Goal: Task Accomplishment & Management: Complete application form

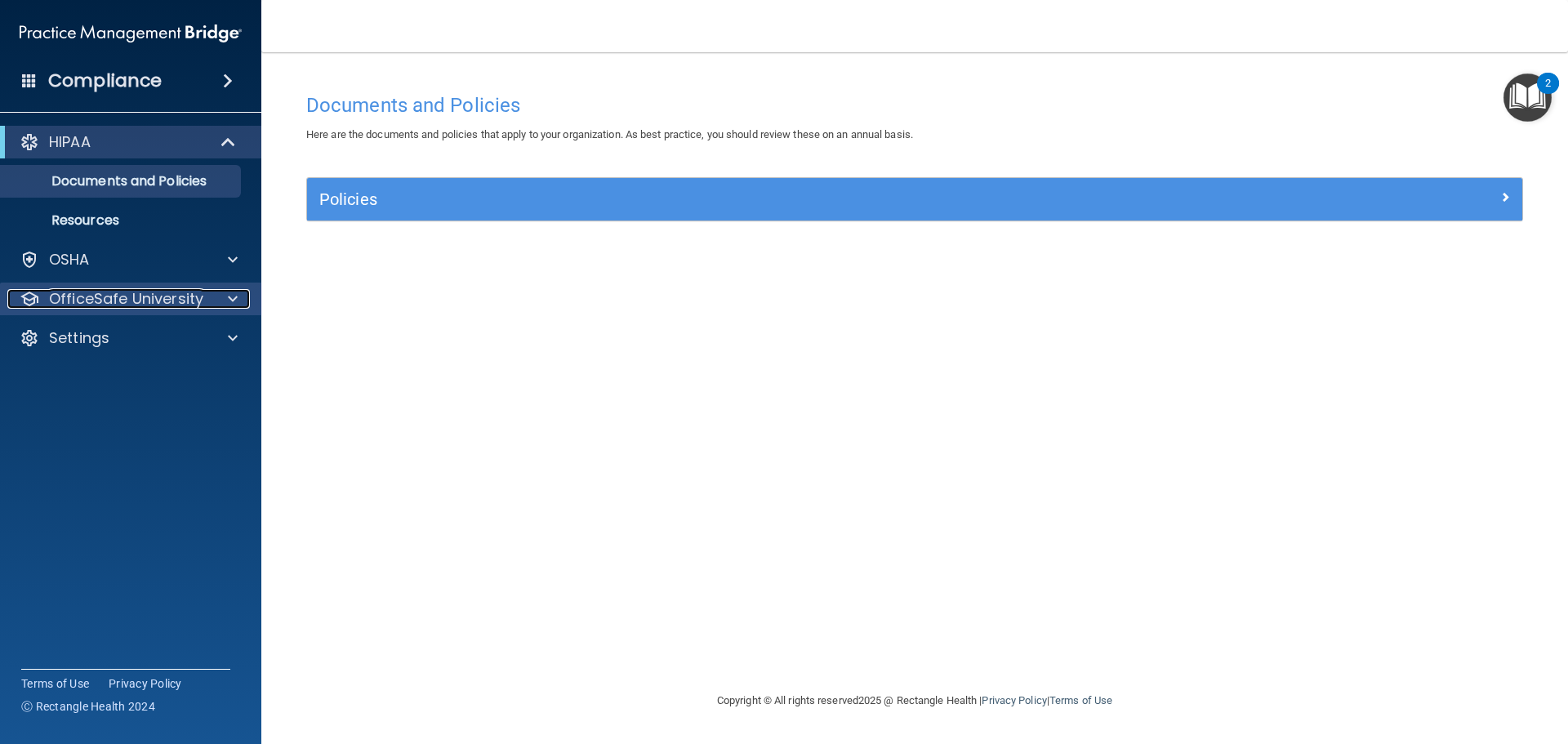
click at [112, 299] on p "OfficeSafe University" at bounding box center [126, 299] width 154 height 19
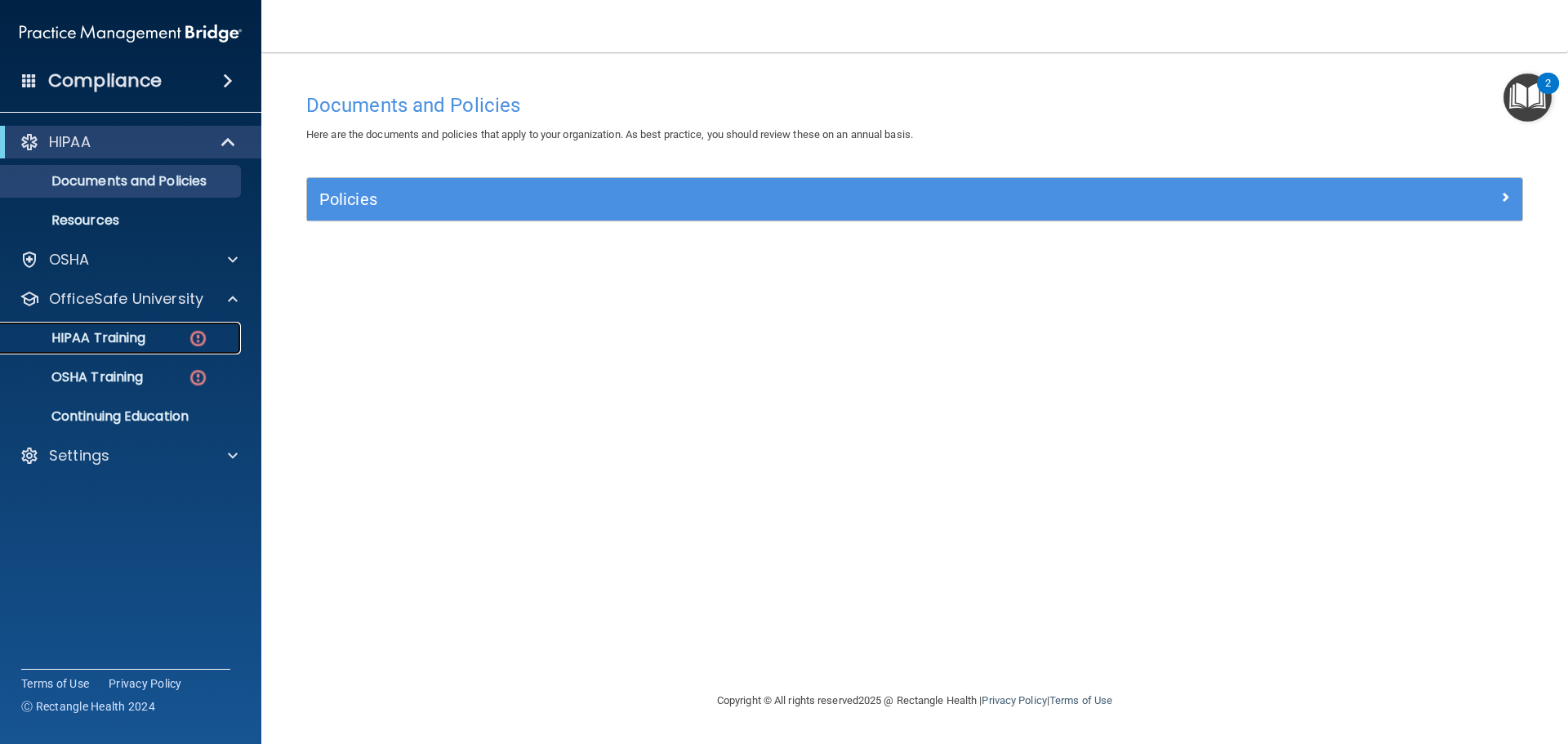
click at [92, 333] on p "HIPAA Training" at bounding box center [78, 338] width 135 height 17
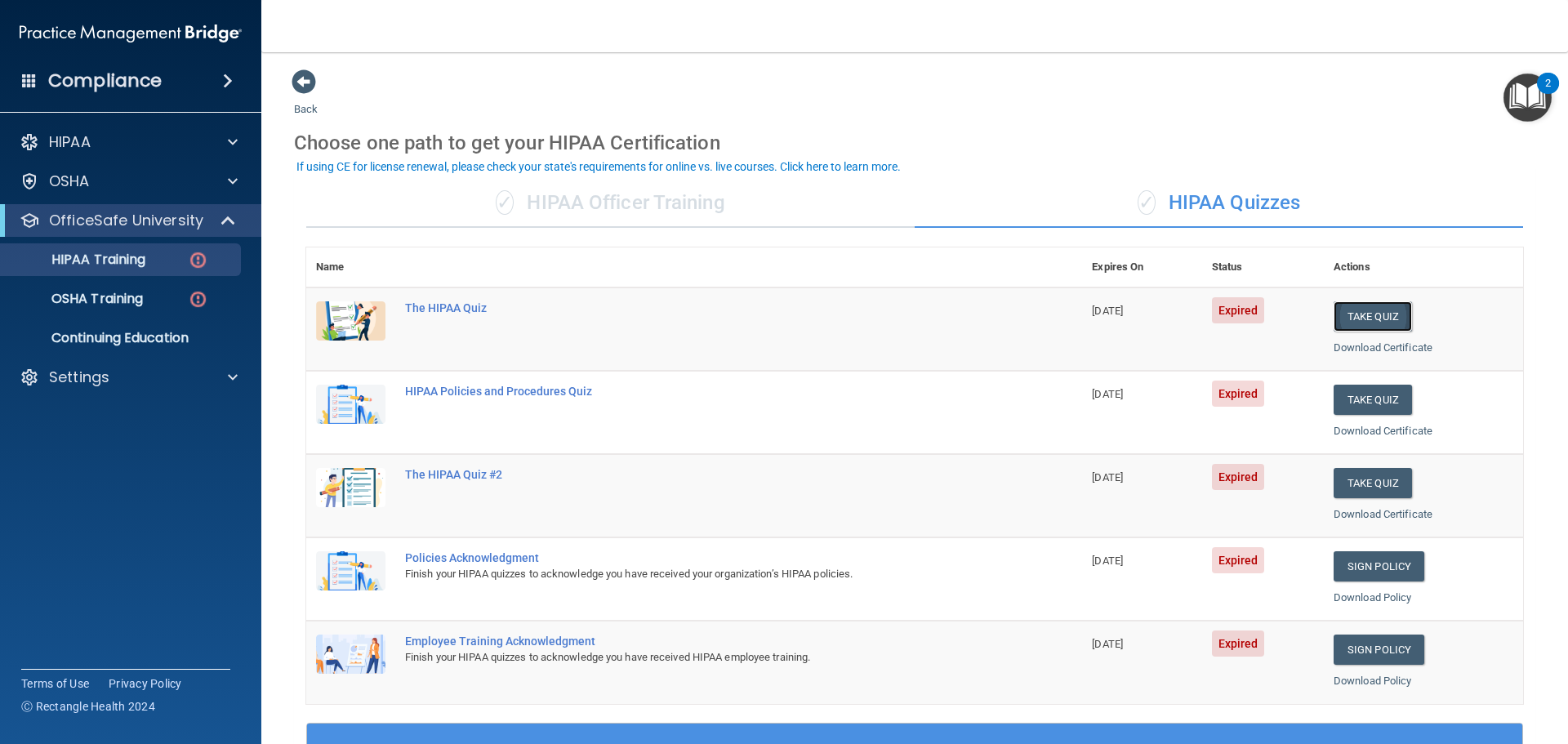
click at [1367, 312] on button "Take Quiz" at bounding box center [1372, 316] width 79 height 30
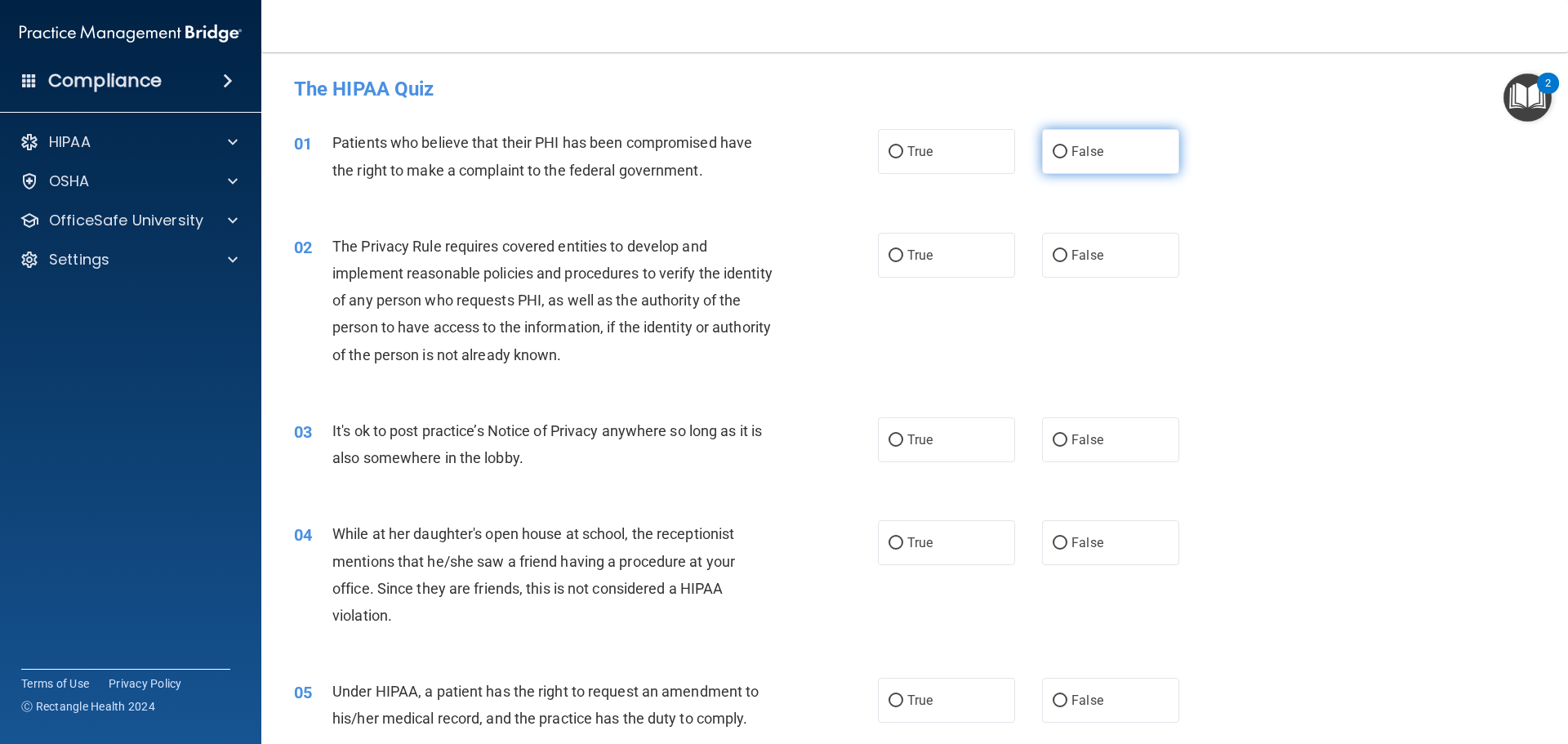
click at [1053, 152] on input "False" at bounding box center [1060, 152] width 15 height 12
radio input "true"
click at [891, 252] on input "True" at bounding box center [896, 255] width 15 height 12
radio input "true"
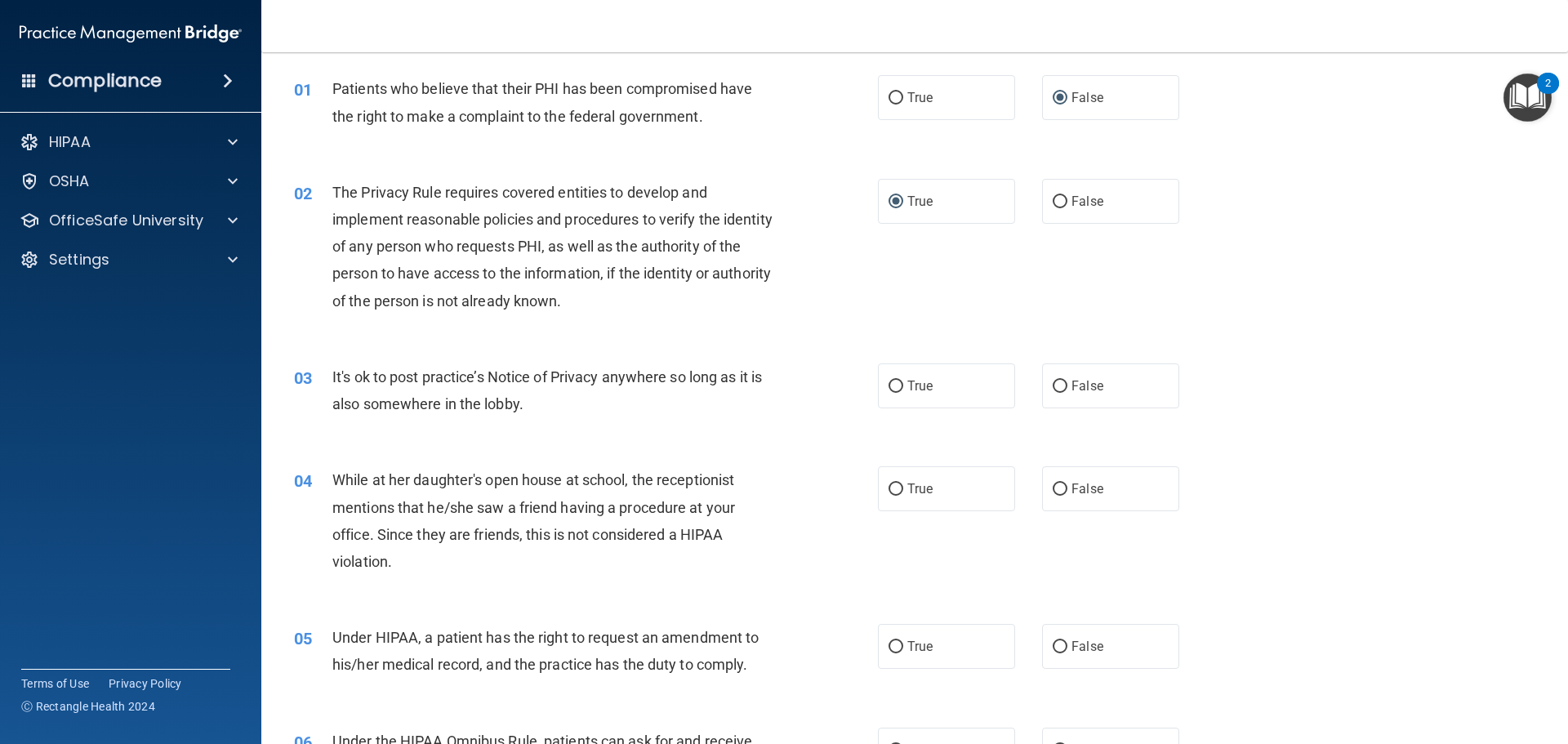
scroll to position [81, 0]
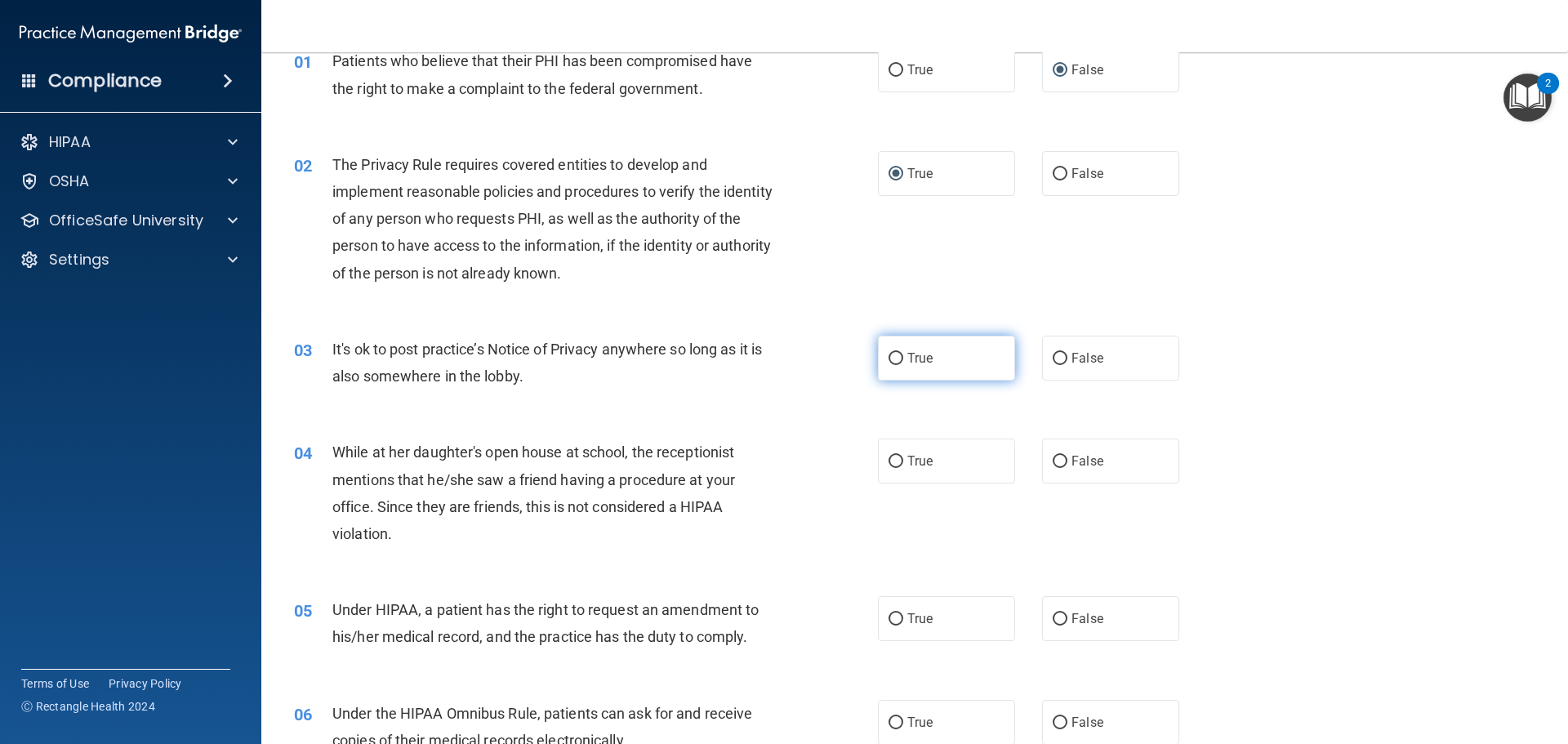
click at [889, 360] on input "True" at bounding box center [896, 359] width 15 height 12
radio input "true"
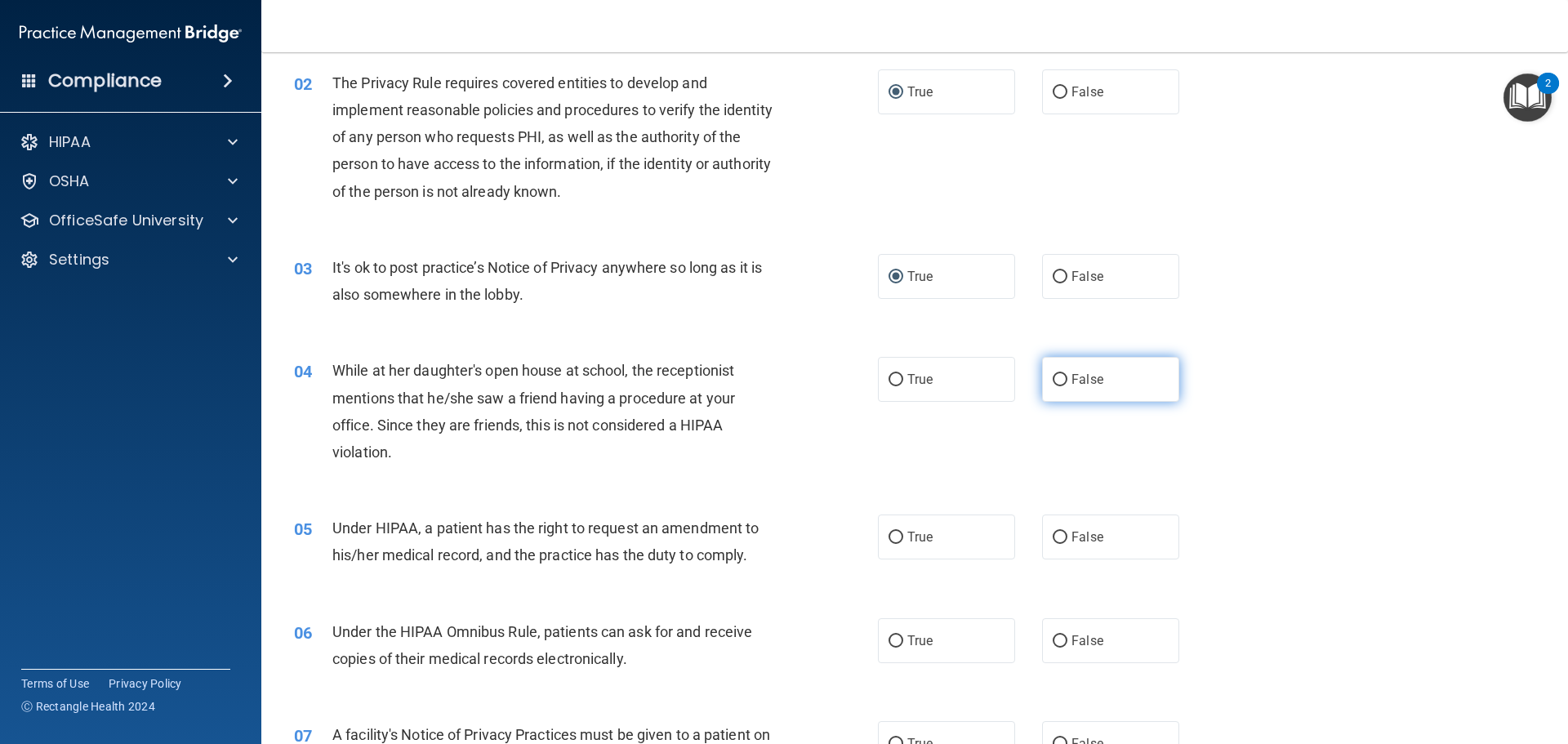
click at [1052, 376] on input "False" at bounding box center [1060, 379] width 15 height 12
radio input "true"
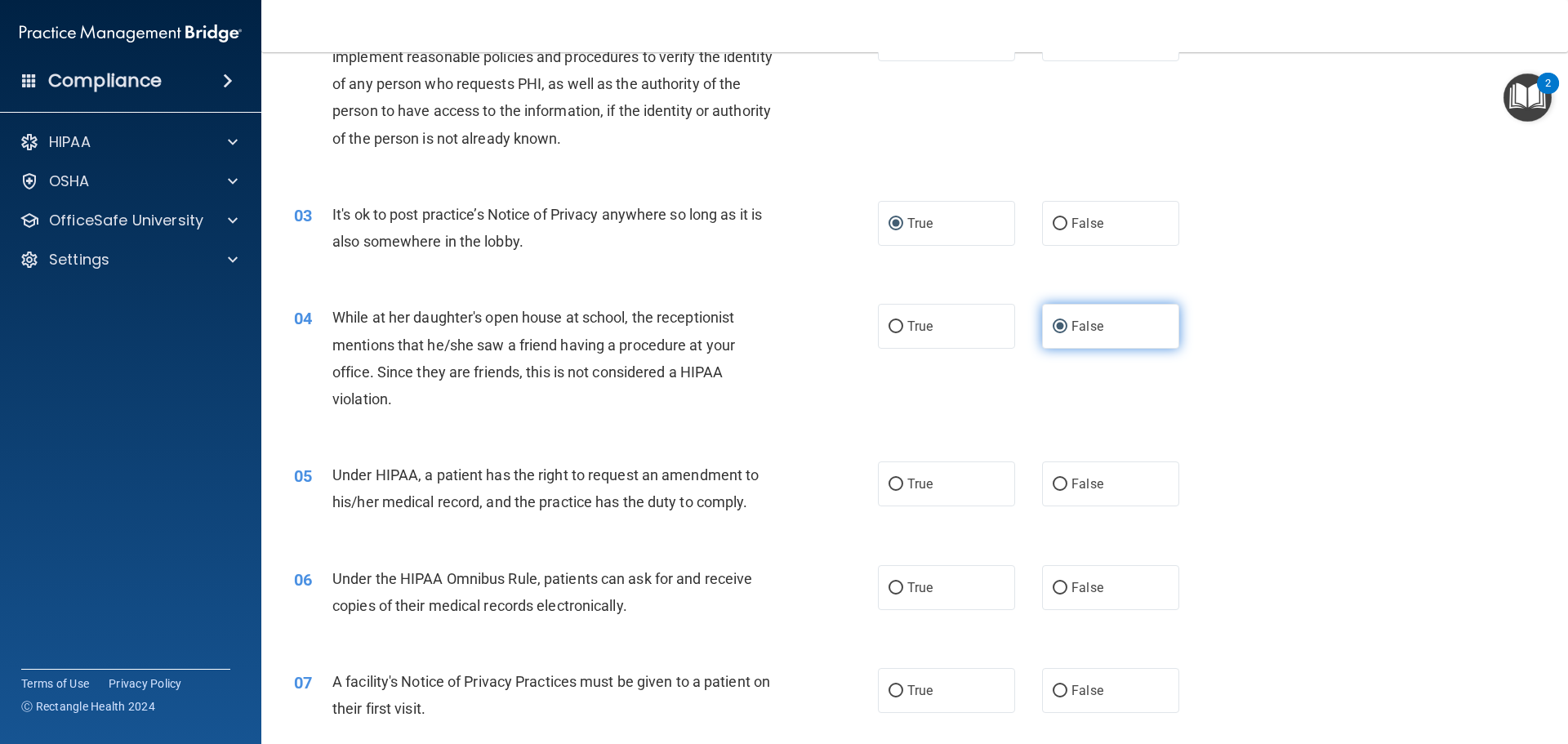
scroll to position [245, 0]
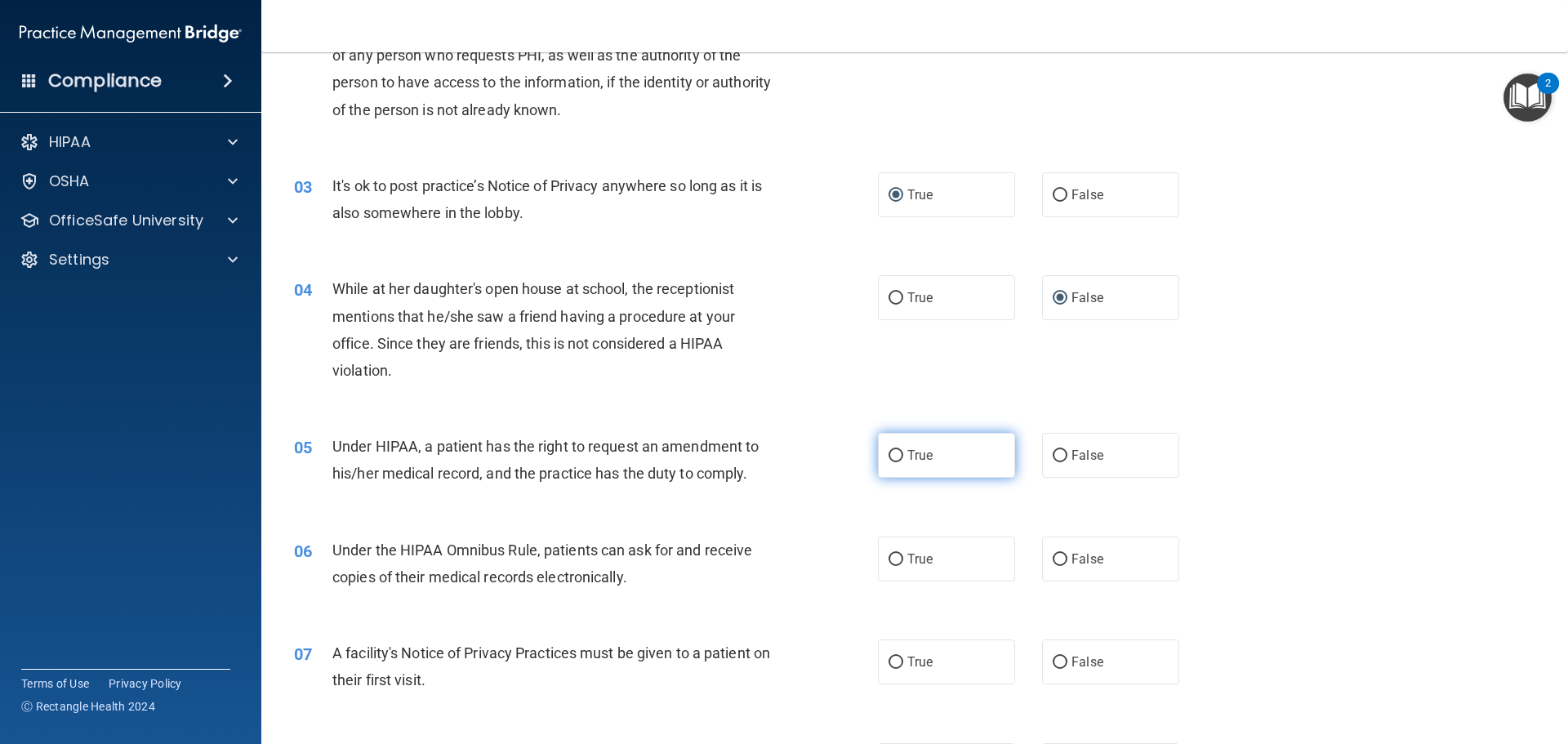
click at [888, 457] on input "True" at bounding box center [896, 456] width 15 height 12
radio input "true"
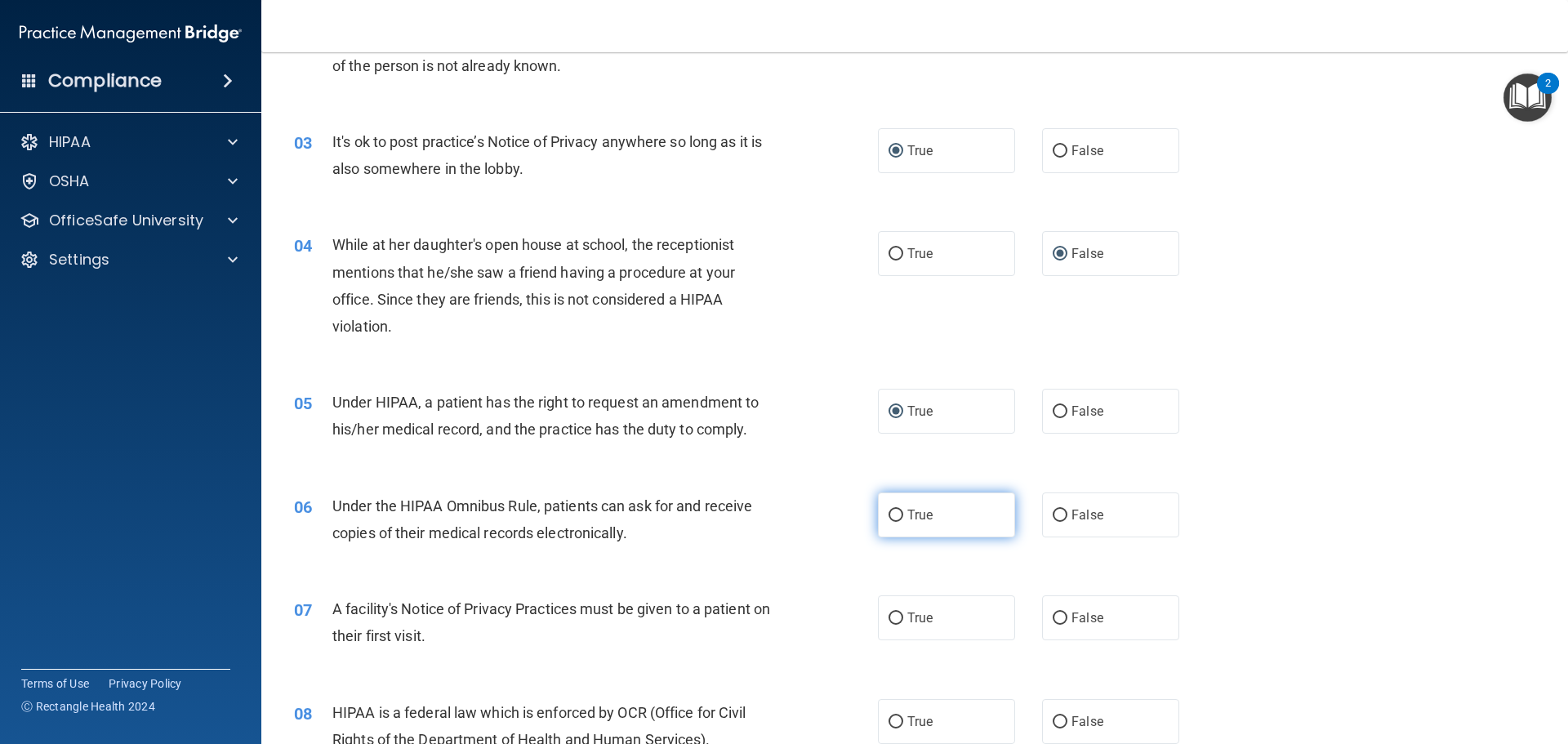
scroll to position [326, 0]
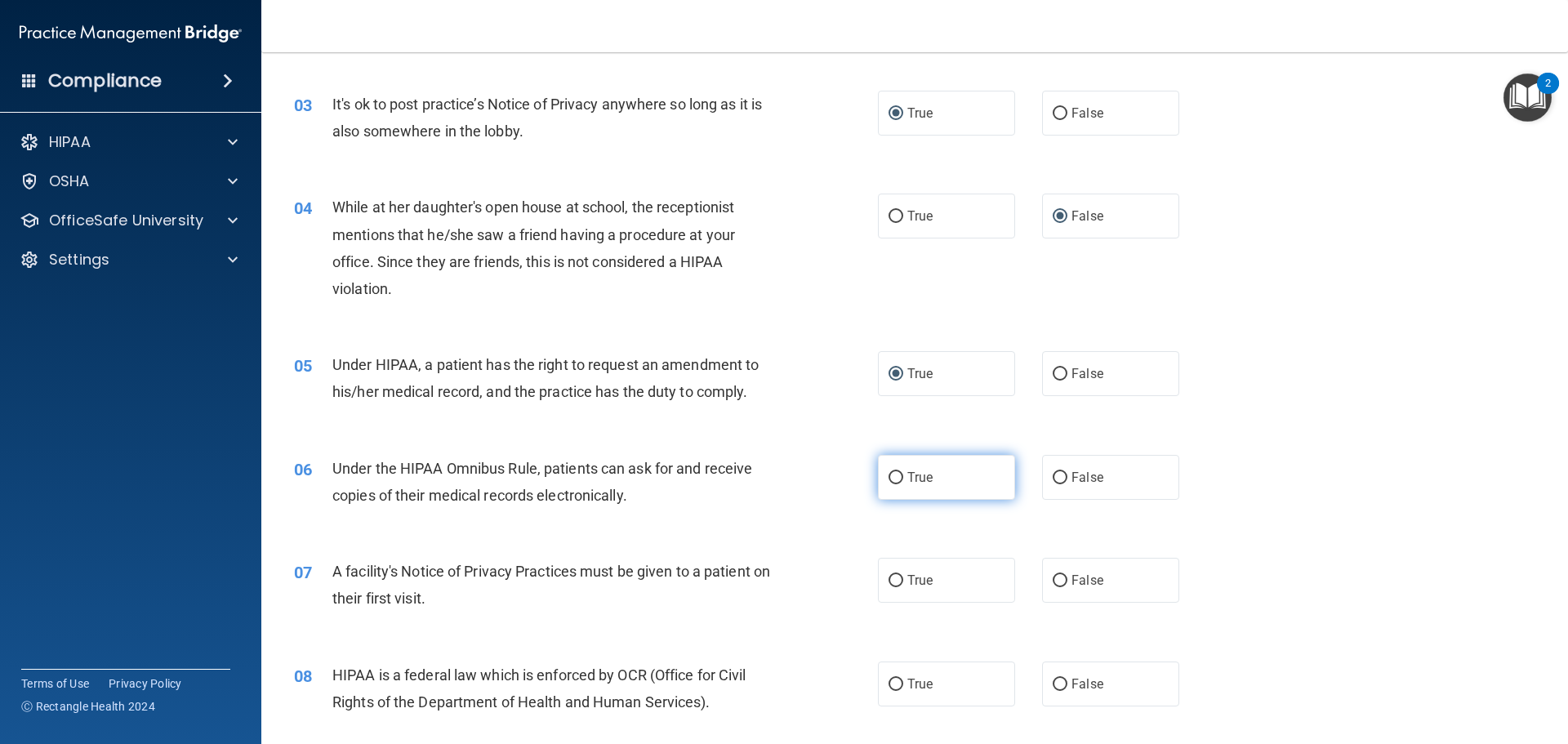
click at [891, 479] on input "True" at bounding box center [896, 477] width 15 height 12
radio input "true"
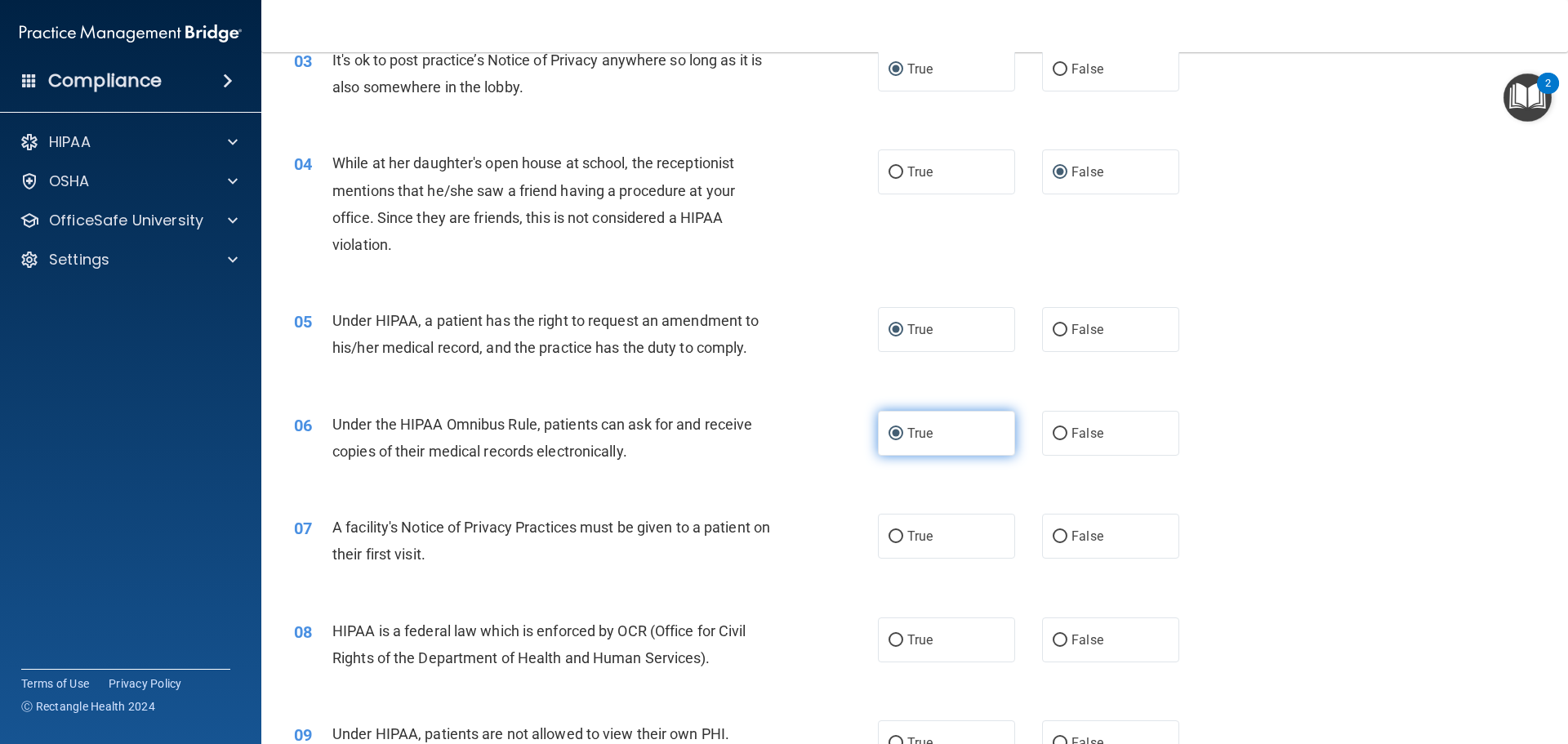
scroll to position [409, 0]
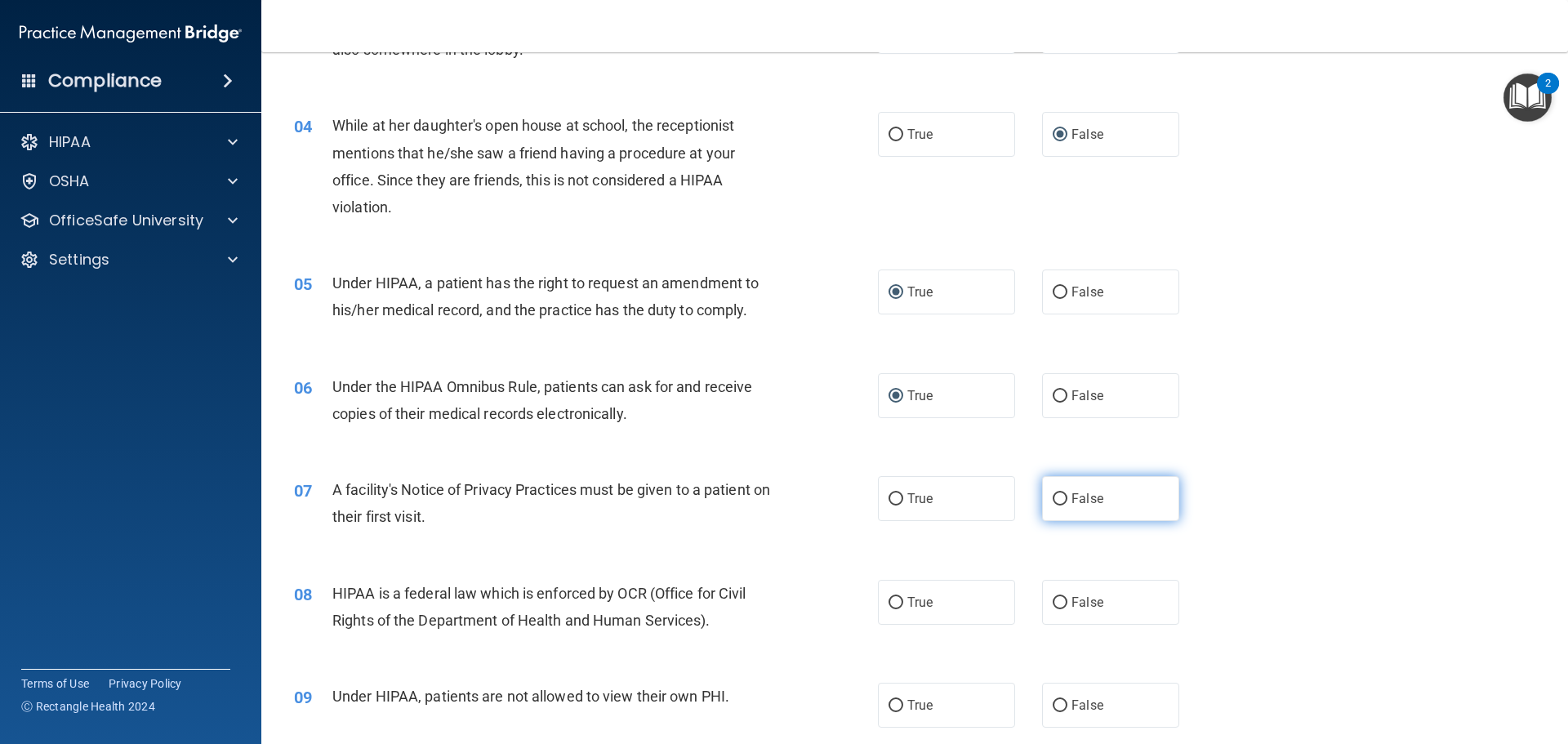
click at [1053, 494] on input "False" at bounding box center [1060, 498] width 15 height 12
radio input "true"
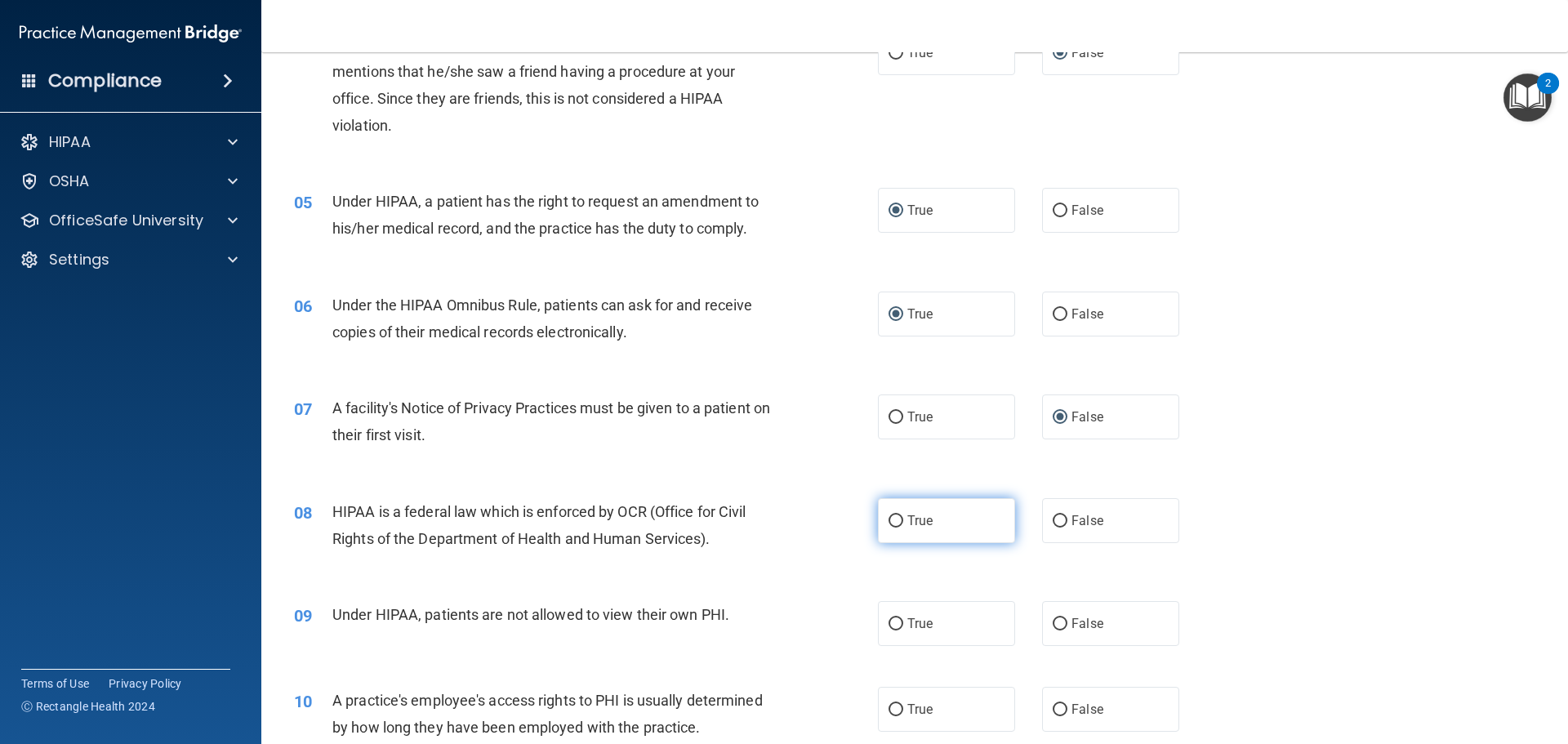
click at [890, 519] on input "True" at bounding box center [896, 520] width 15 height 12
radio input "true"
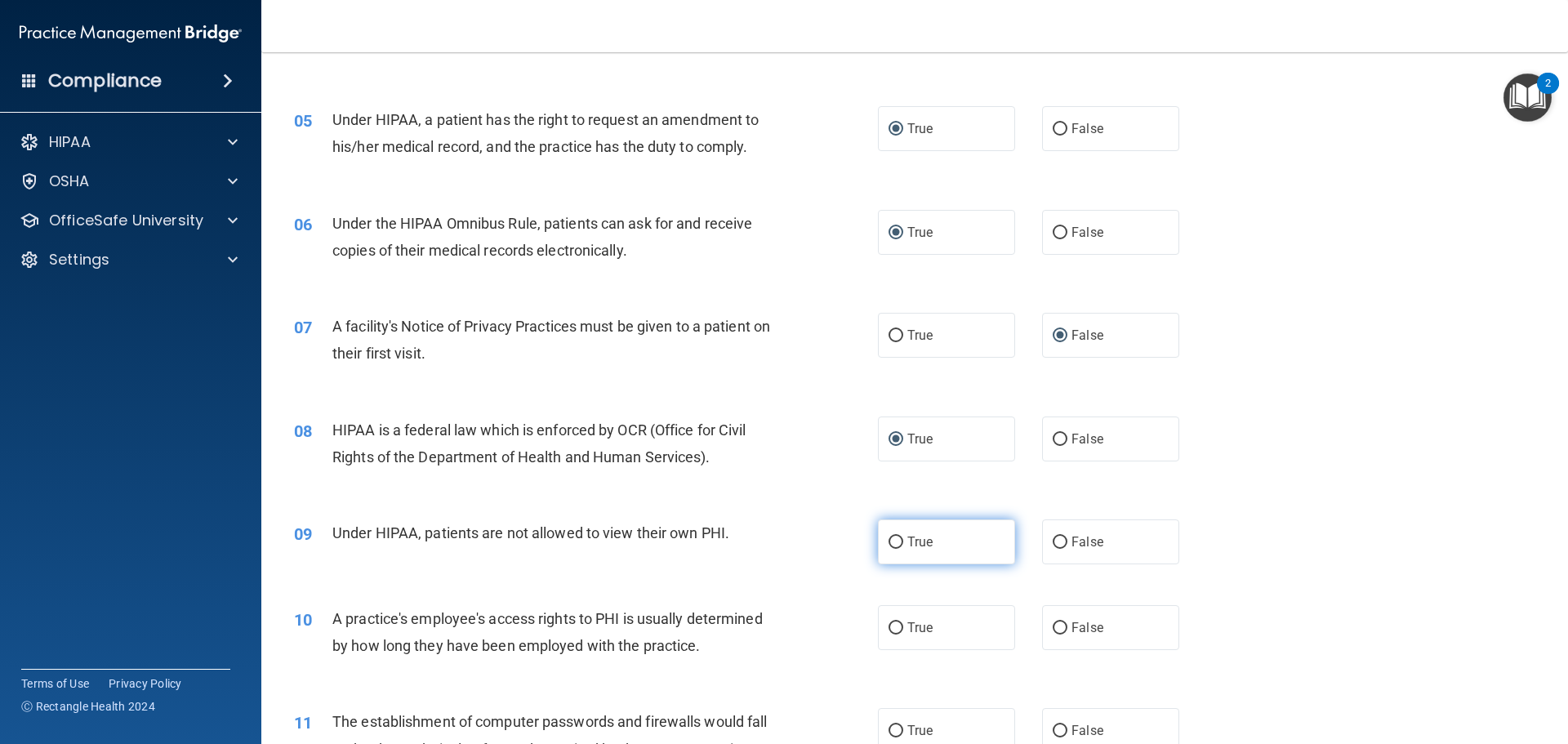
click at [895, 542] on input "True" at bounding box center [896, 542] width 15 height 12
radio input "true"
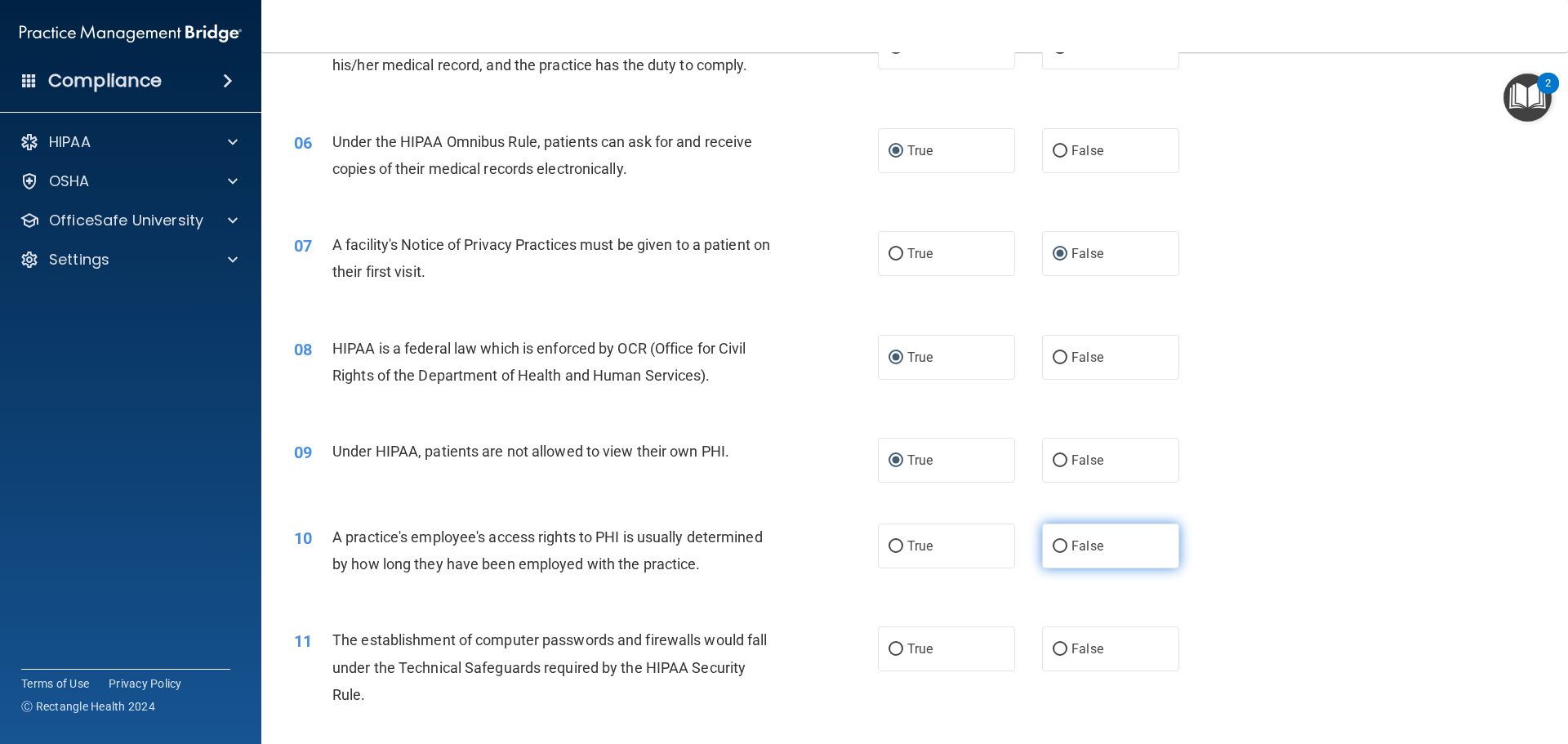
click at [1052, 546] on input "False" at bounding box center [1060, 546] width 15 height 12
radio input "true"
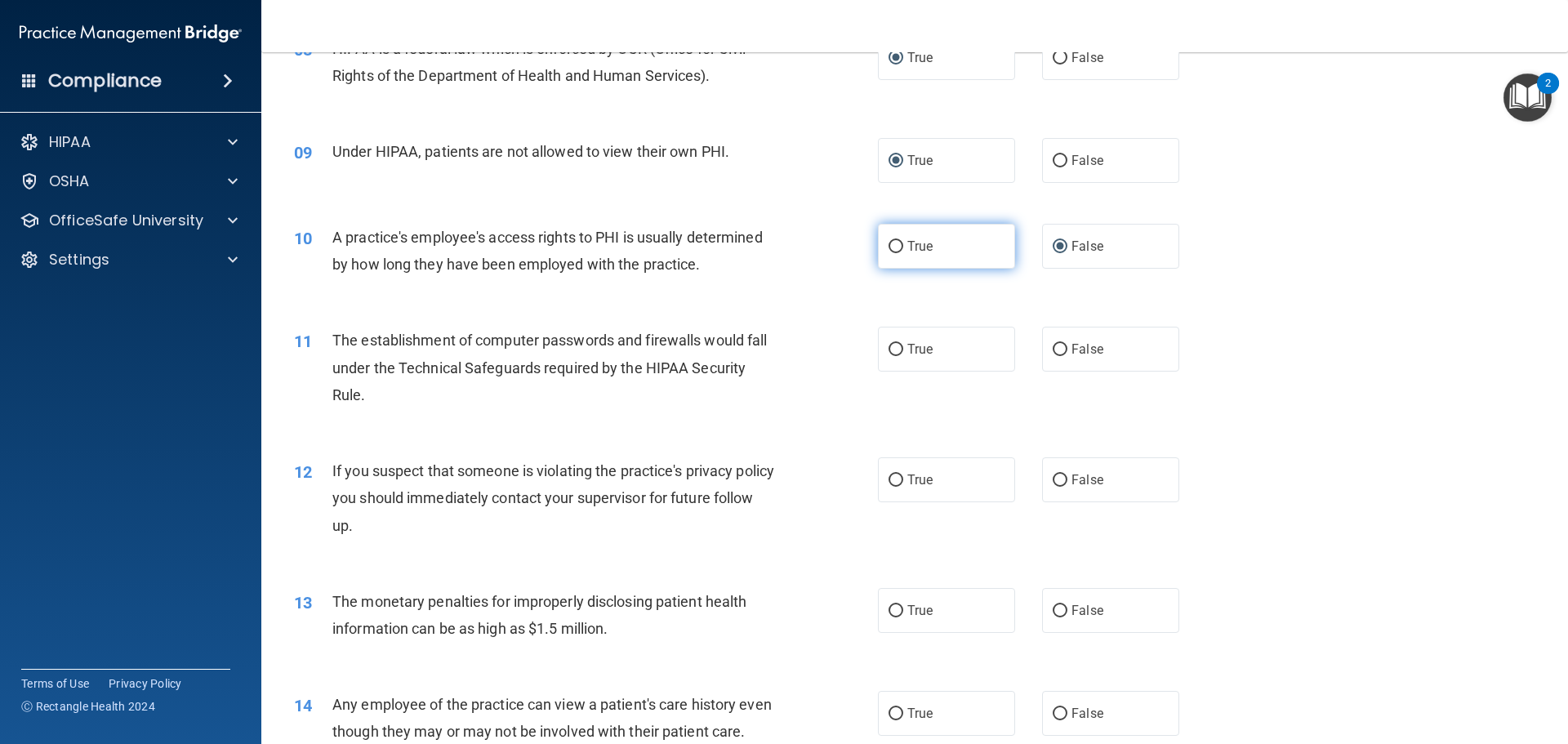
scroll to position [835, 0]
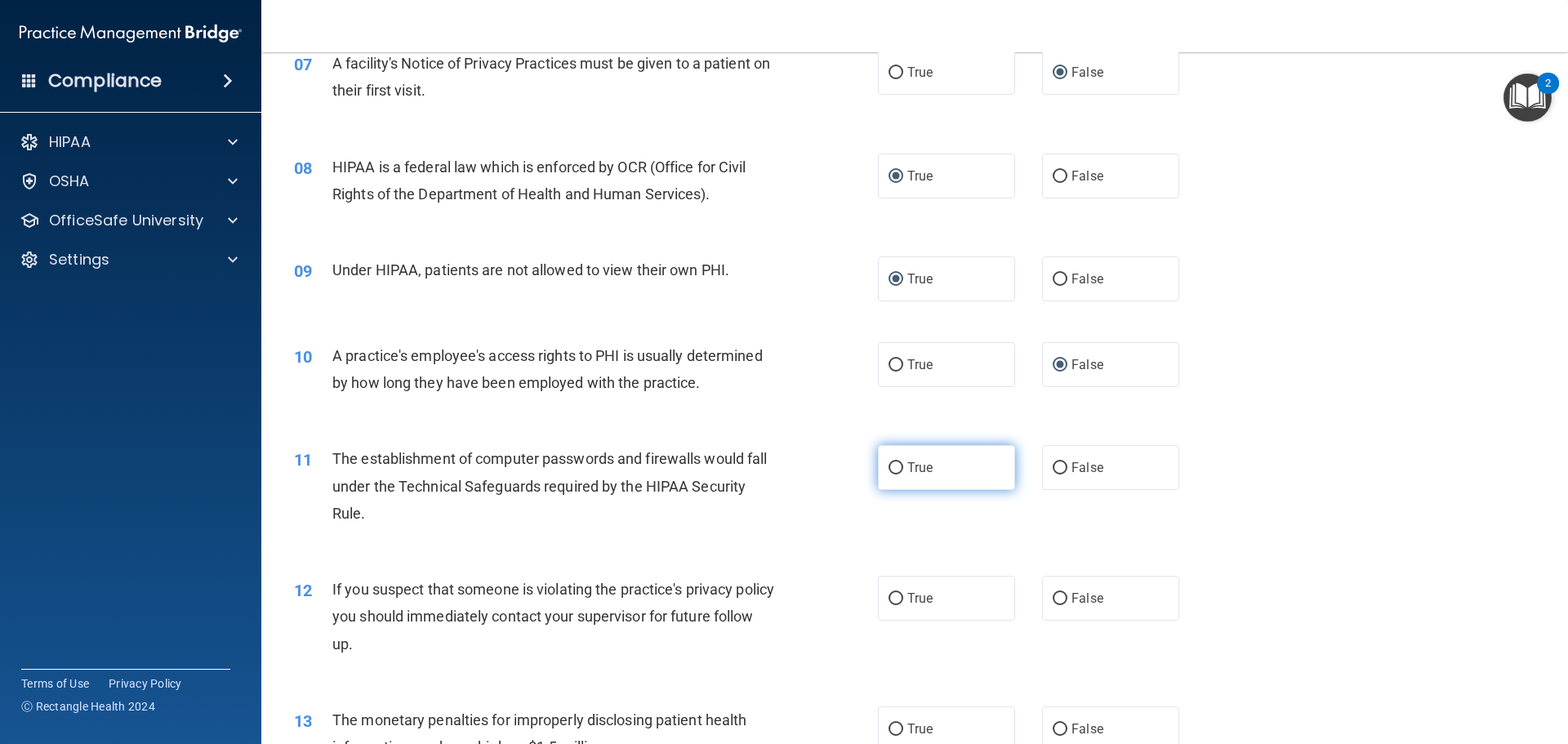
click at [893, 467] on input "True" at bounding box center [896, 468] width 15 height 12
radio input "true"
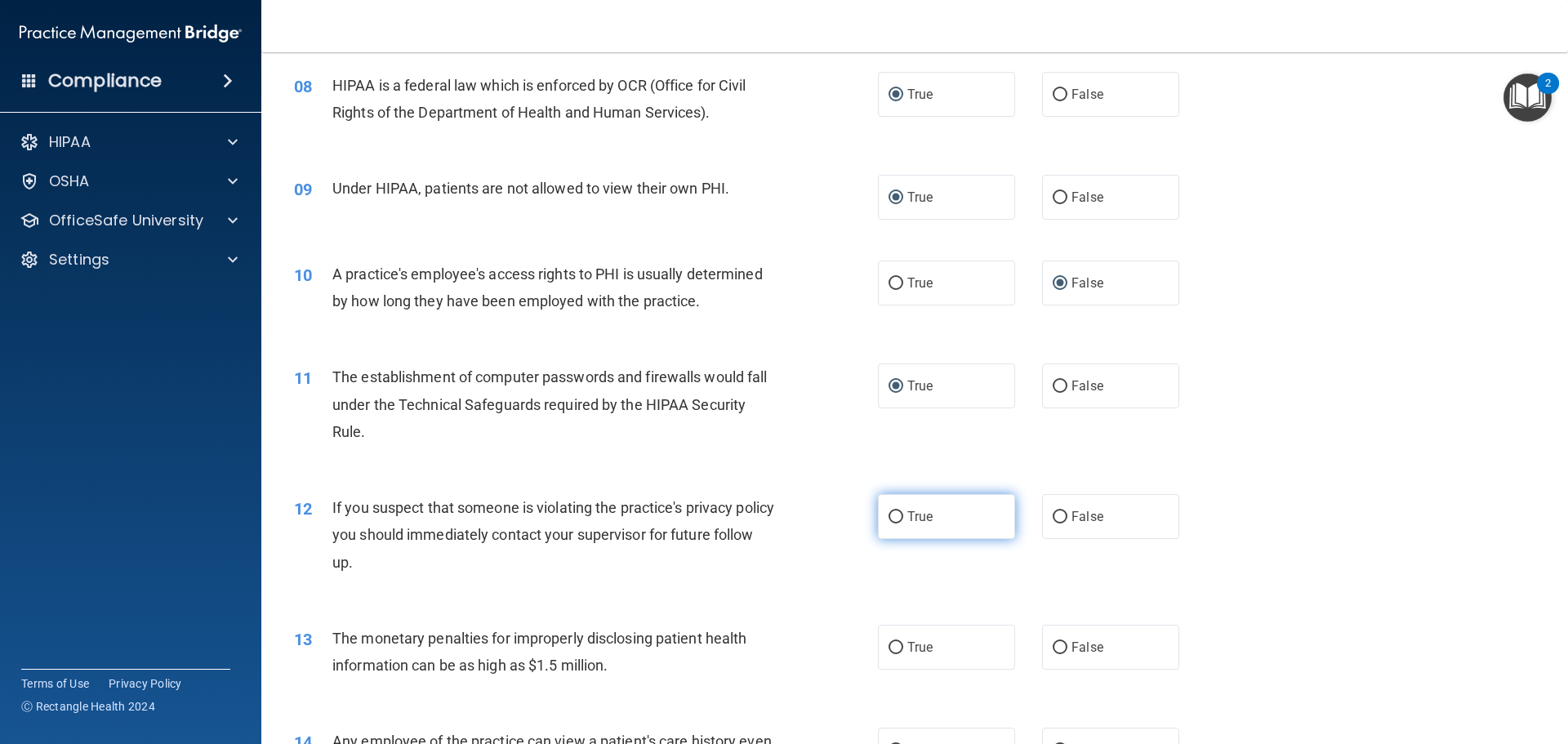
click at [888, 517] on input "True" at bounding box center [896, 517] width 15 height 12
radio input "true"
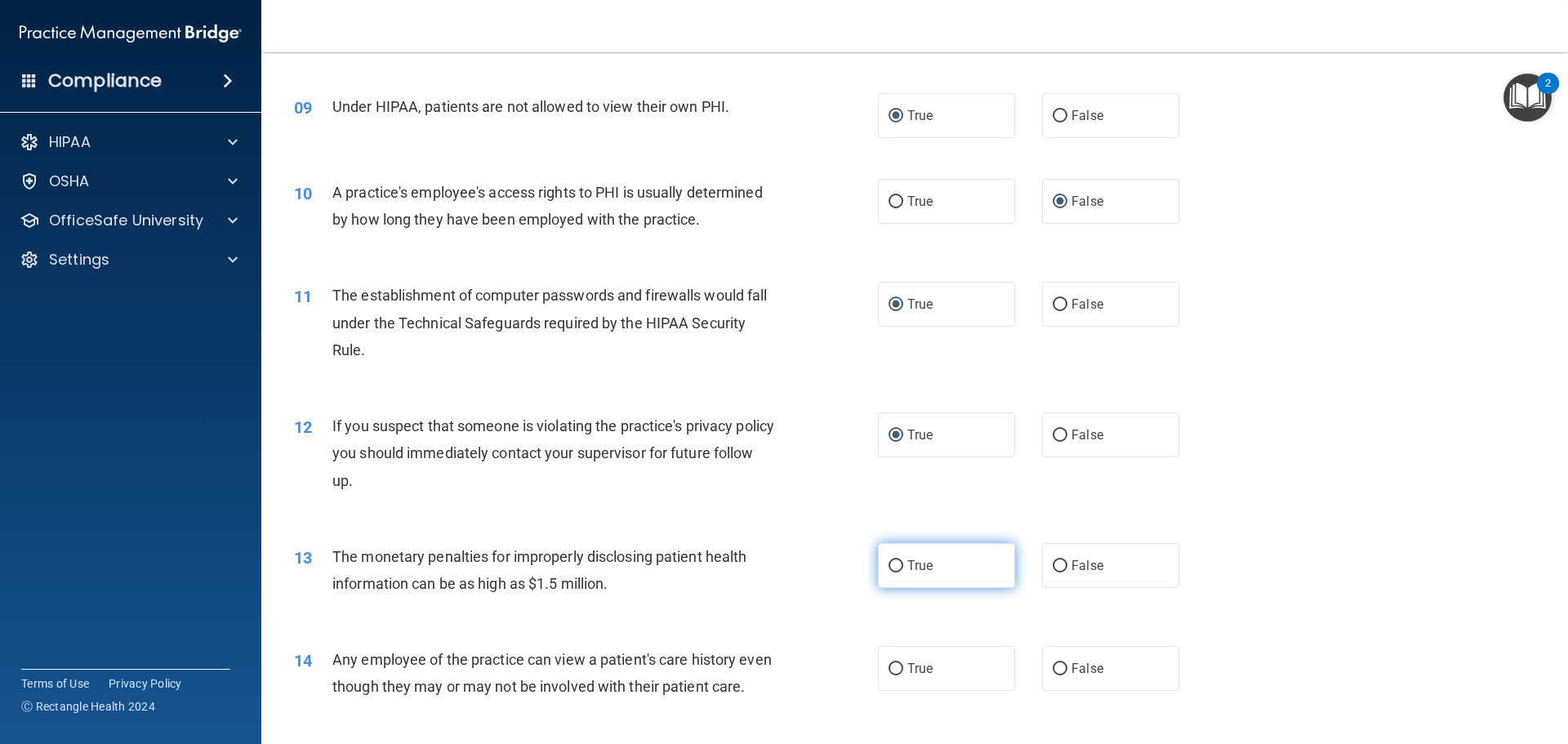
click at [889, 561] on input "True" at bounding box center [896, 566] width 15 height 12
radio input "true"
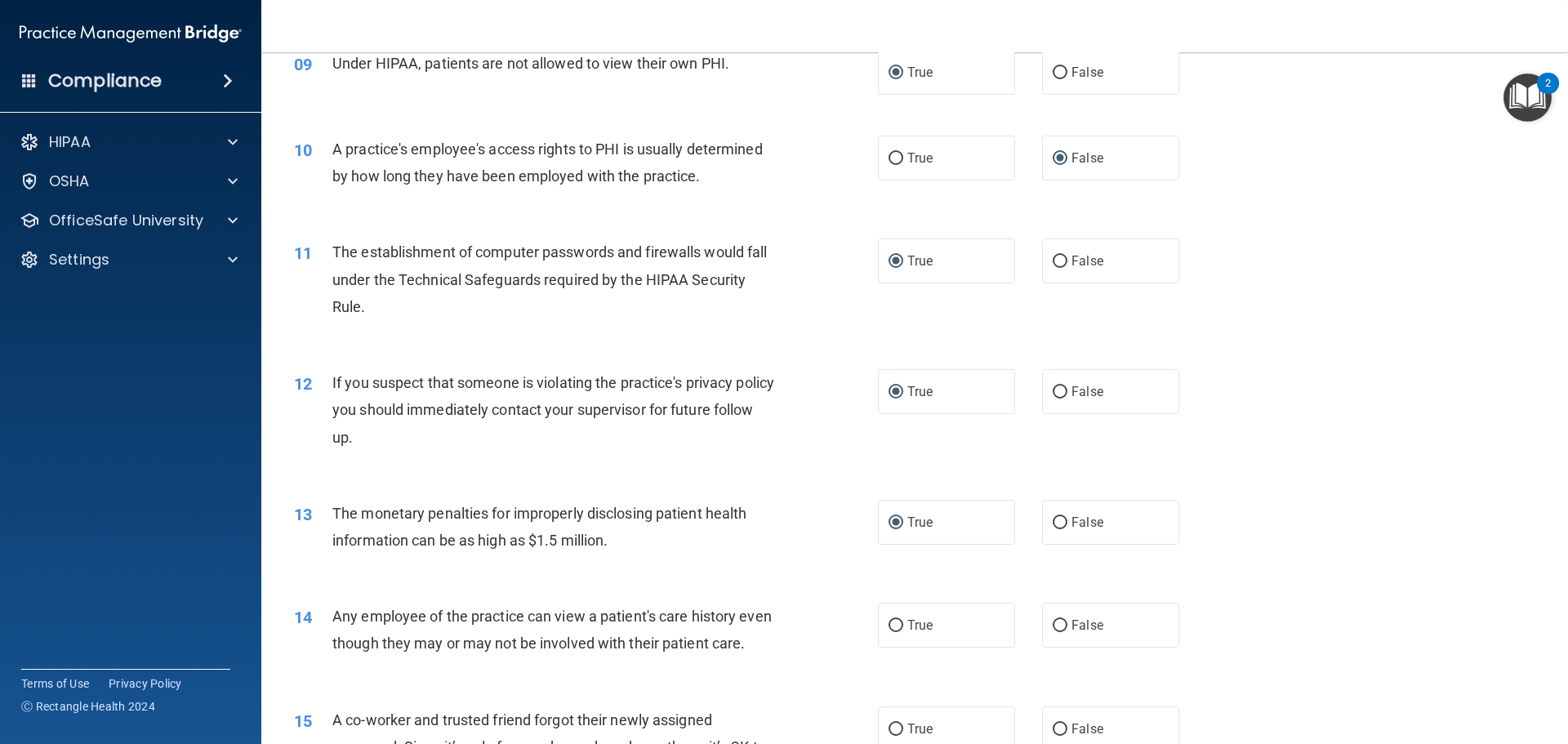
scroll to position [1079, 0]
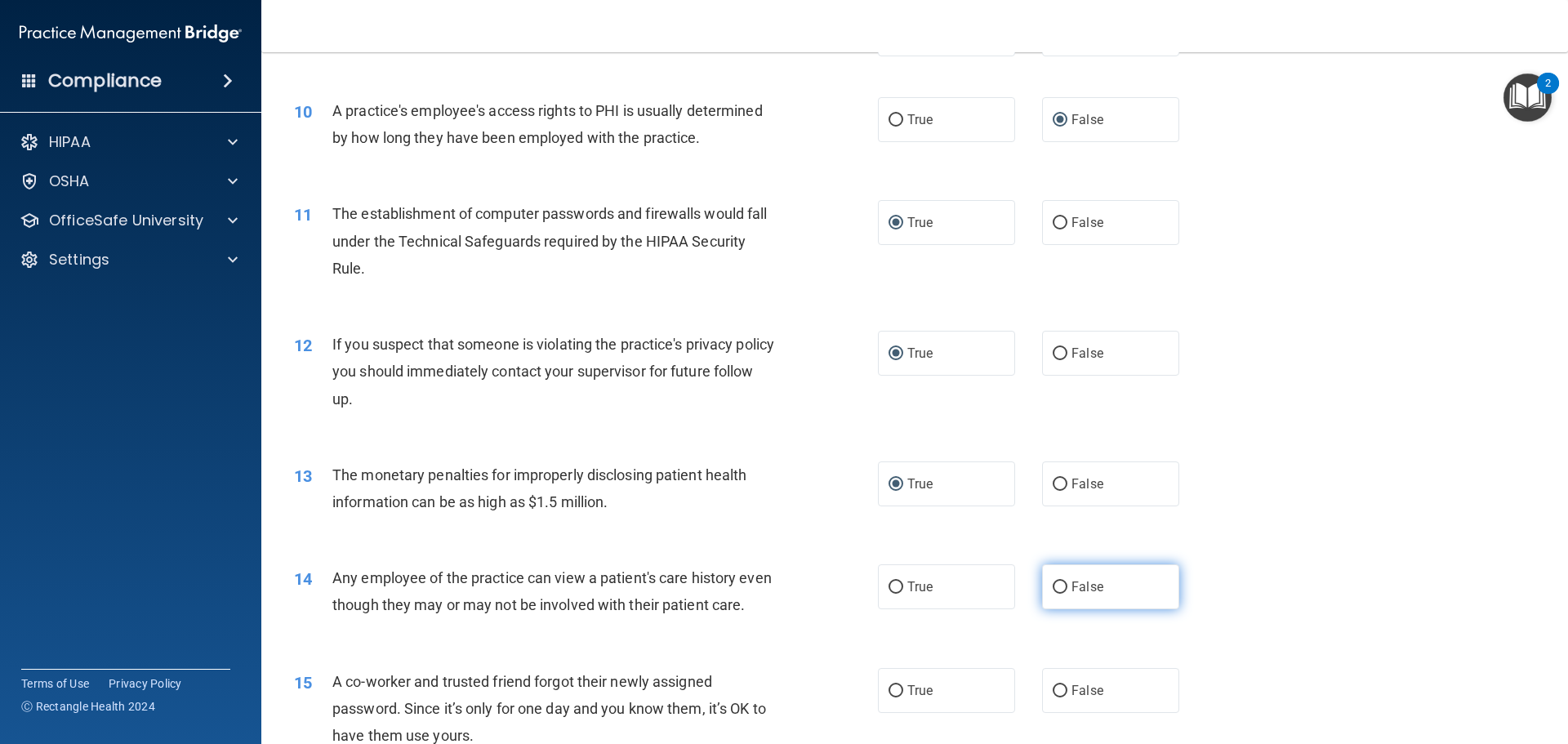
click at [1052, 589] on input "False" at bounding box center [1060, 587] width 15 height 12
radio input "true"
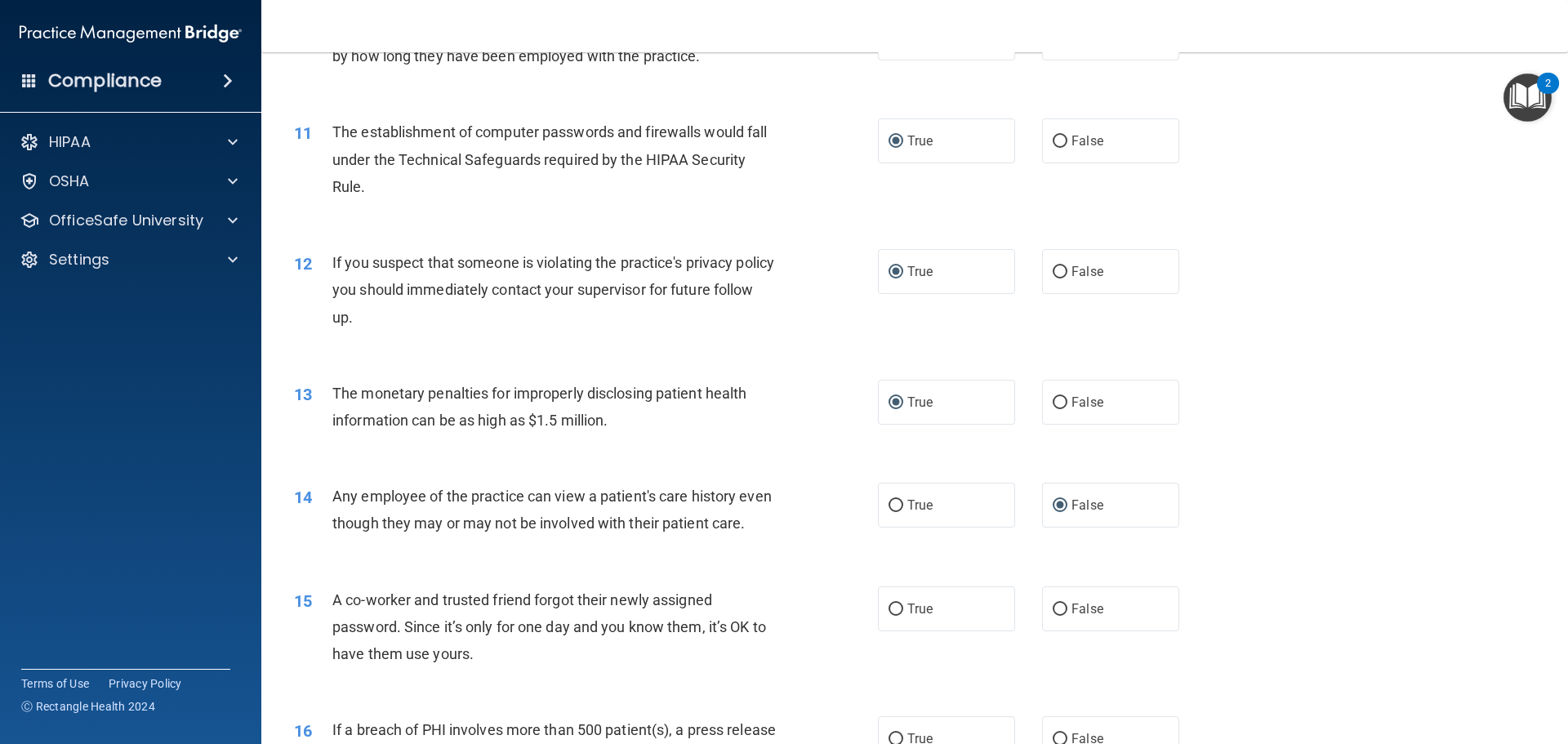
scroll to position [1242, 0]
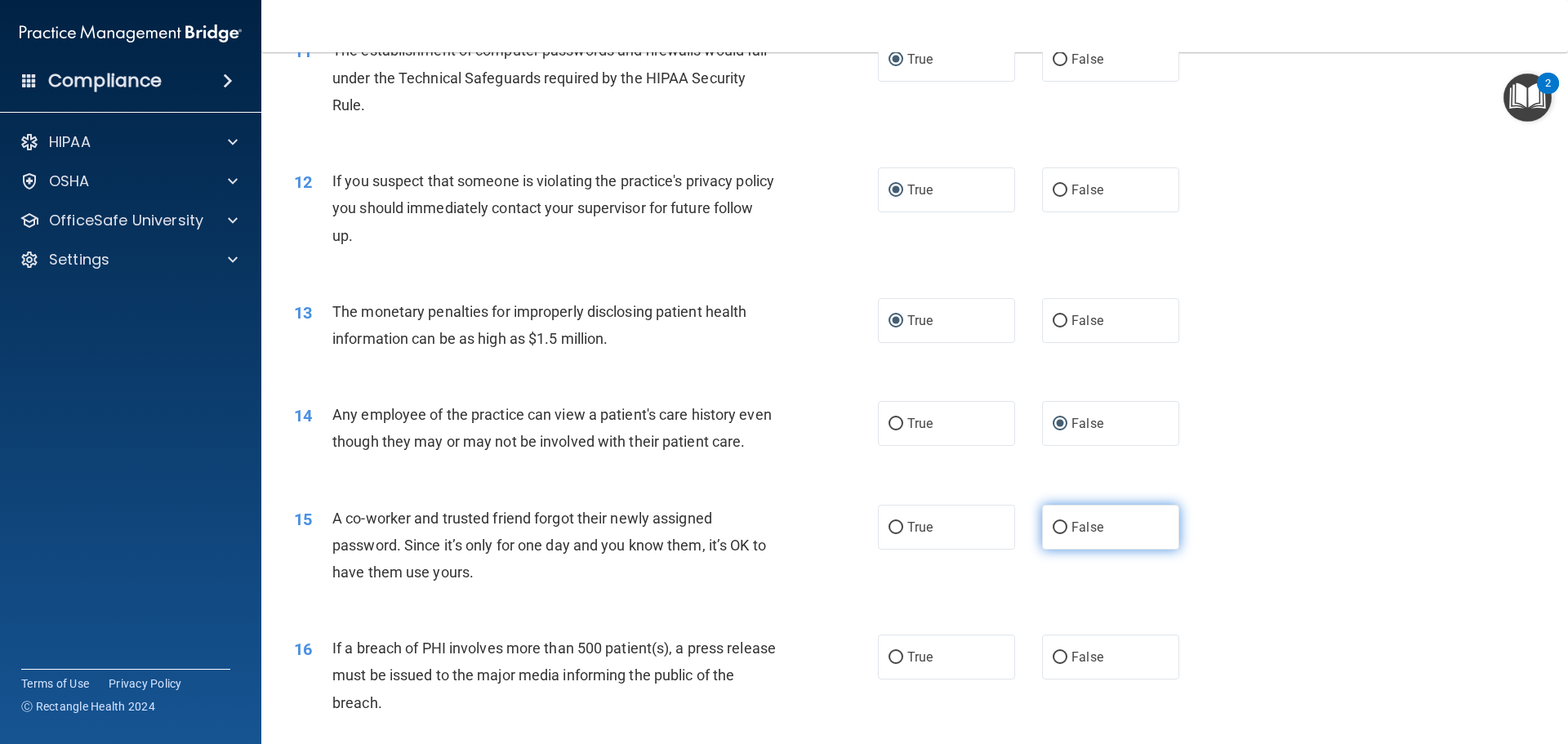
click at [1056, 534] on input "False" at bounding box center [1060, 527] width 15 height 12
radio input "true"
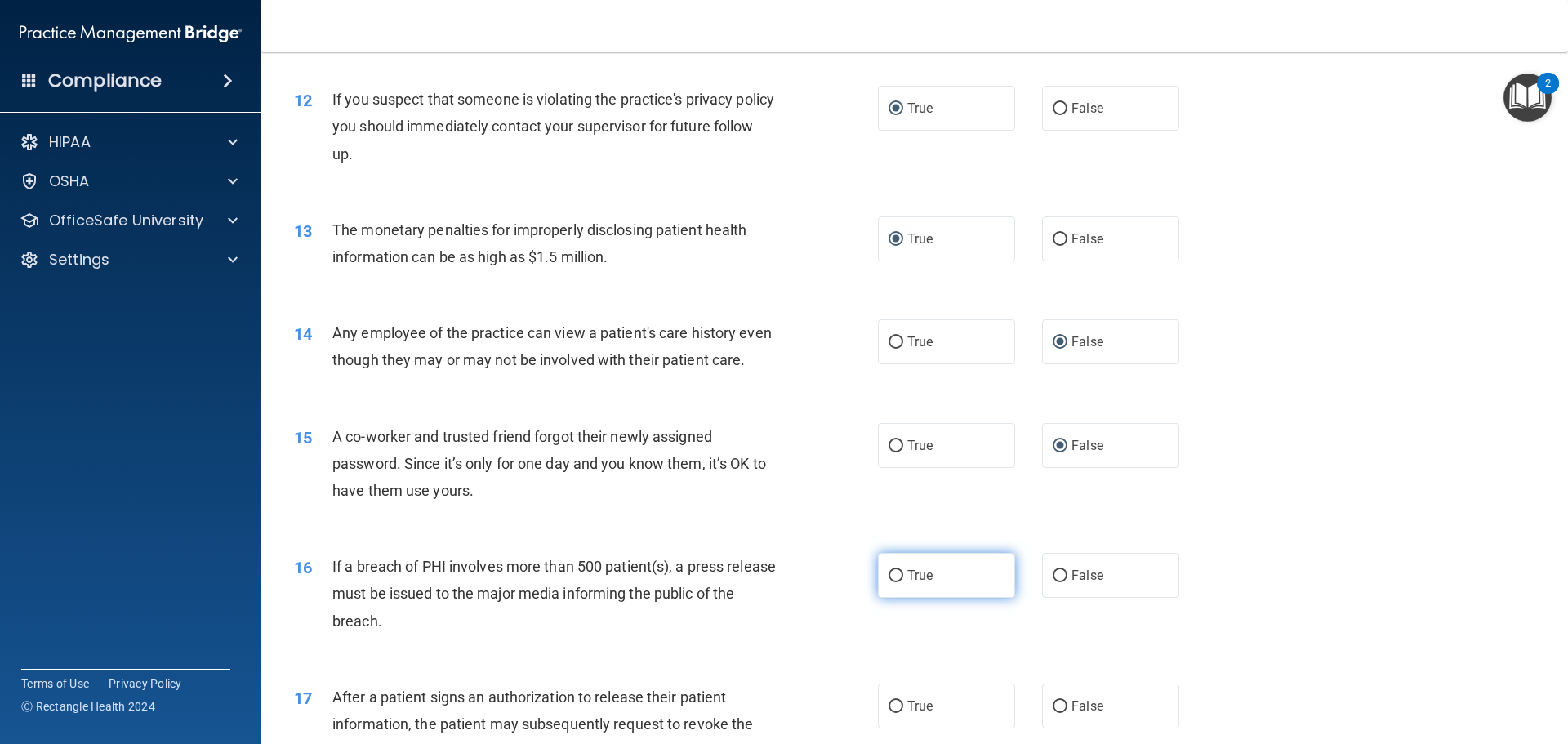
click at [888, 582] on input "True" at bounding box center [896, 575] width 15 height 12
radio input "true"
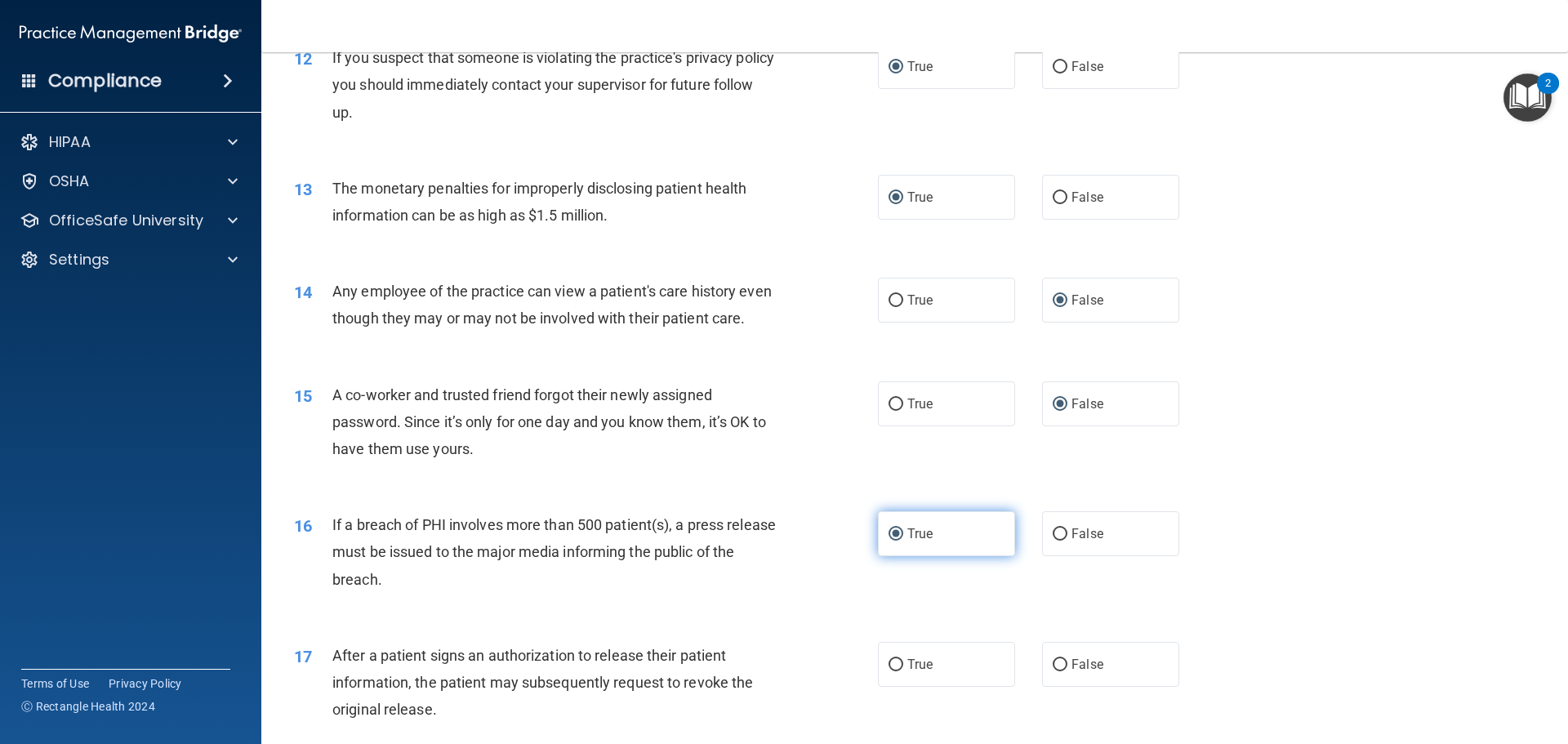
scroll to position [1406, 0]
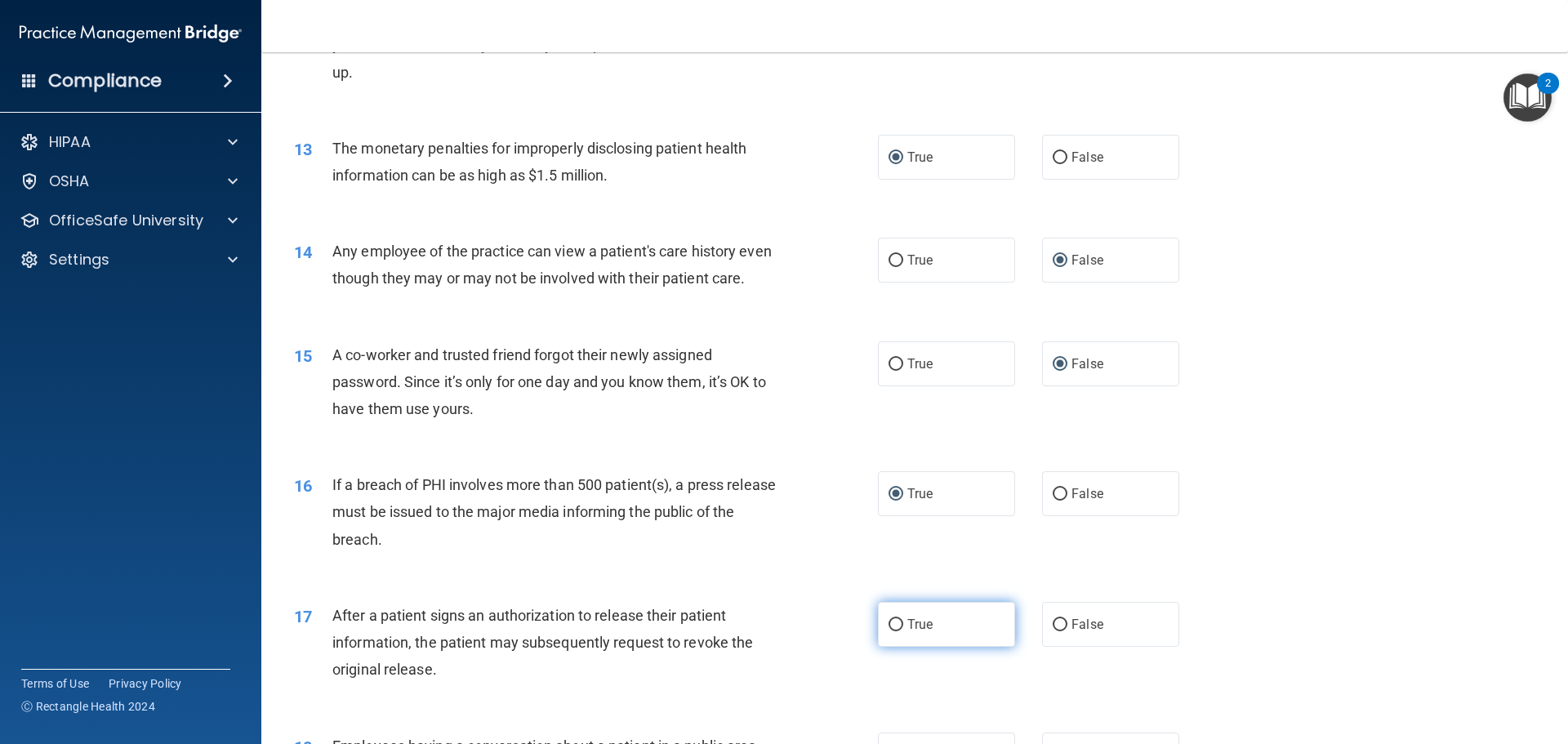
click at [896, 631] on input "True" at bounding box center [896, 624] width 15 height 12
radio input "true"
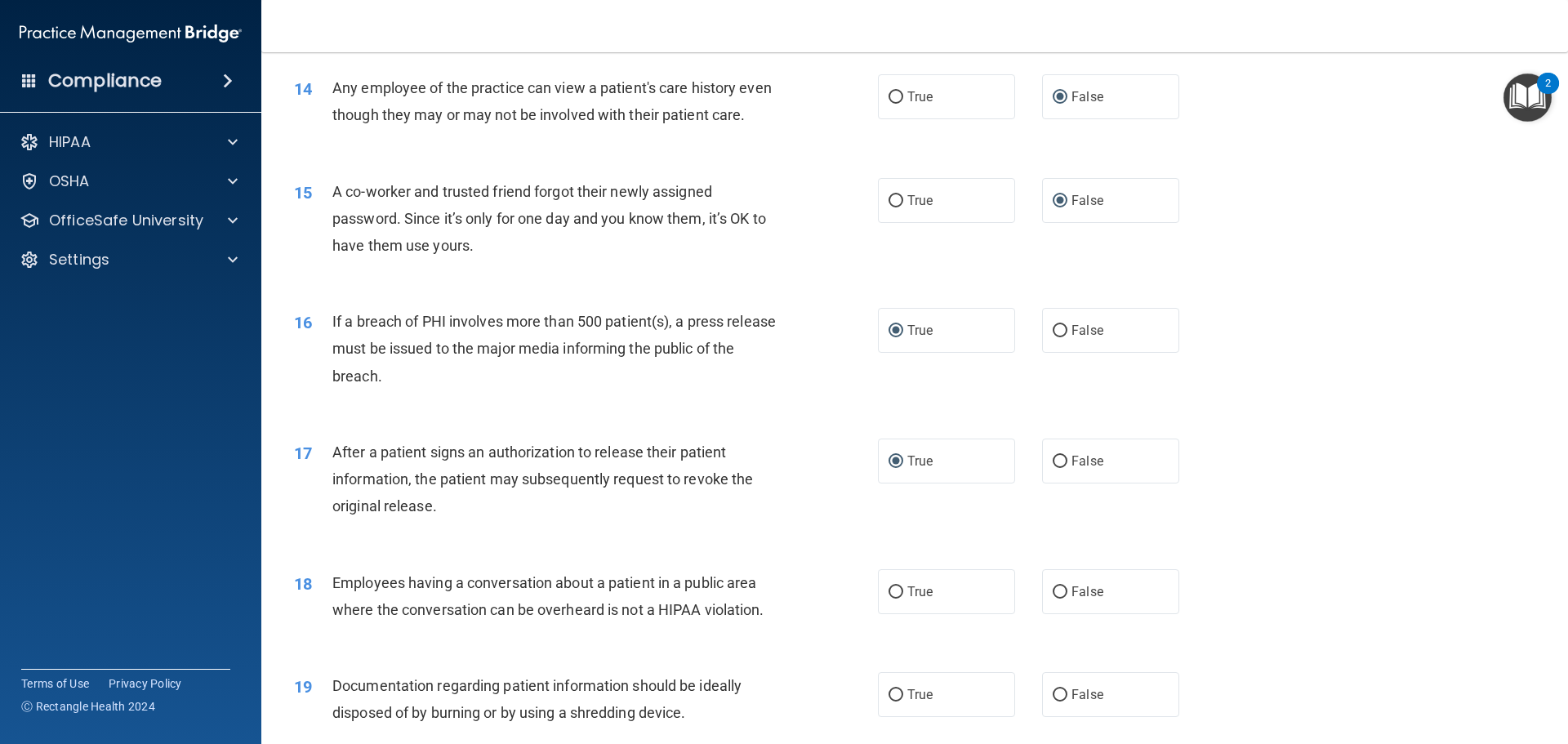
scroll to position [1651, 0]
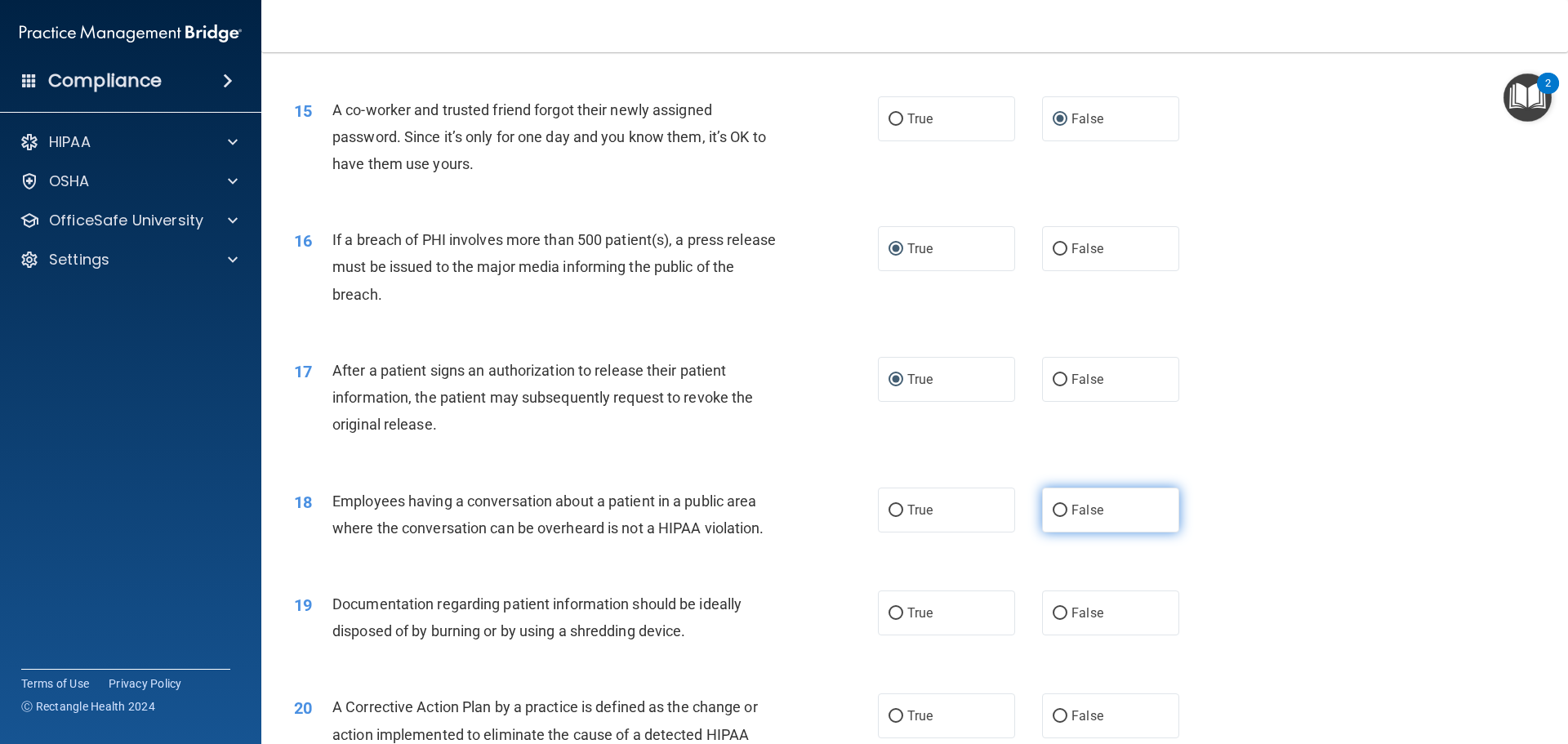
click at [1052, 517] on input "False" at bounding box center [1060, 510] width 15 height 12
radio input "true"
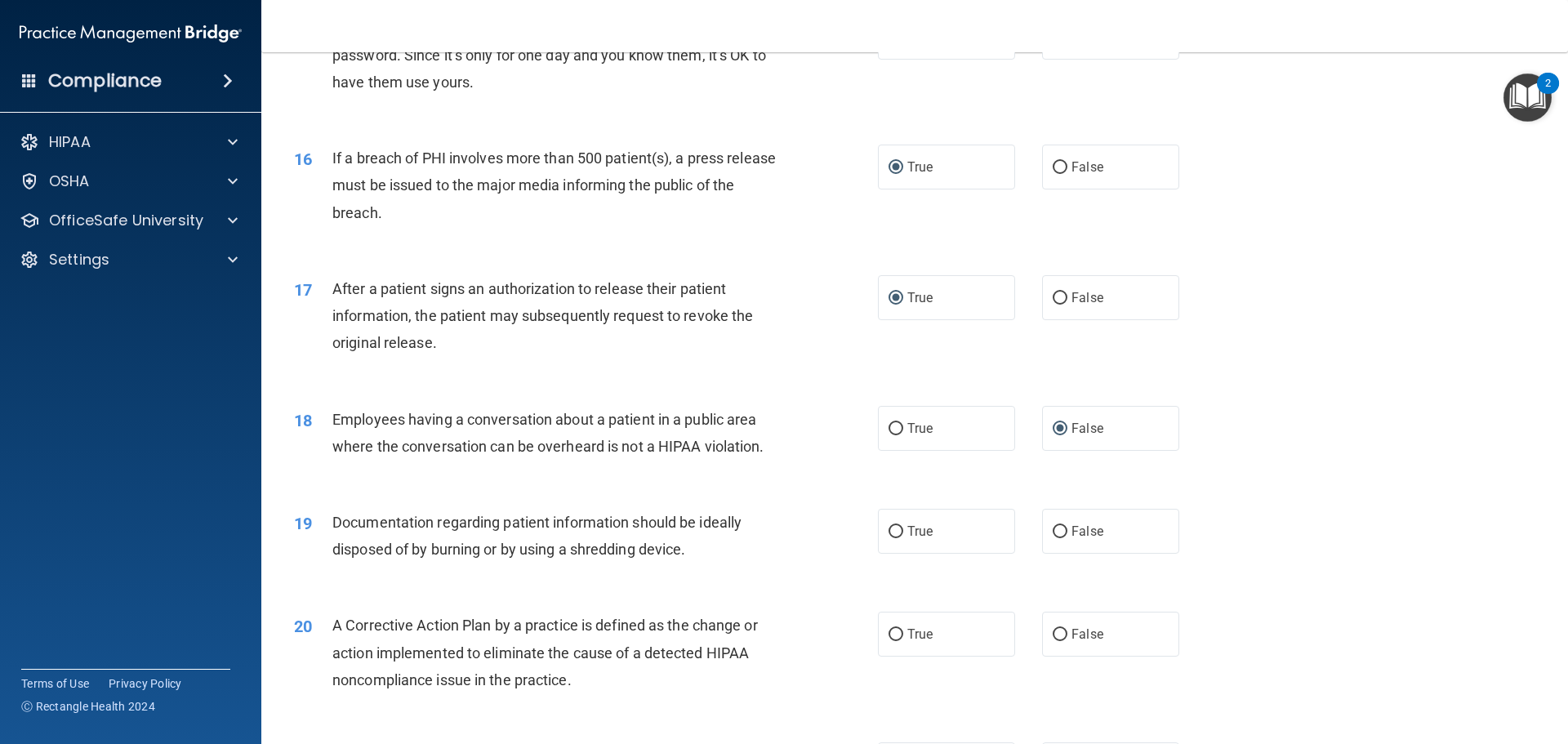
scroll to position [1813, 0]
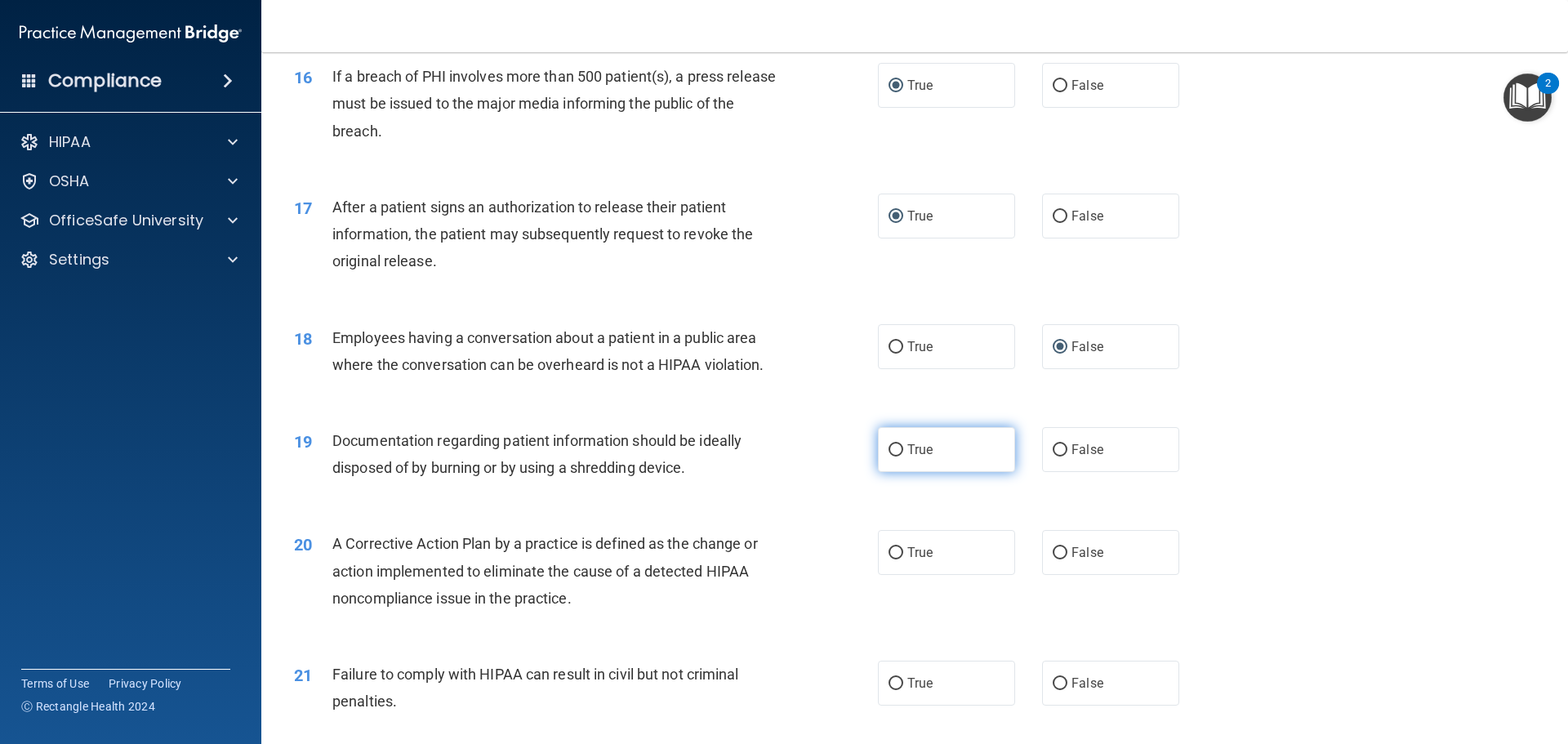
click at [895, 457] on input "True" at bounding box center [896, 449] width 15 height 12
radio input "true"
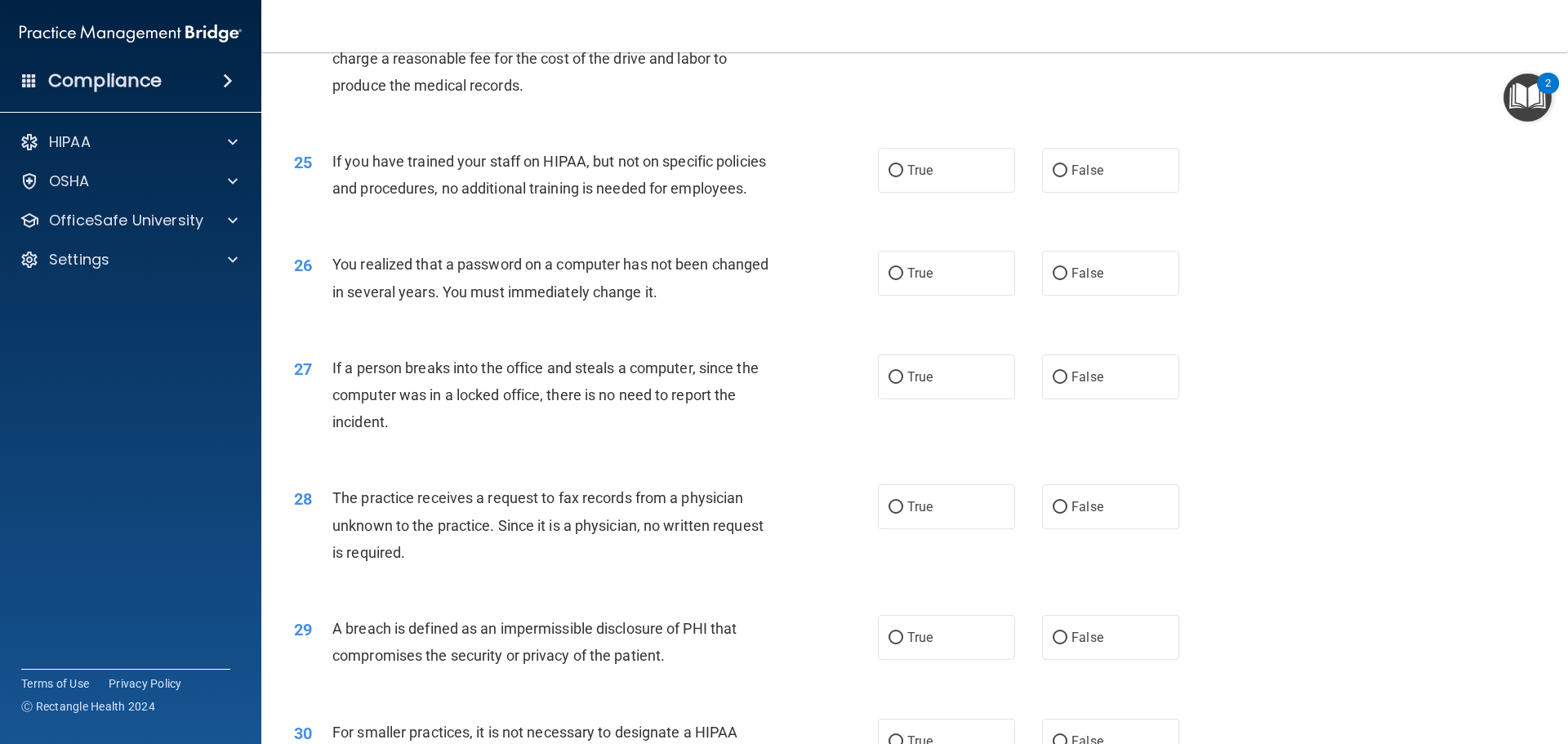
scroll to position [3119, 0]
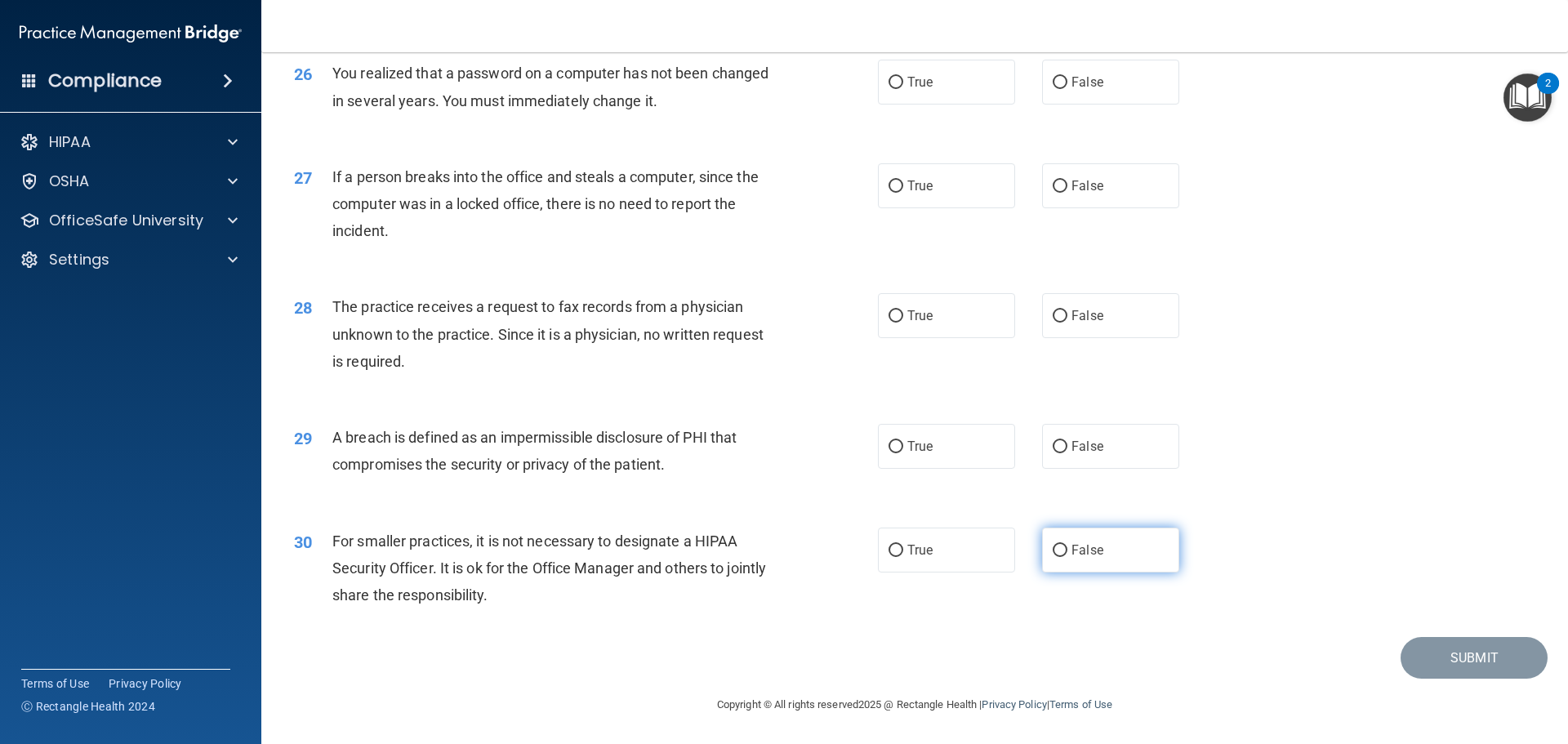
click at [1057, 547] on input "False" at bounding box center [1060, 550] width 15 height 12
radio input "true"
click at [896, 448] on input "True" at bounding box center [896, 446] width 15 height 12
radio input "true"
click at [890, 319] on input "True" at bounding box center [896, 316] width 15 height 12
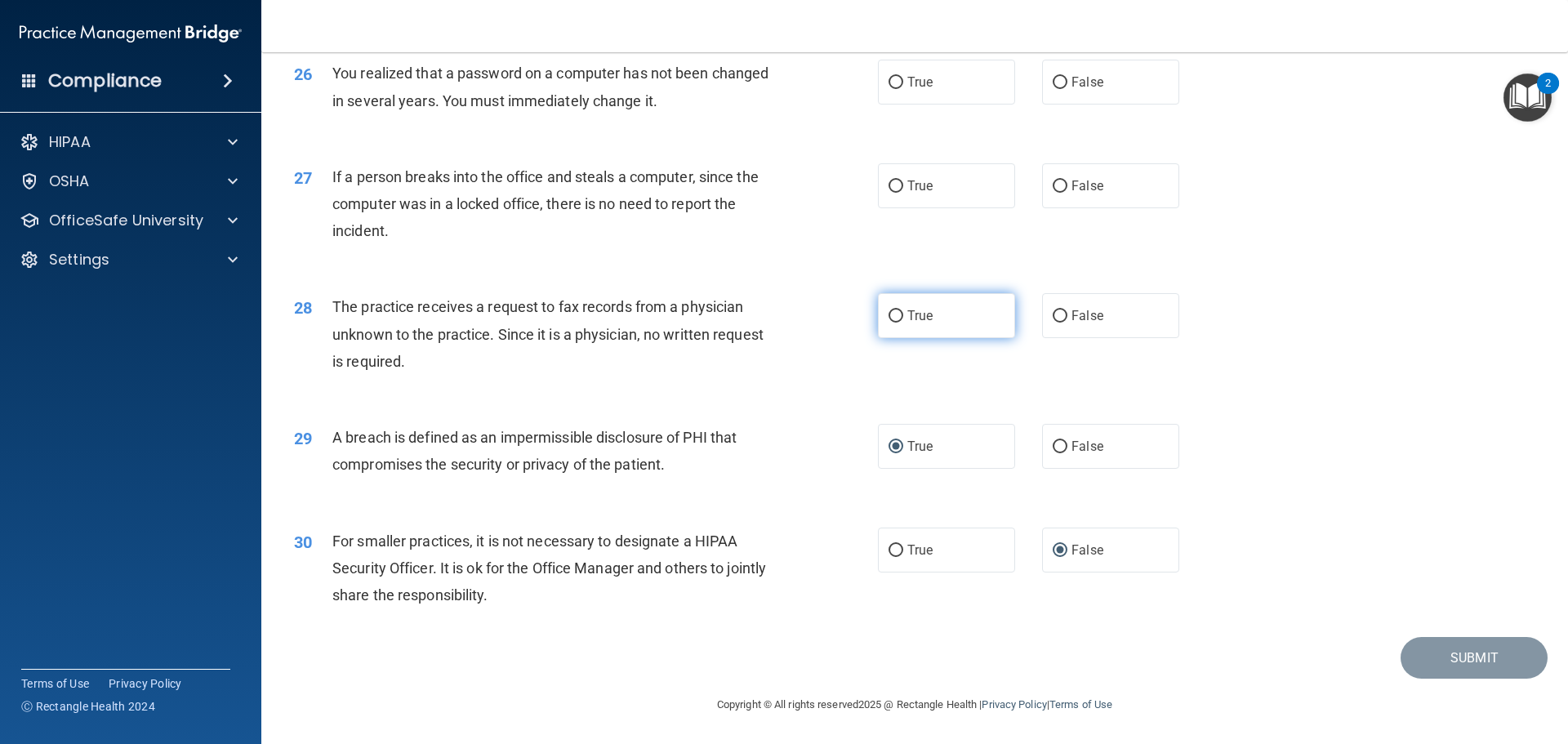
radio input "true"
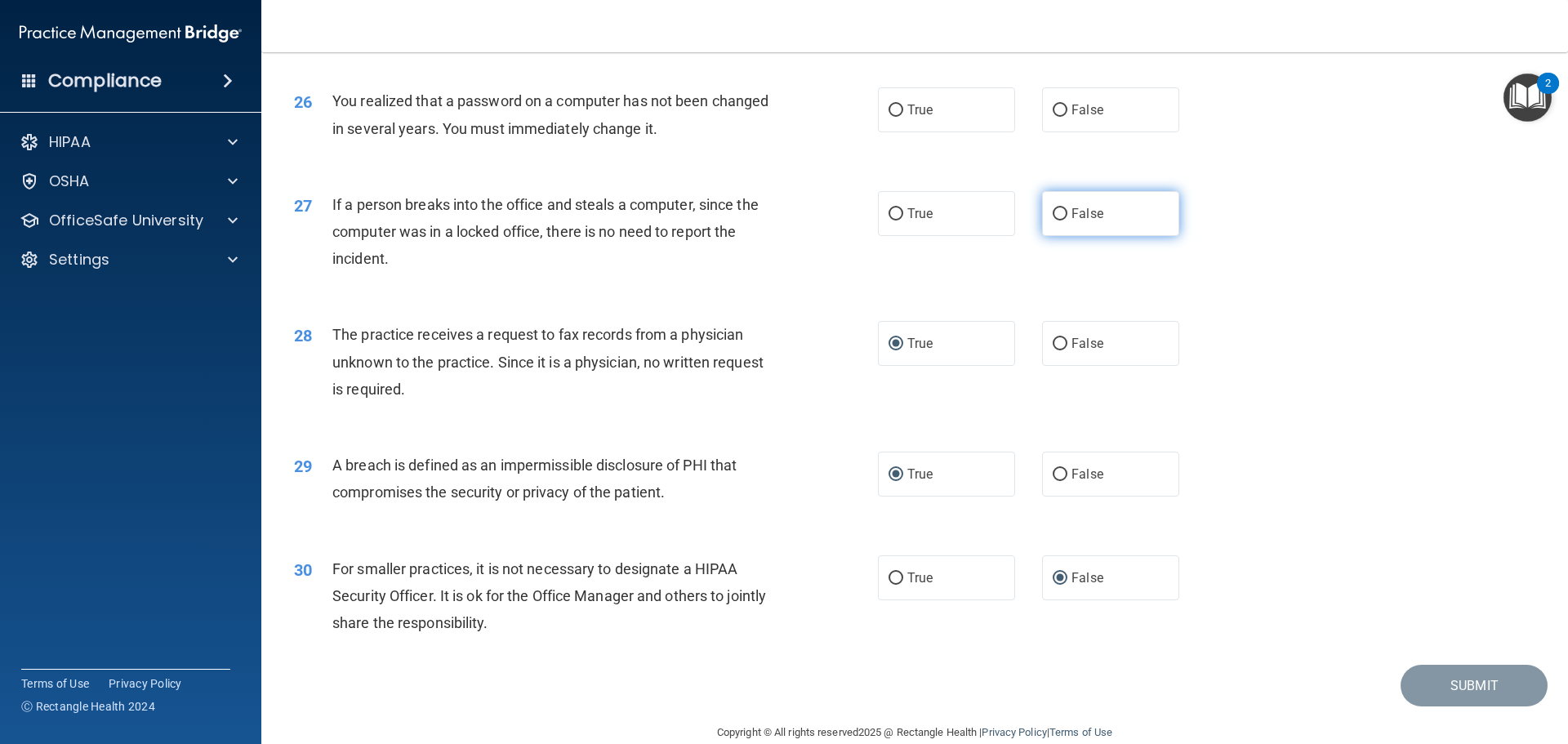
click at [1052, 220] on input "False" at bounding box center [1060, 213] width 15 height 12
radio input "true"
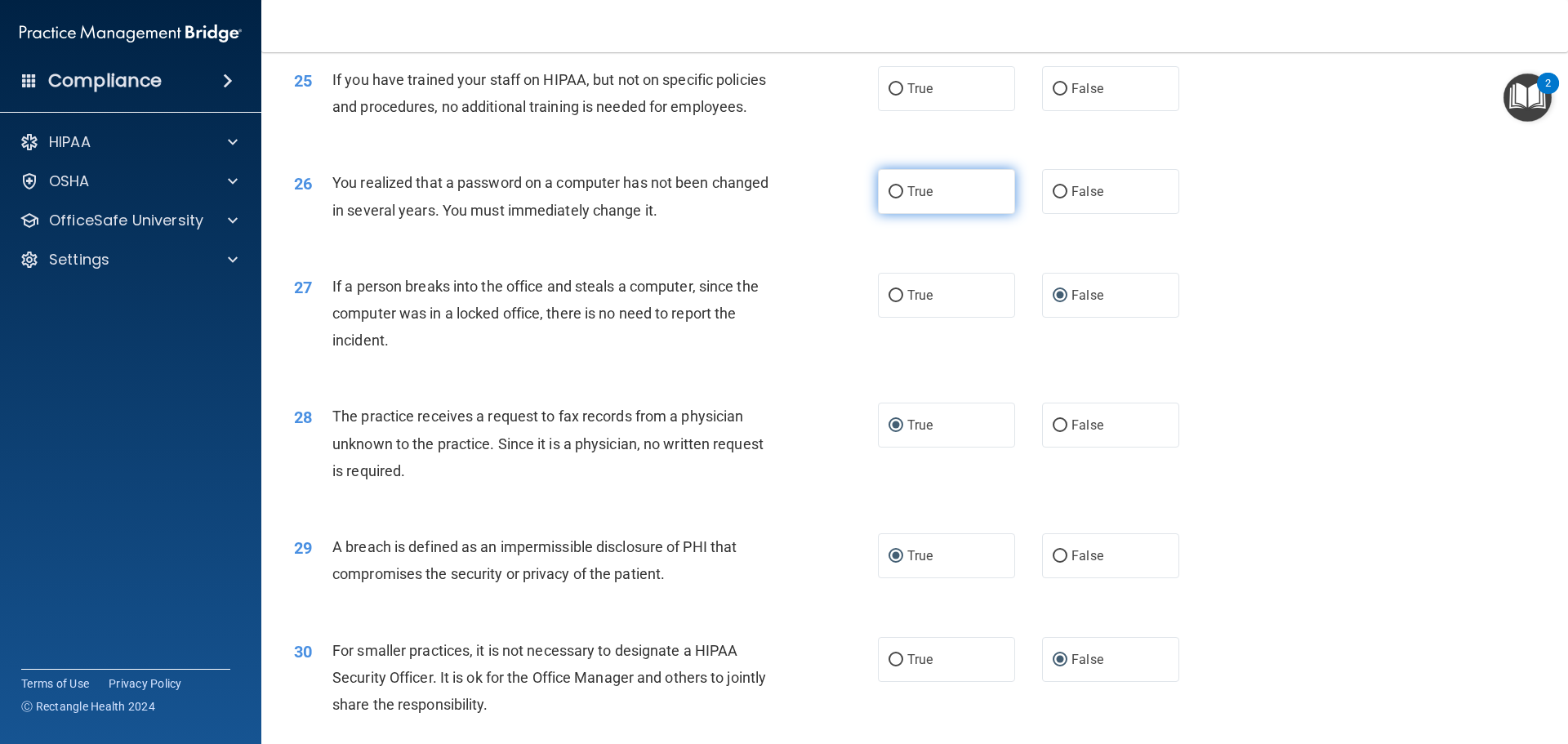
click at [891, 199] on input "True" at bounding box center [896, 191] width 15 height 12
radio input "true"
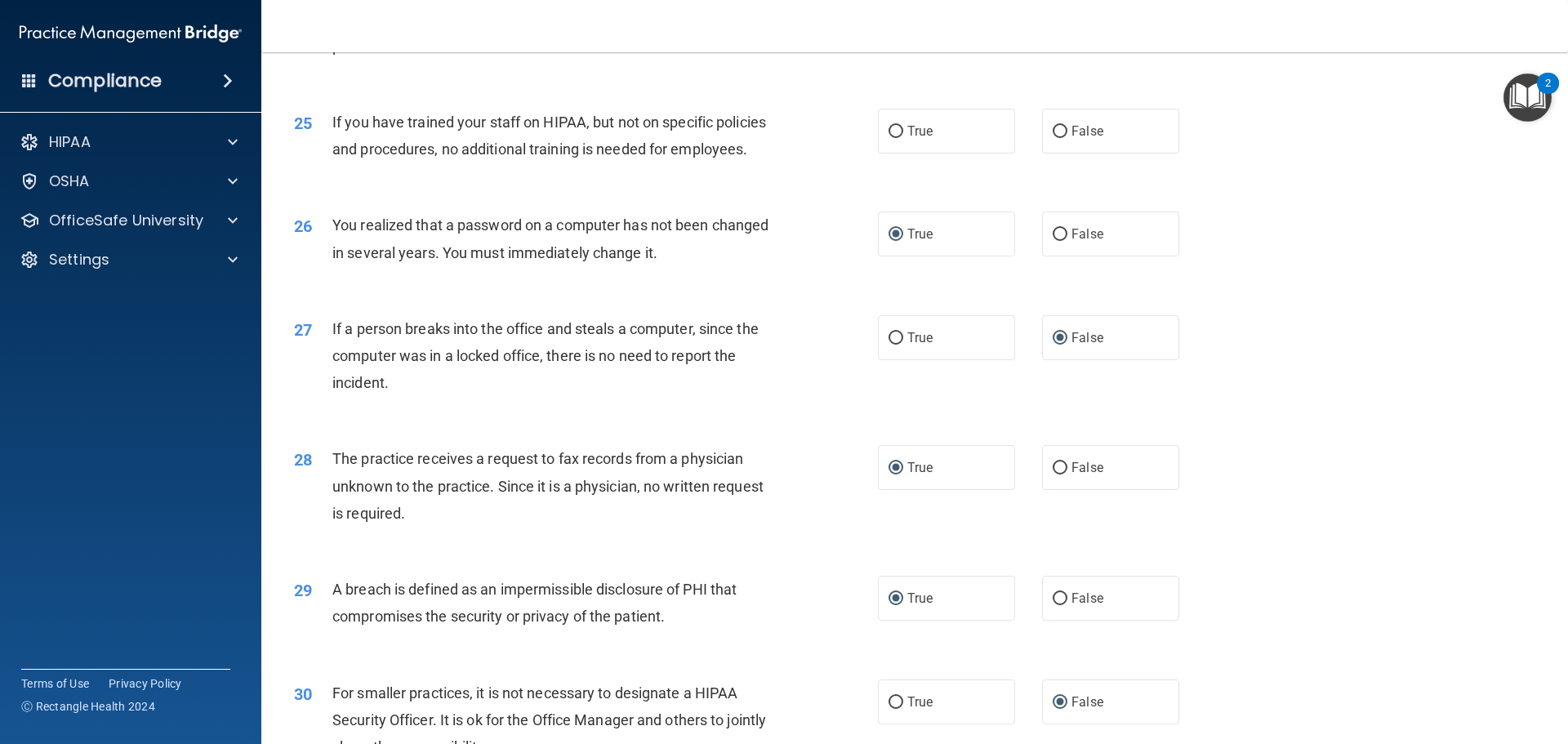
scroll to position [2875, 0]
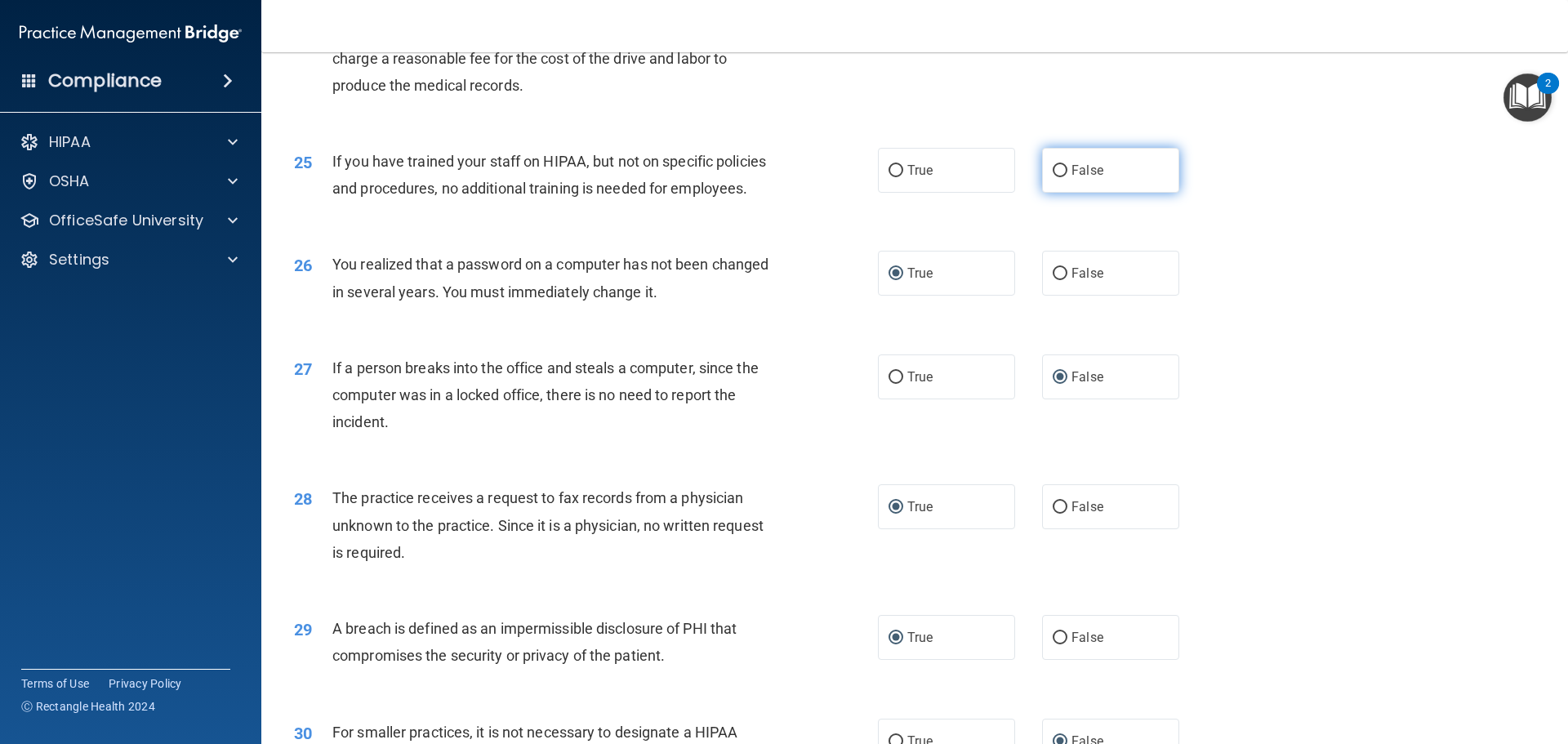
click at [1053, 177] on input "False" at bounding box center [1060, 170] width 15 height 12
radio input "true"
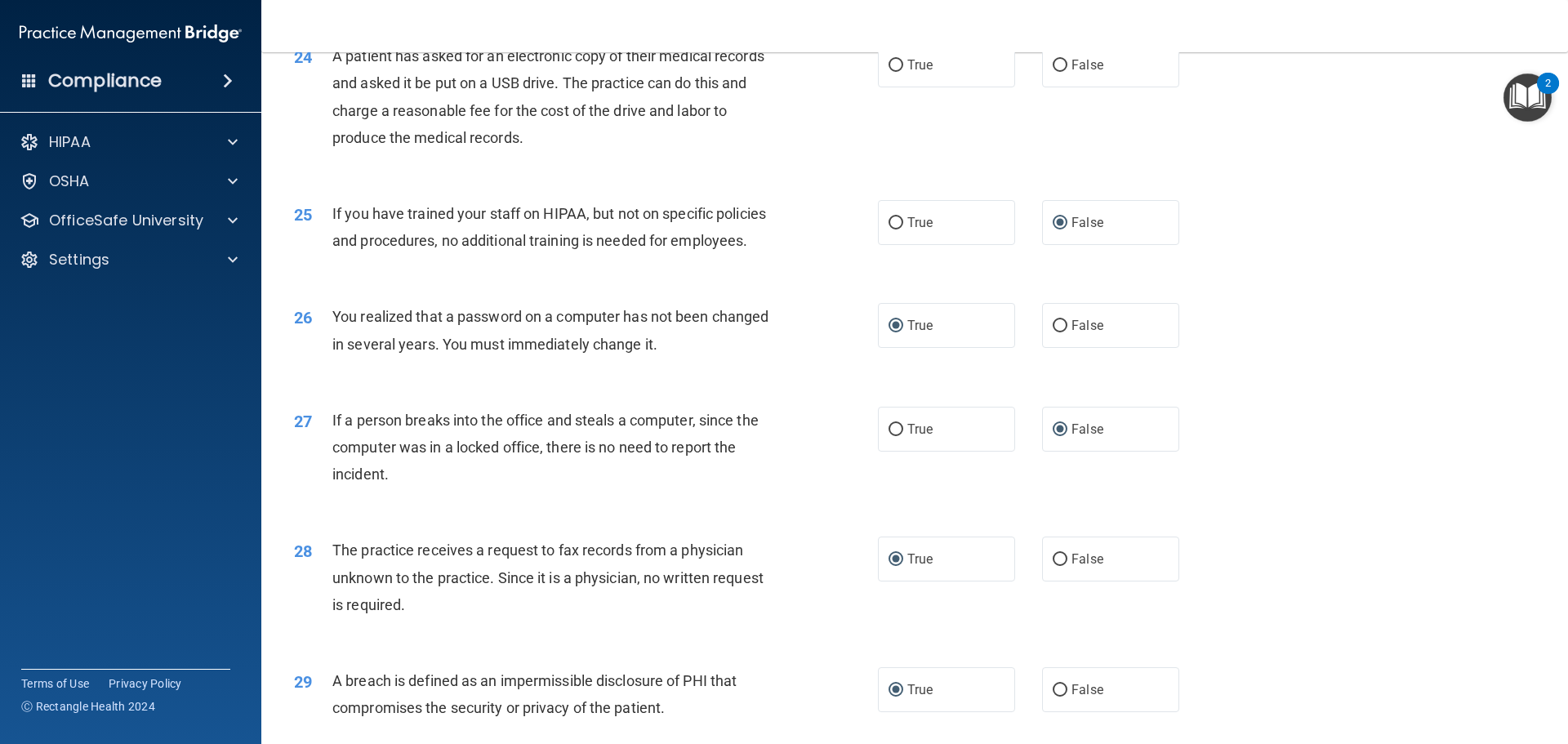
scroll to position [2793, 0]
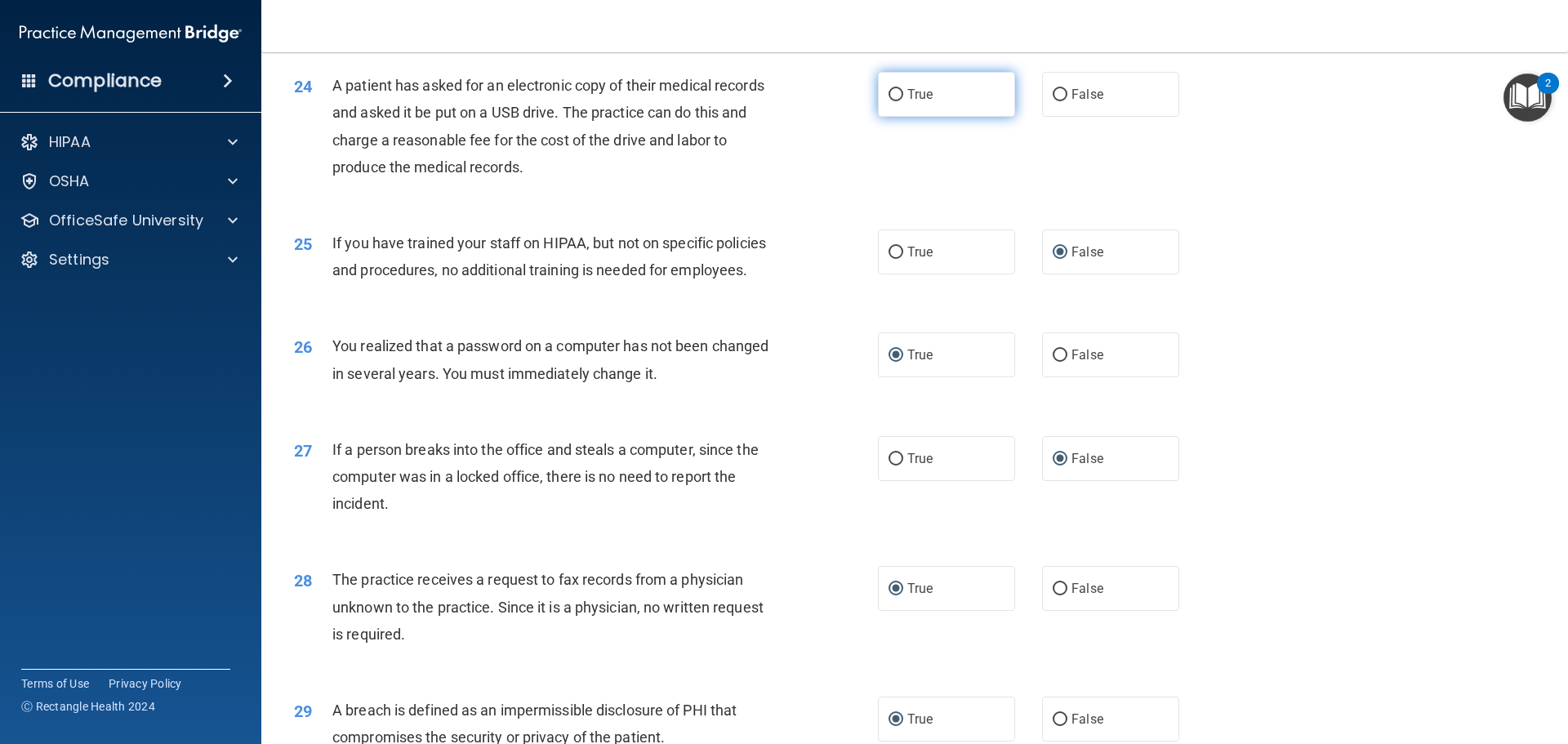
click at [888, 102] on input "True" at bounding box center [896, 94] width 15 height 12
radio input "true"
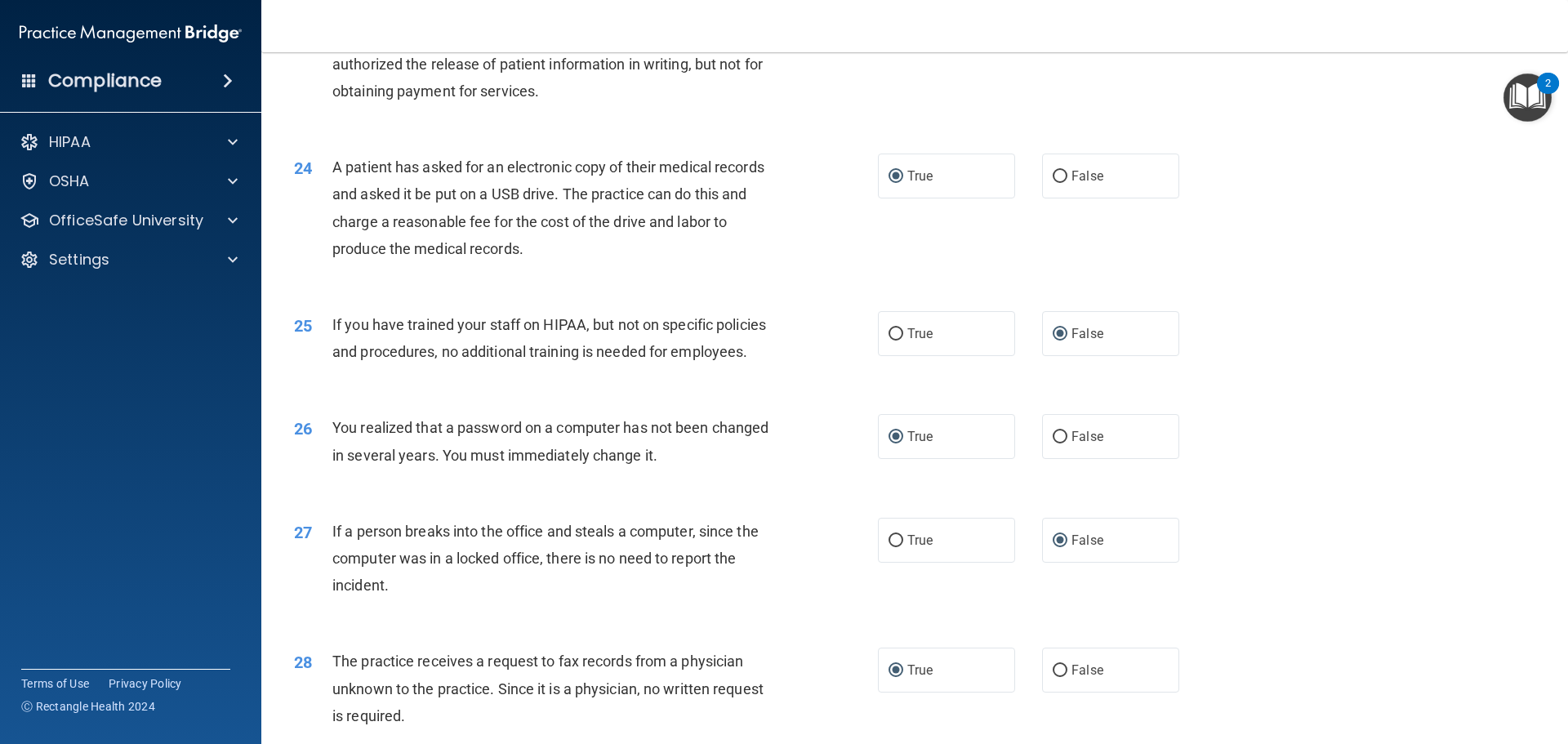
scroll to position [2630, 0]
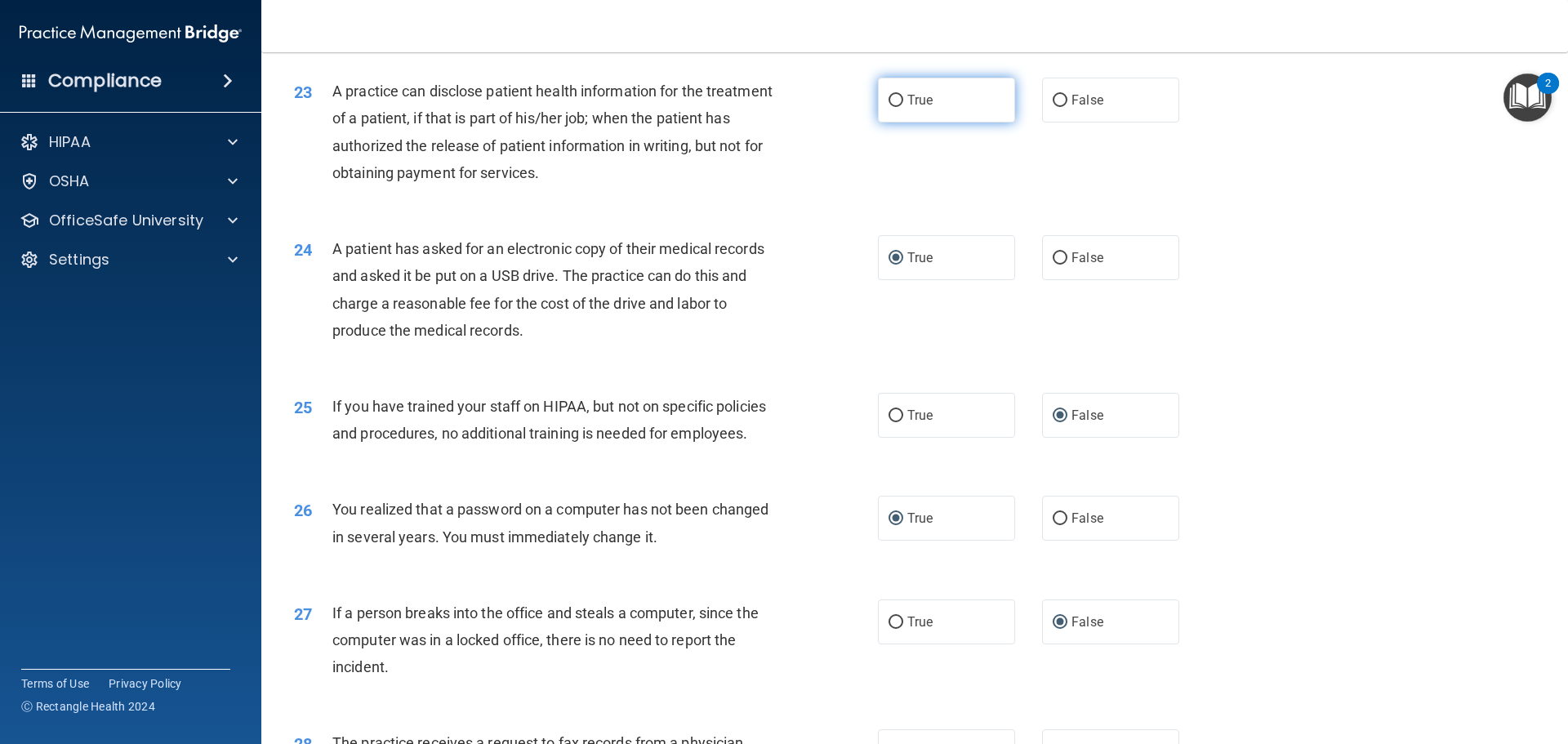
click at [893, 107] on input "True" at bounding box center [896, 100] width 15 height 12
radio input "true"
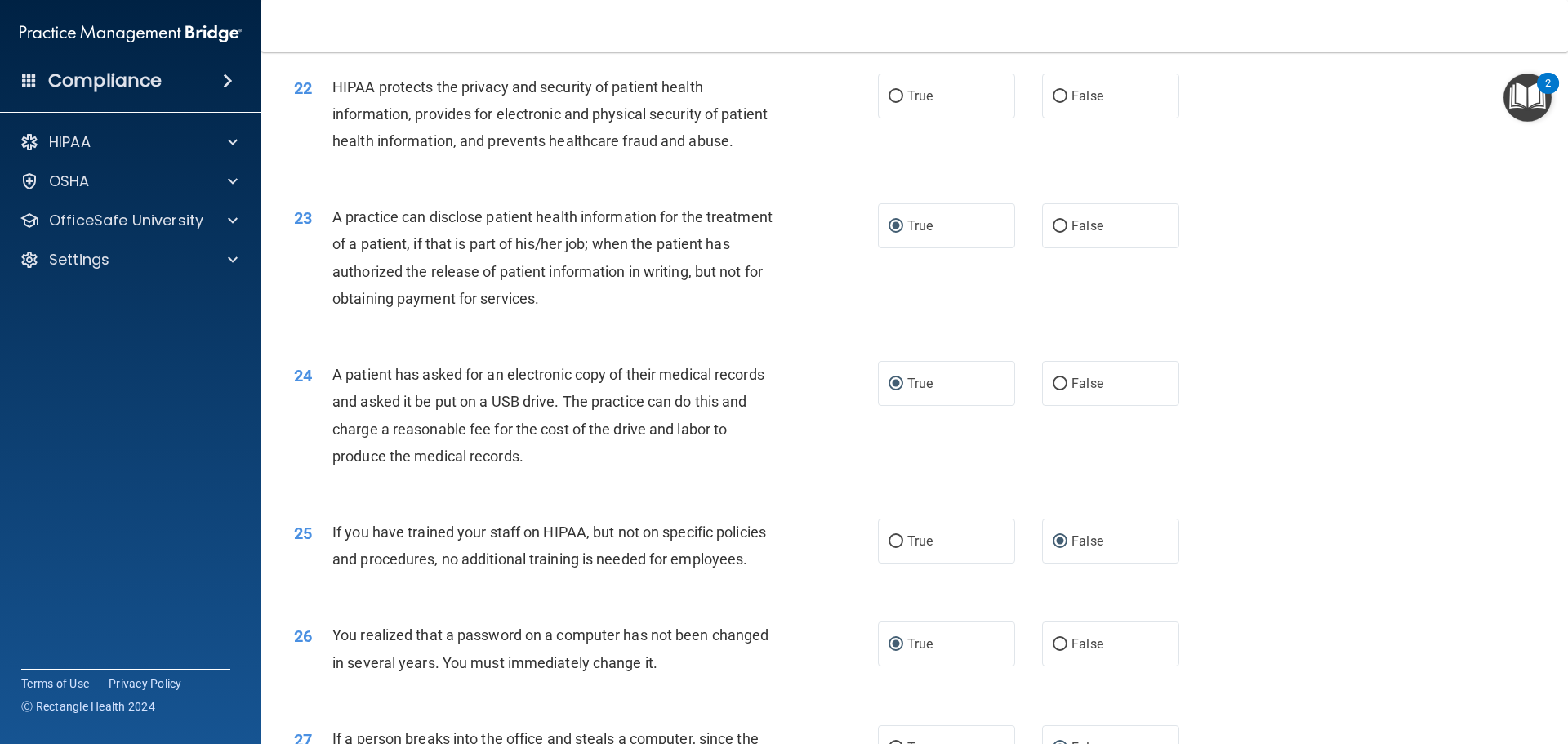
scroll to position [2467, 0]
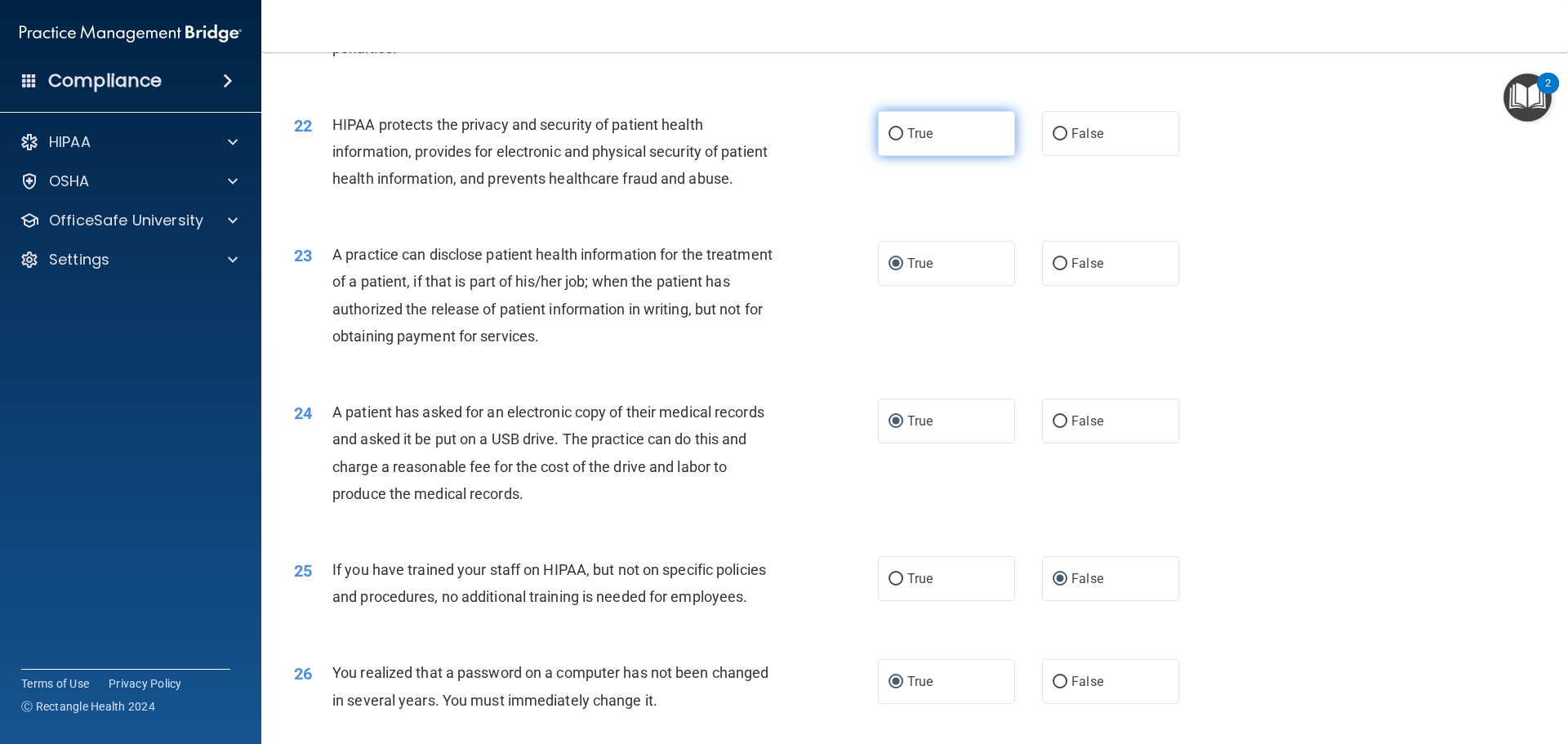
click at [890, 140] on input "True" at bounding box center [896, 134] width 15 height 12
radio input "true"
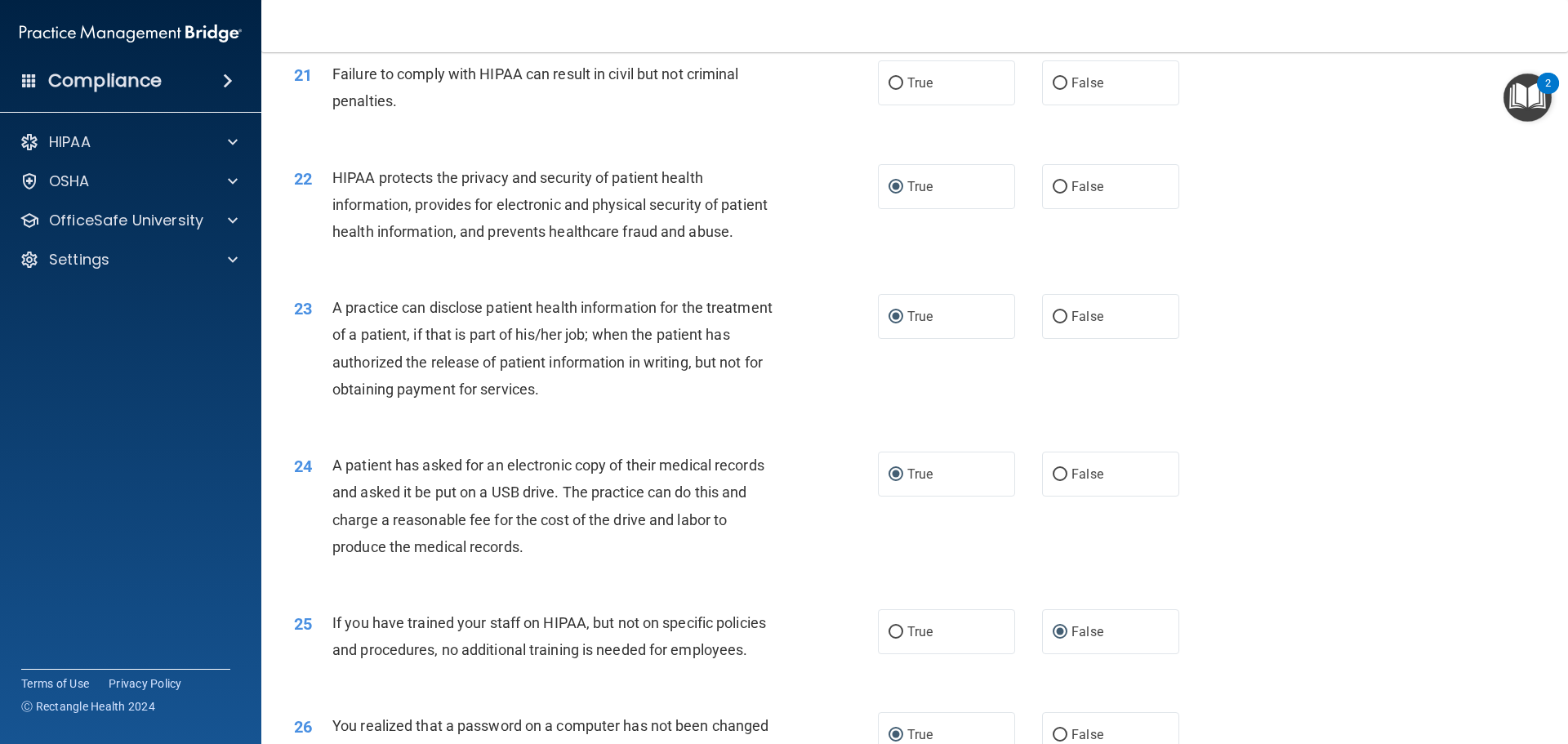
scroll to position [2385, 0]
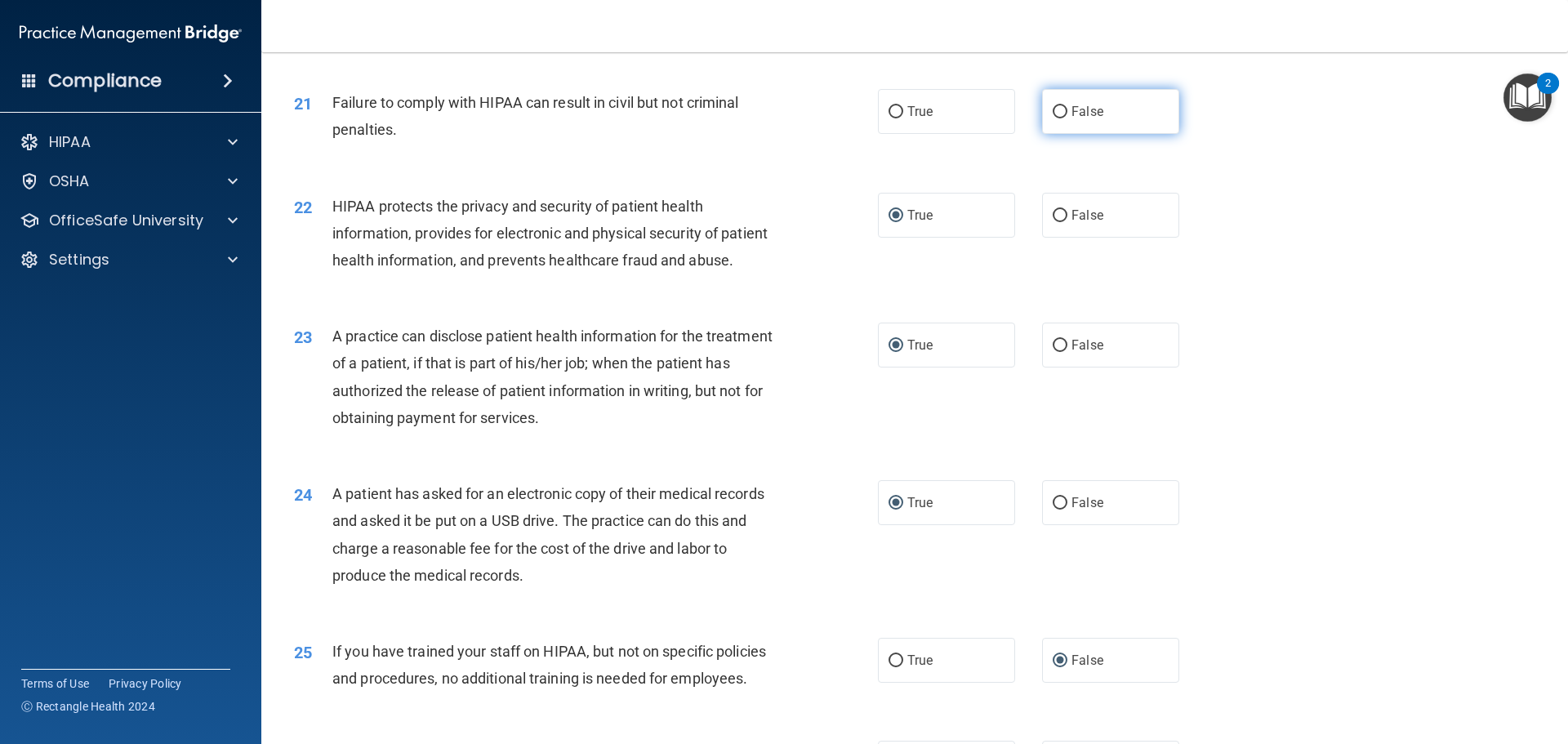
click at [1054, 118] on input "False" at bounding box center [1060, 112] width 15 height 12
radio input "true"
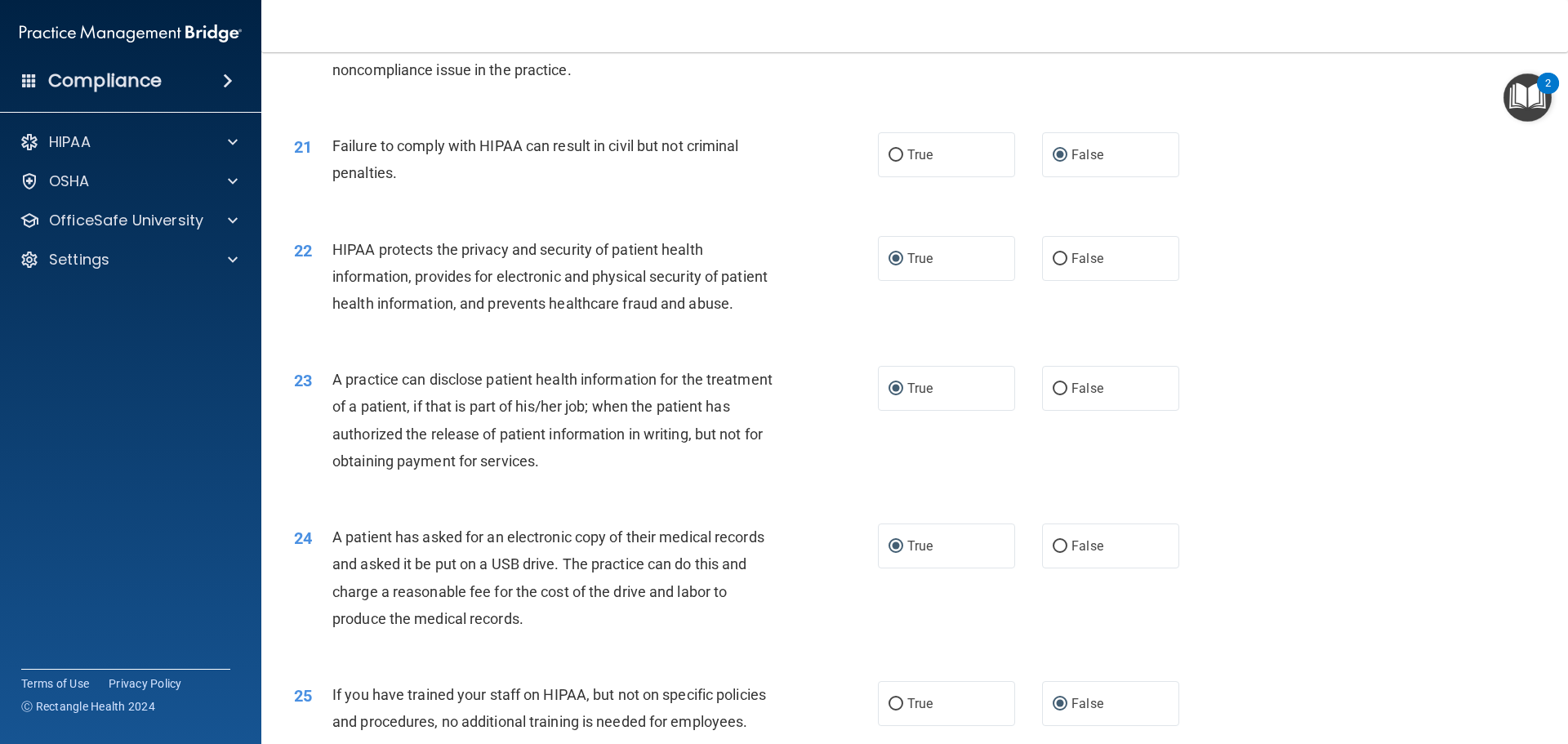
scroll to position [2303, 0]
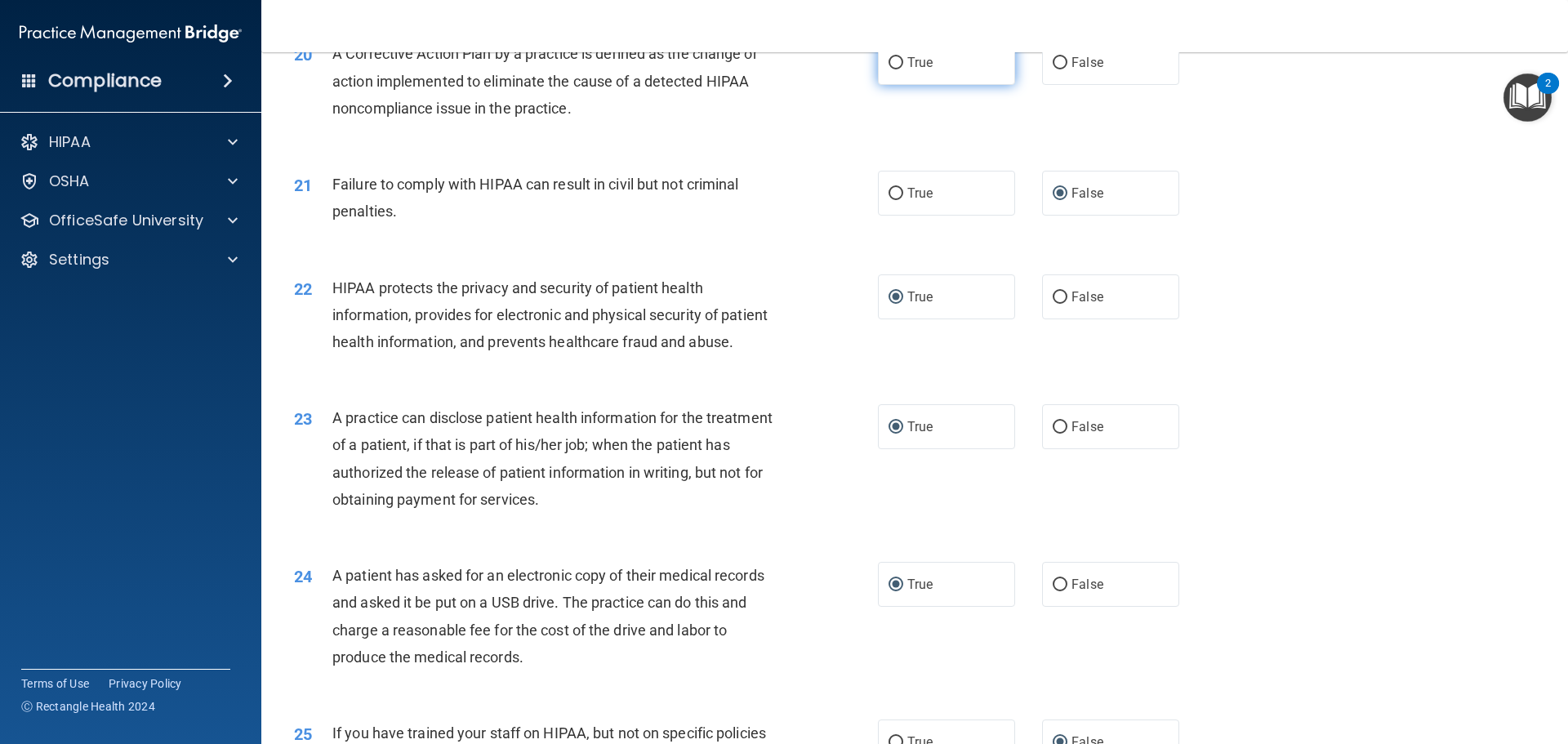
click at [888, 69] on input "True" at bounding box center [896, 63] width 15 height 12
radio input "true"
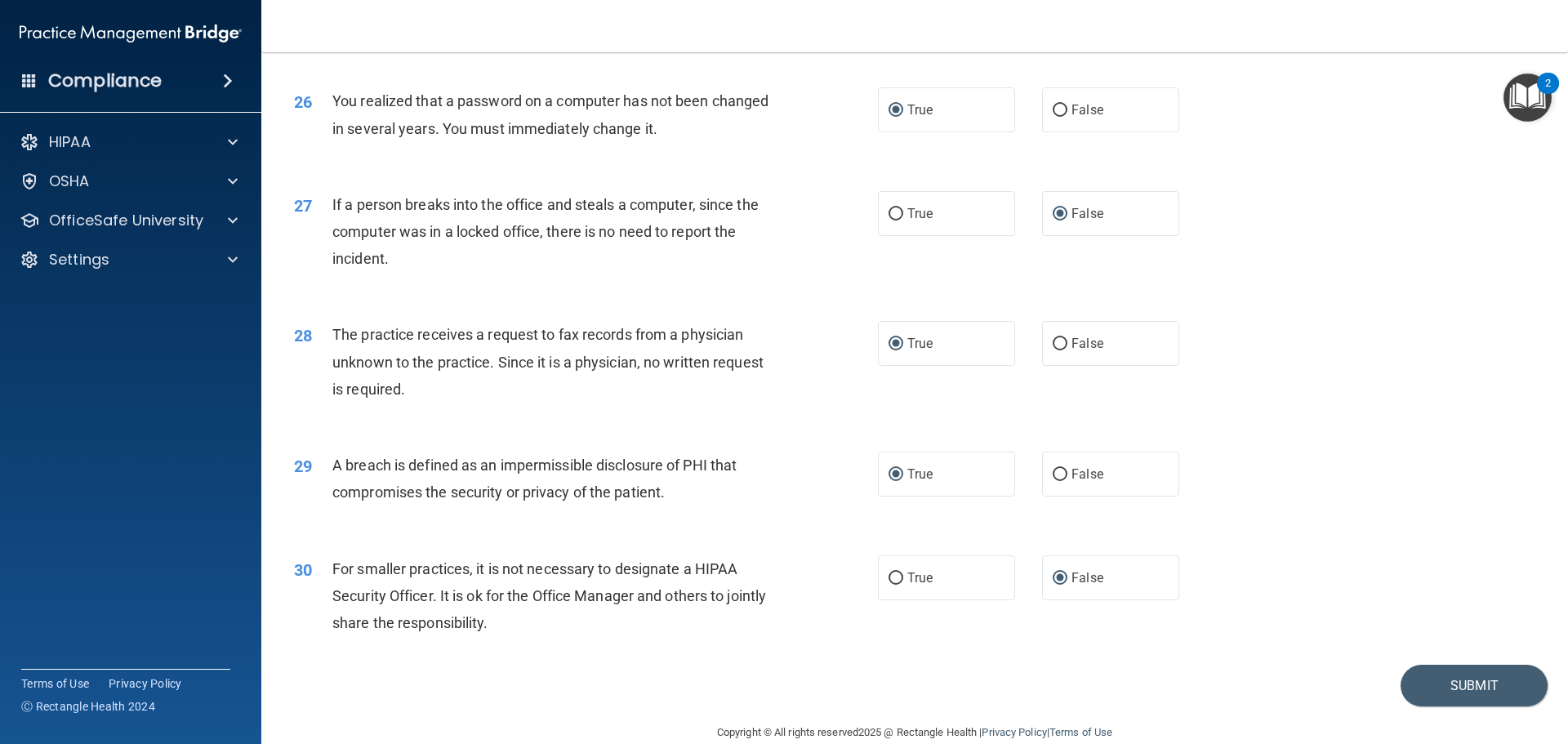
scroll to position [3119, 0]
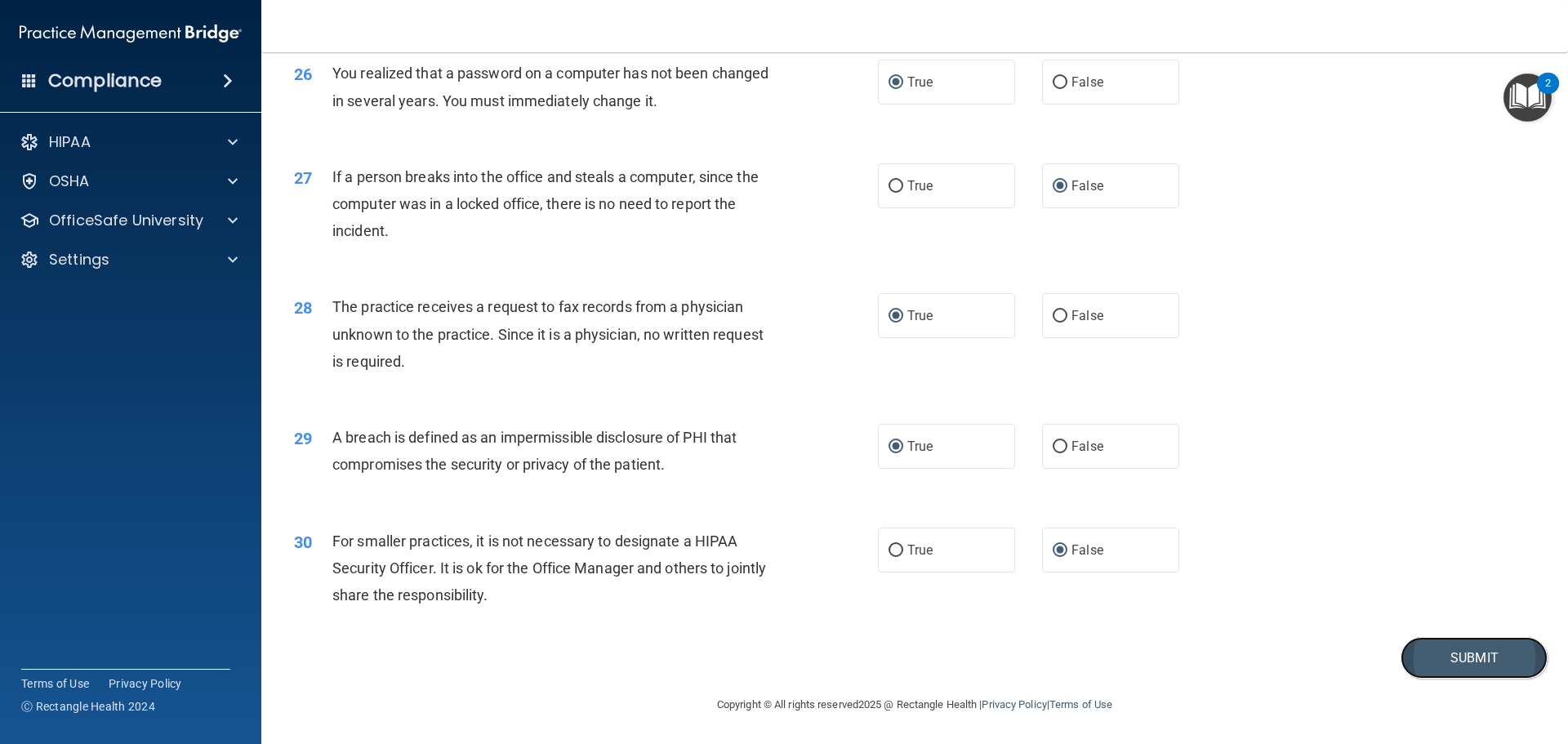
click at [1436, 656] on button "Submit" at bounding box center [1474, 657] width 147 height 42
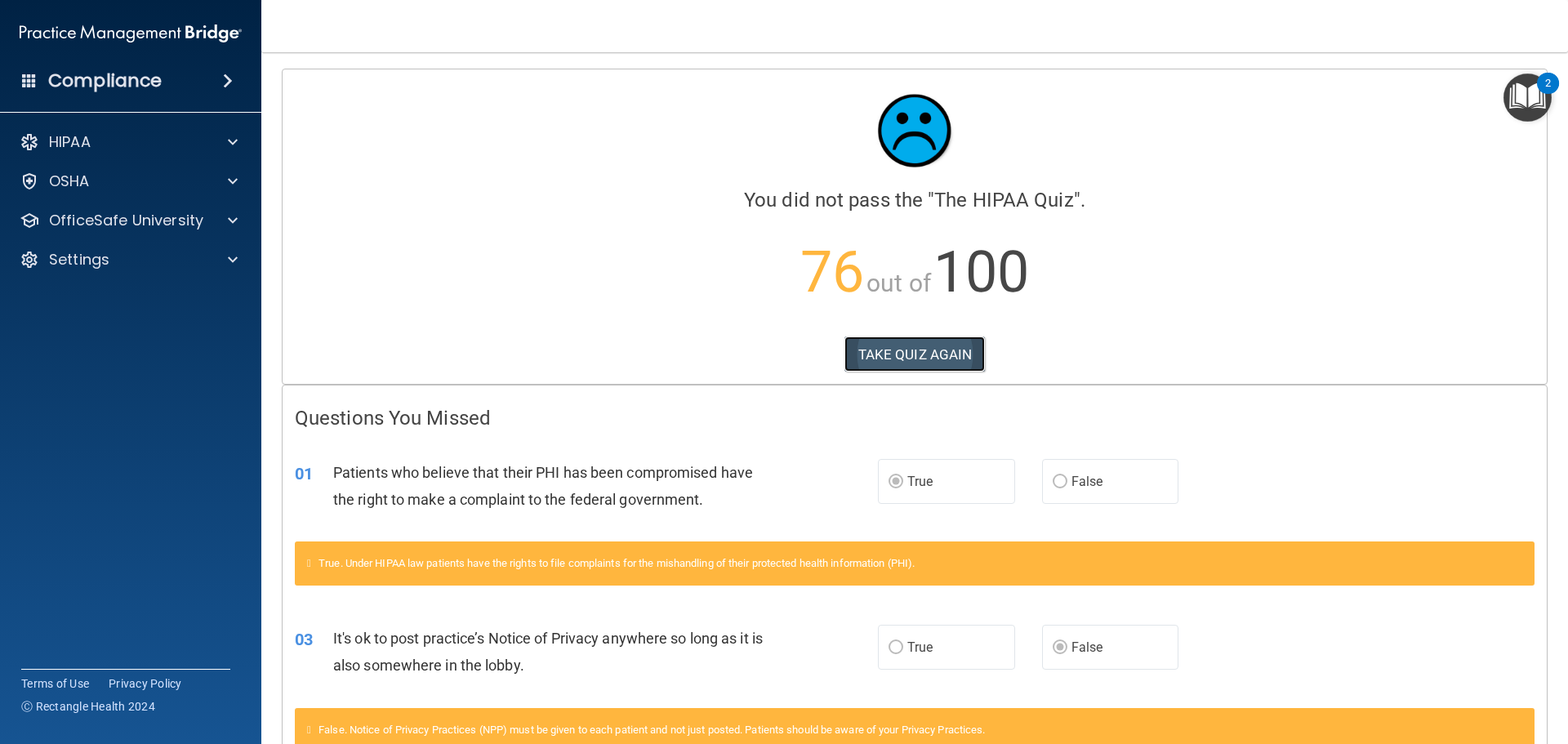
click at [909, 348] on button "TAKE QUIZ AGAIN" at bounding box center [914, 354] width 141 height 36
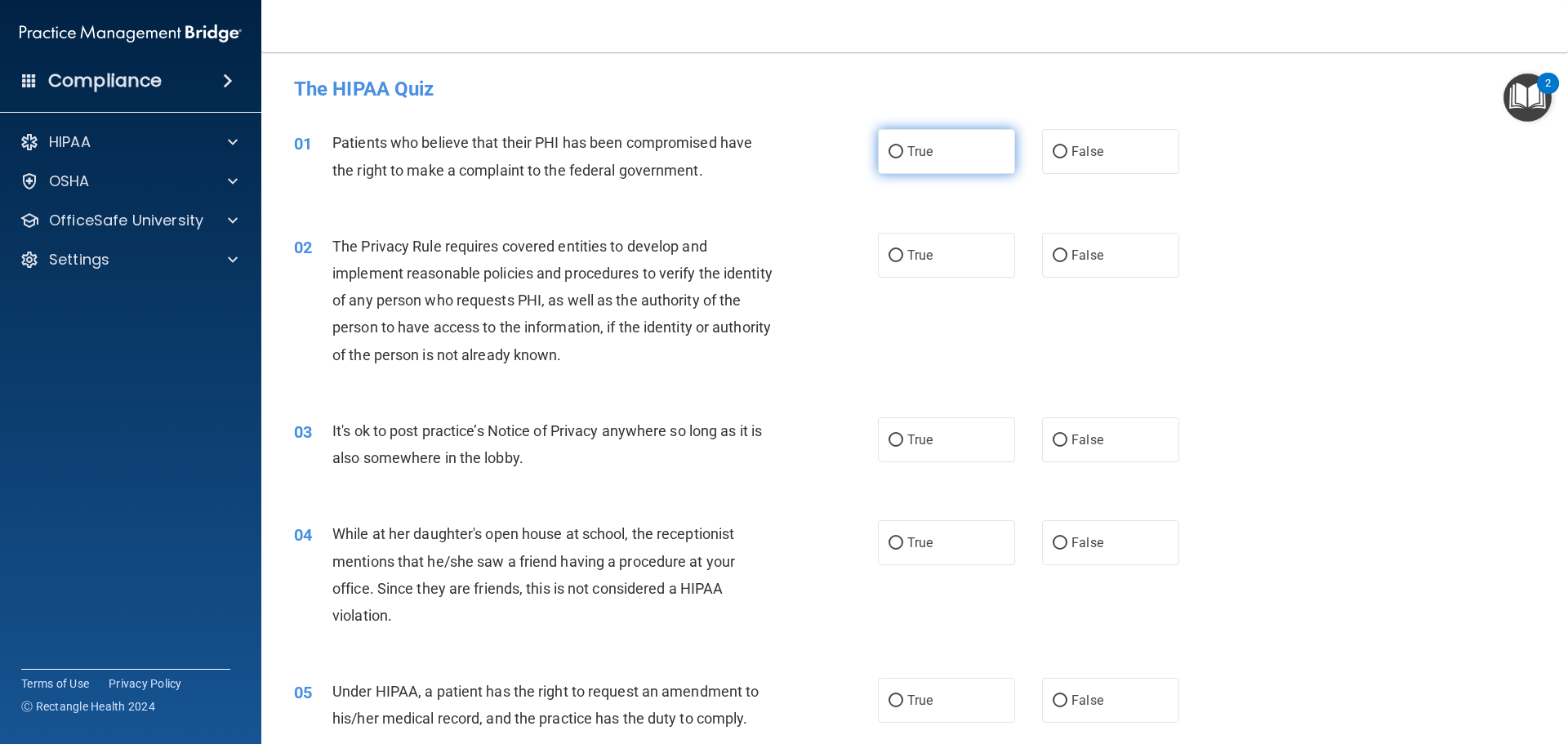
click at [891, 154] on input "True" at bounding box center [896, 152] width 15 height 12
radio input "true"
click at [891, 255] on input "True" at bounding box center [896, 255] width 15 height 12
radio input "true"
click at [1052, 442] on input "False" at bounding box center [1060, 440] width 15 height 12
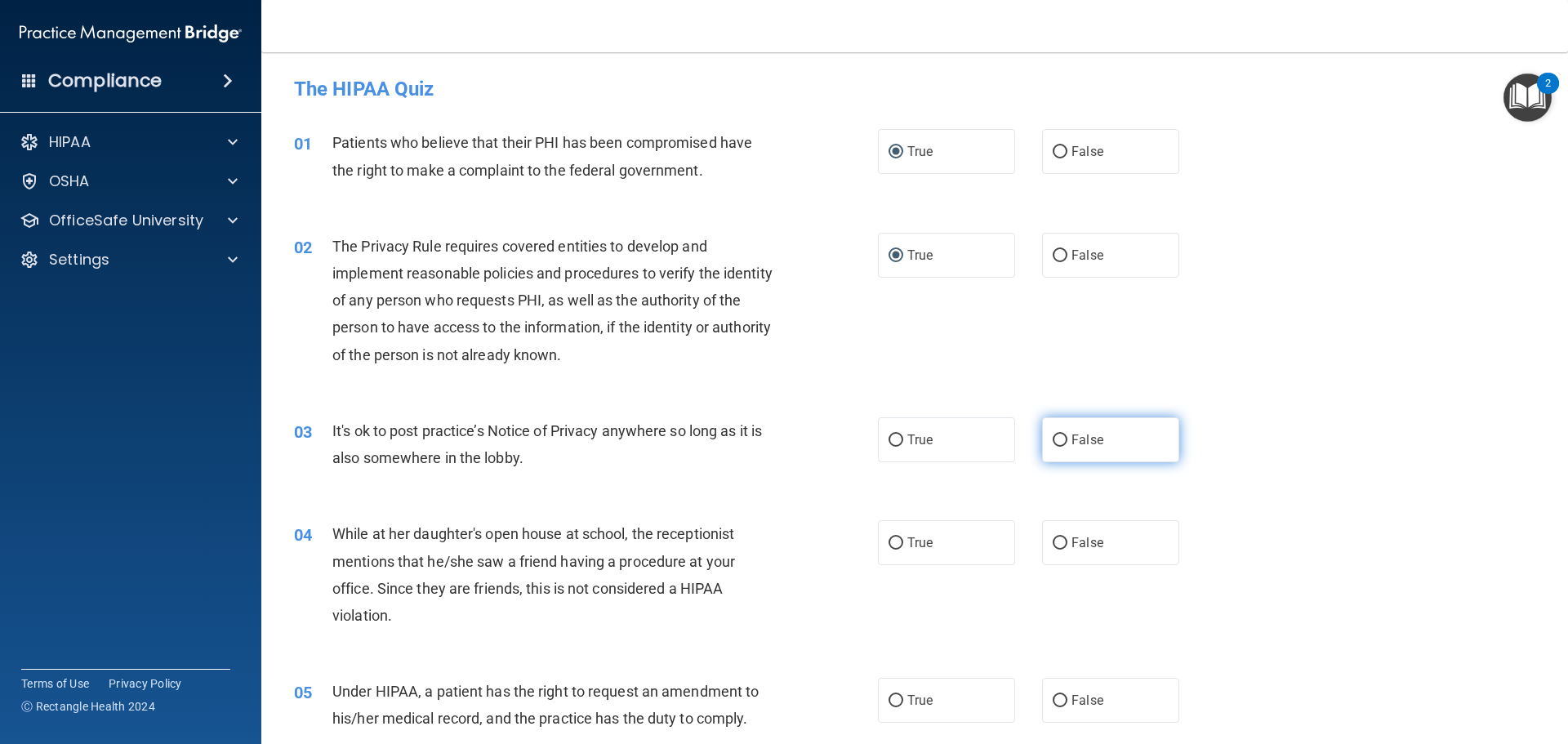
radio input "true"
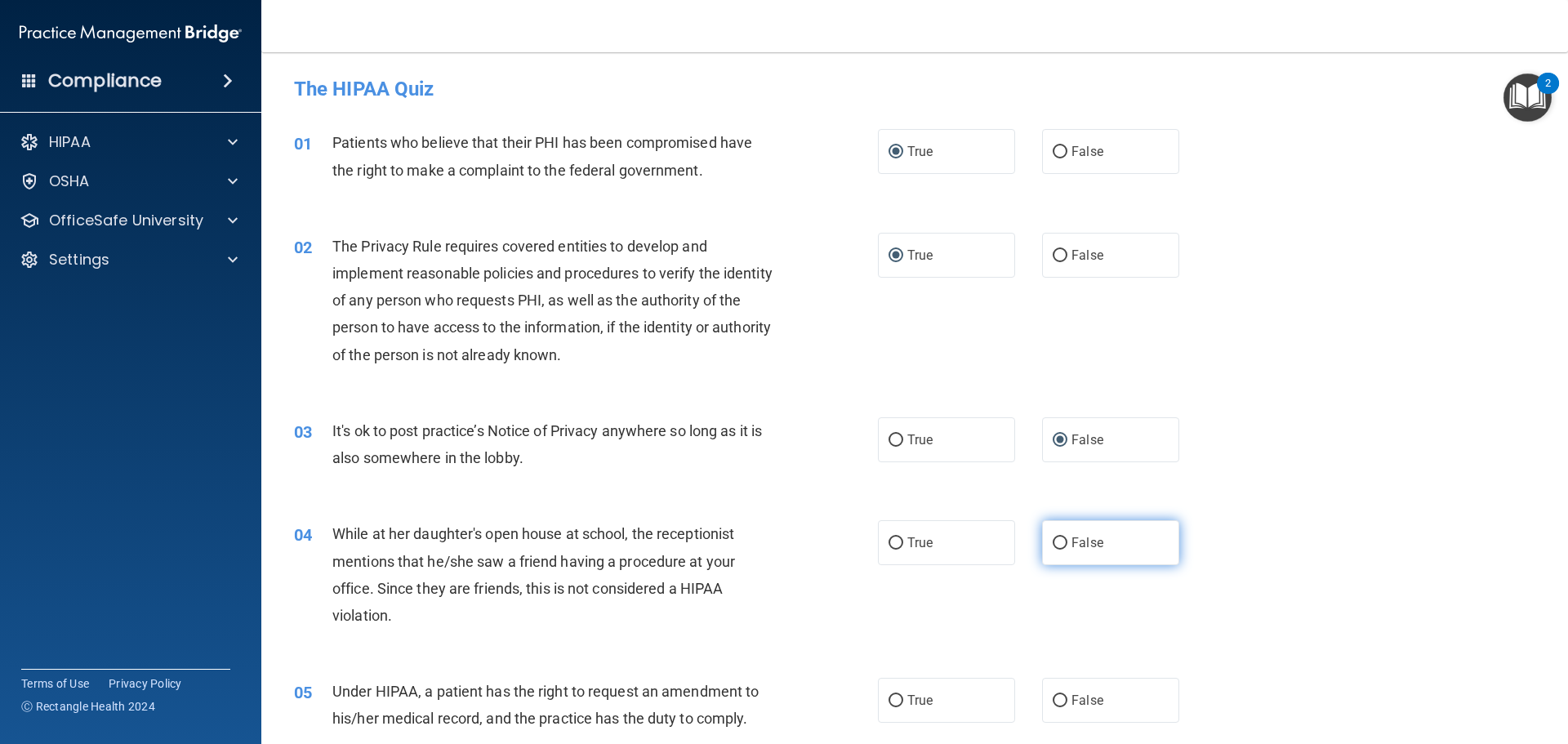
click at [1058, 537] on input "False" at bounding box center [1060, 543] width 15 height 12
radio input "true"
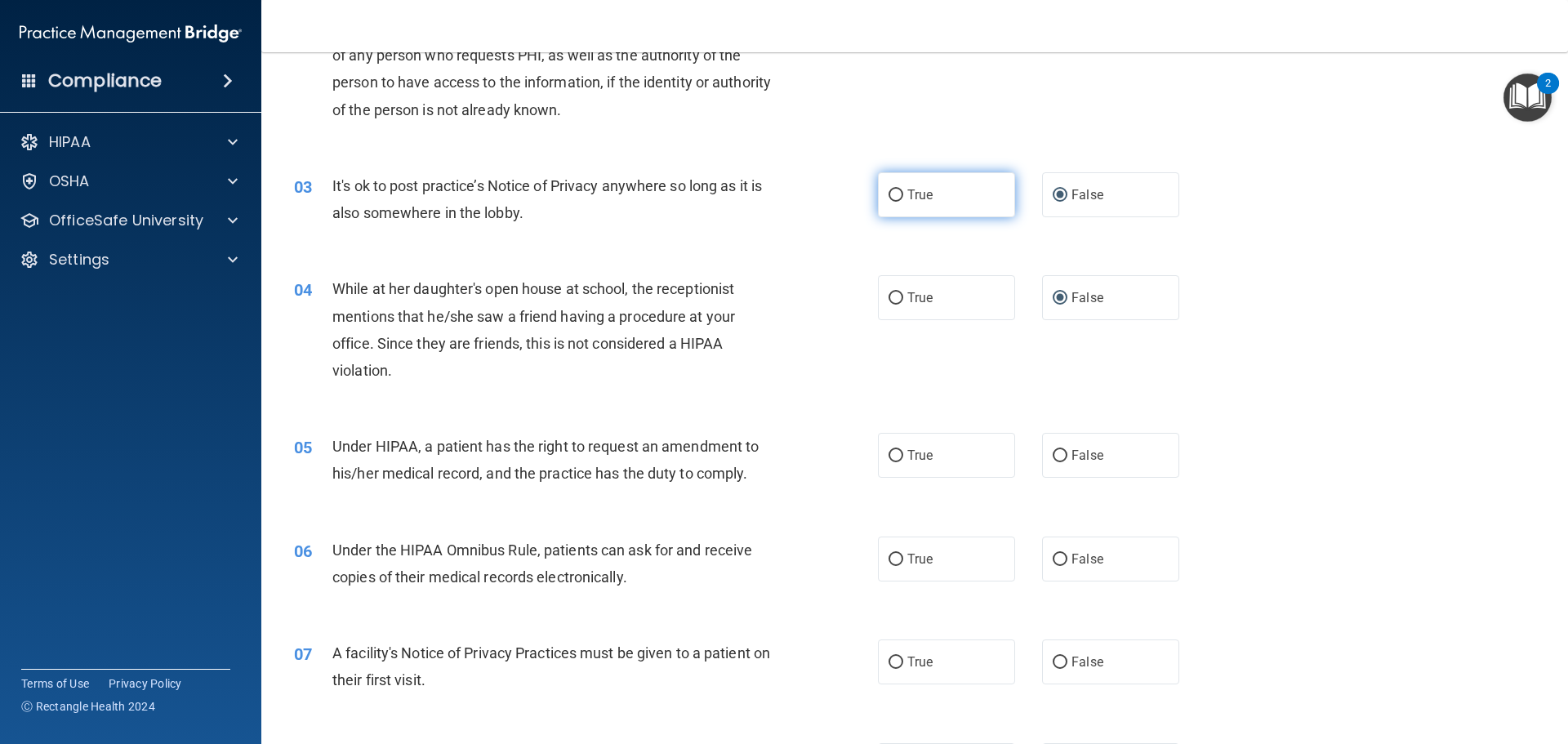
scroll to position [326, 0]
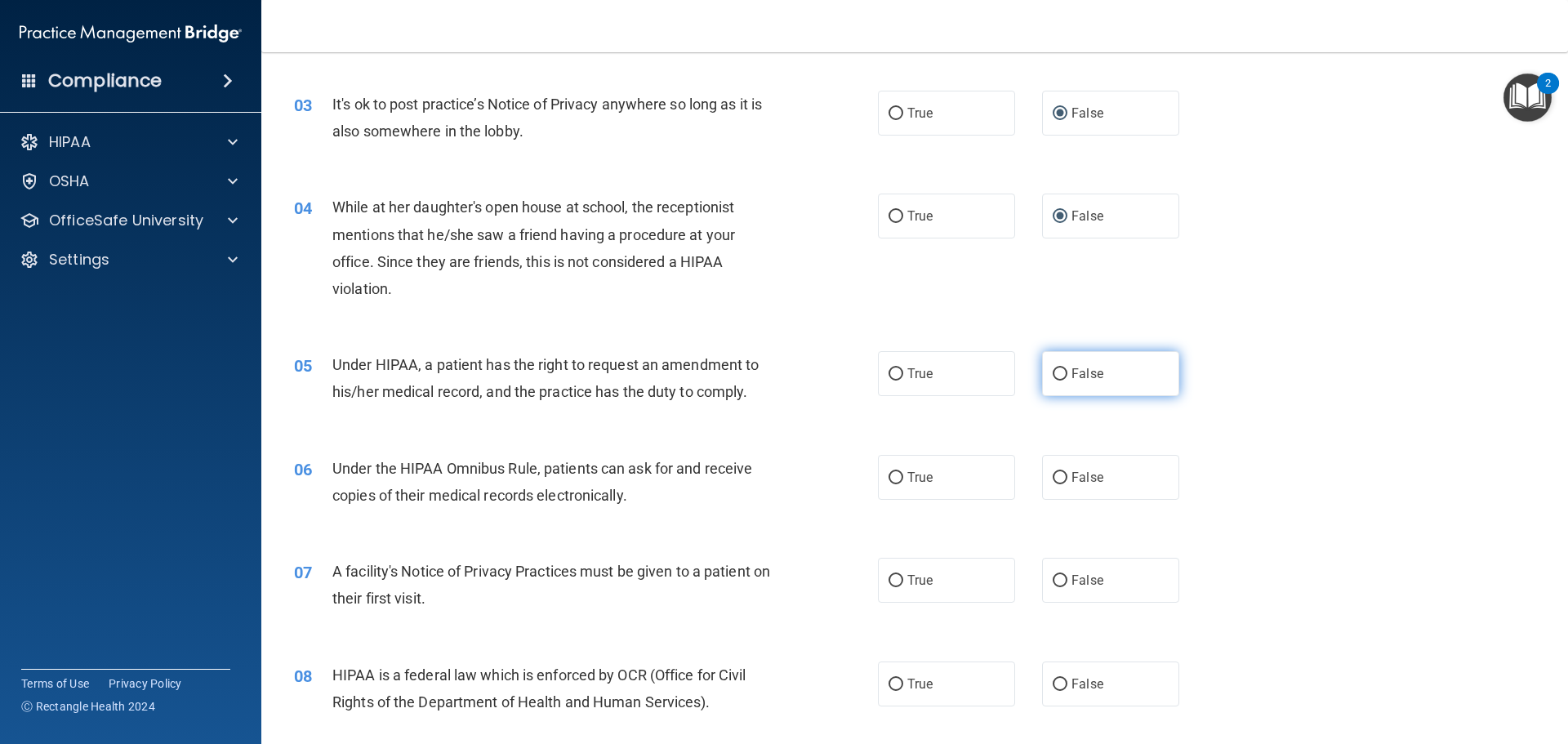
click at [1052, 372] on input "False" at bounding box center [1060, 373] width 15 height 12
radio input "true"
click at [891, 476] on input "True" at bounding box center [896, 477] width 15 height 12
radio input "true"
drag, startPoint x: 893, startPoint y: 577, endPoint x: 877, endPoint y: 514, distance: 65.0
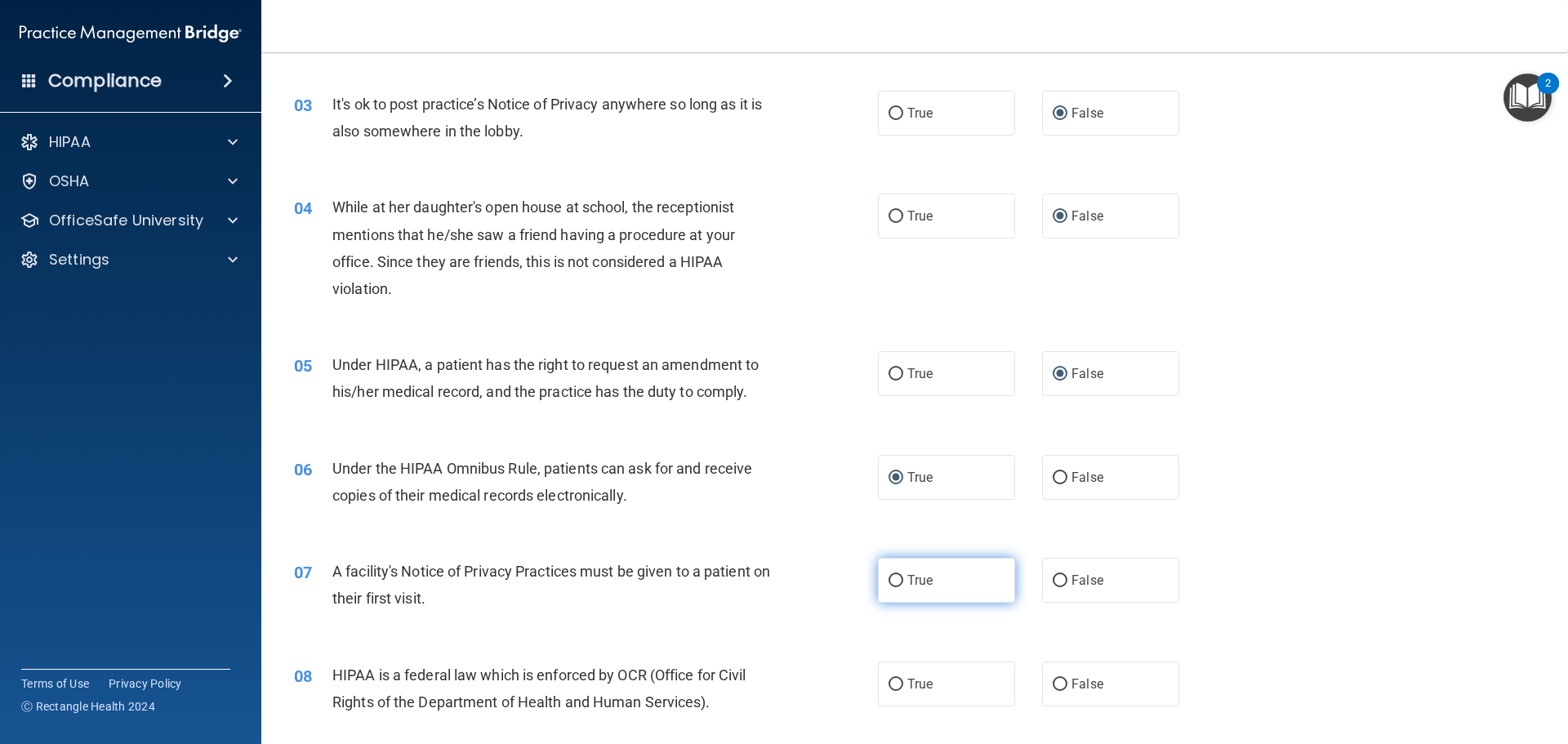
click at [892, 577] on input "True" at bounding box center [896, 580] width 15 height 12
radio input "true"
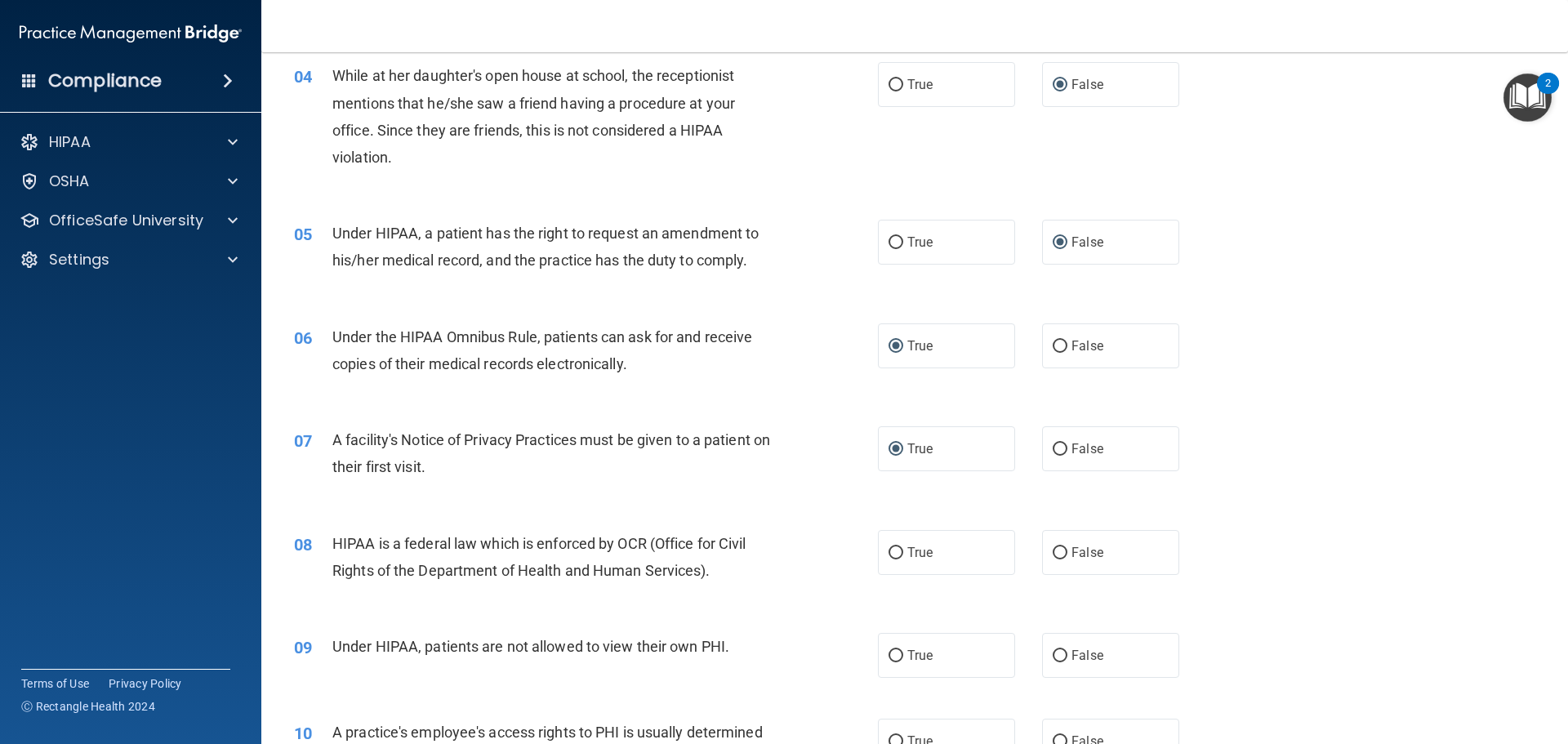
scroll to position [571, 0]
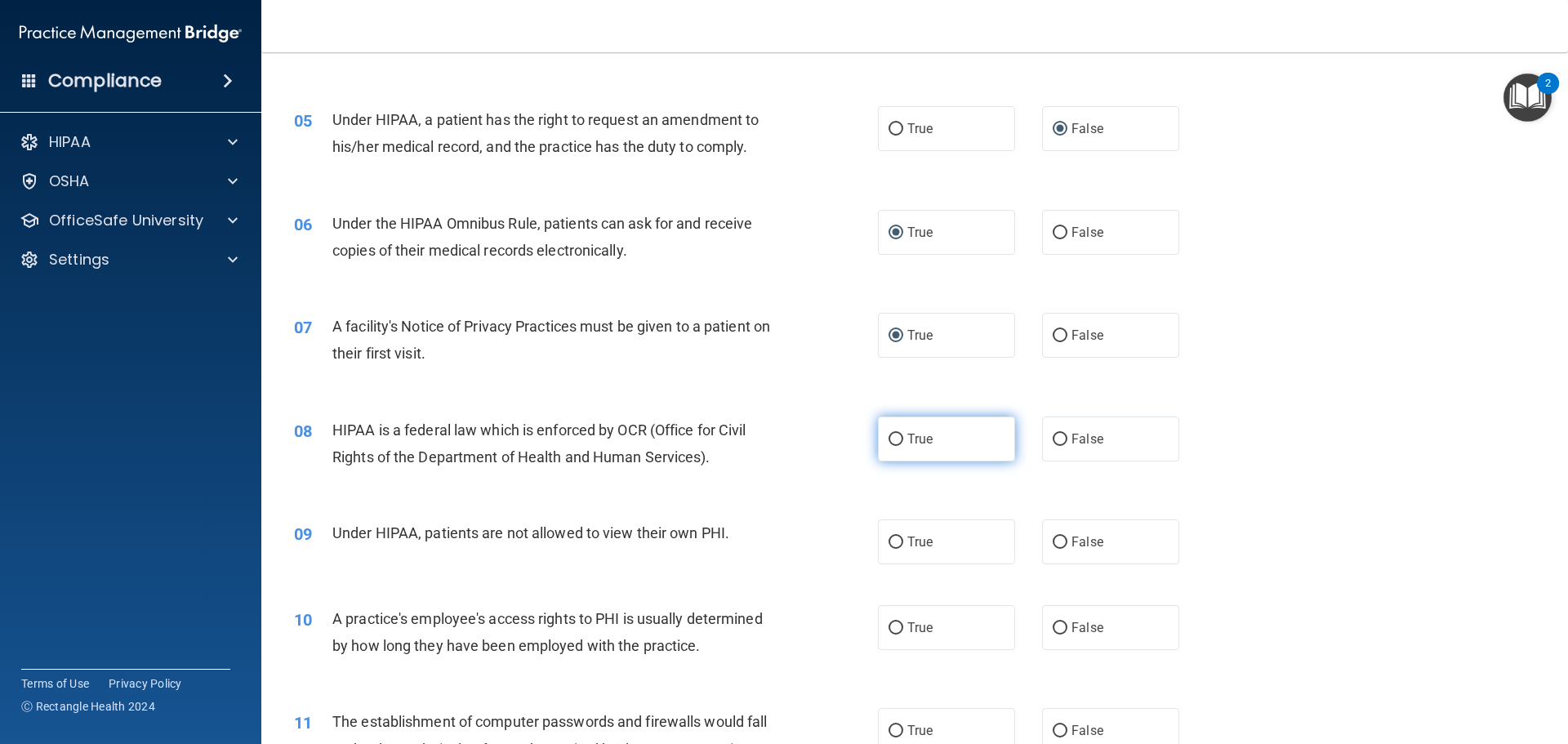
click at [888, 442] on input "True" at bounding box center [896, 439] width 15 height 12
radio input "true"
click at [1058, 542] on input "False" at bounding box center [1060, 542] width 15 height 12
radio input "true"
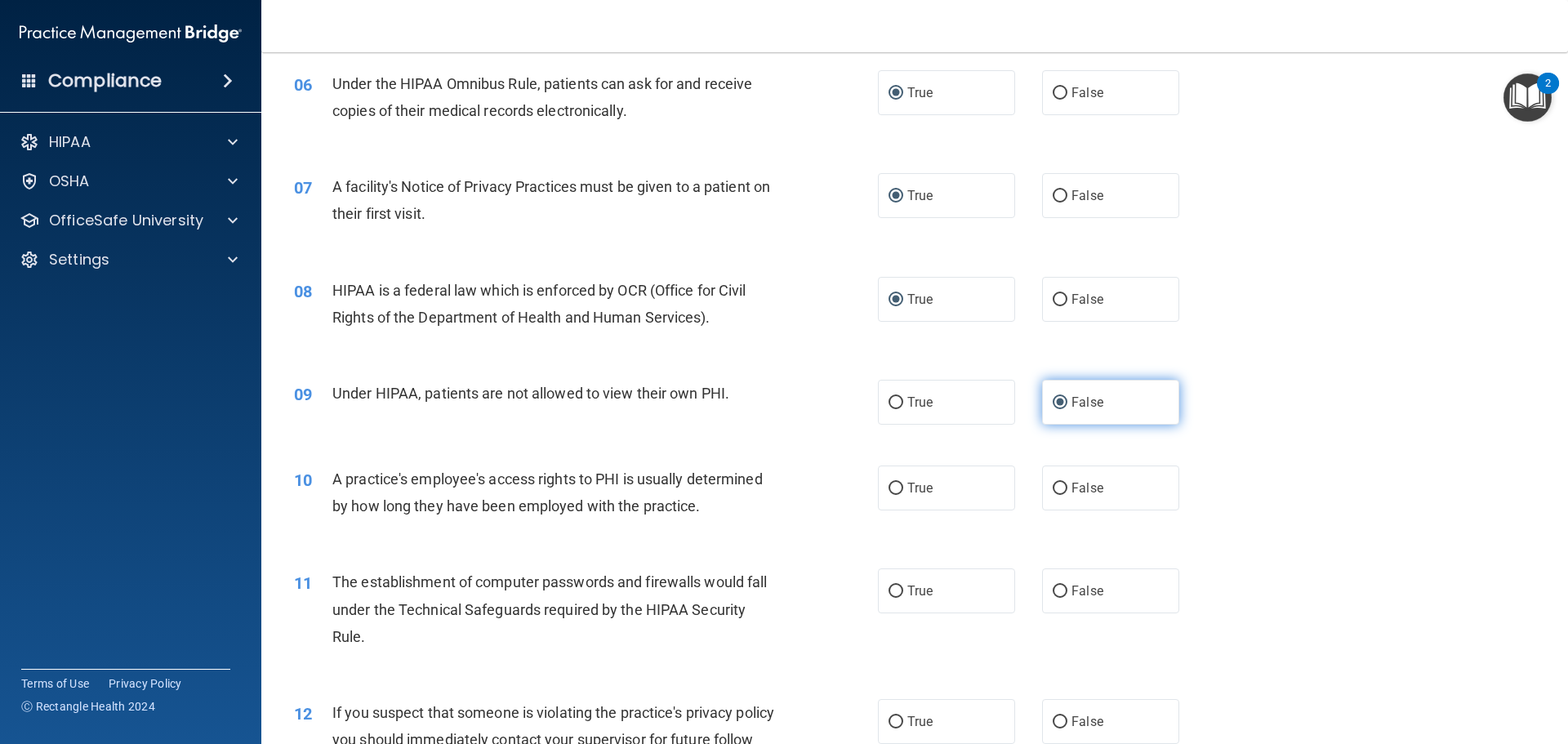
scroll to position [735, 0]
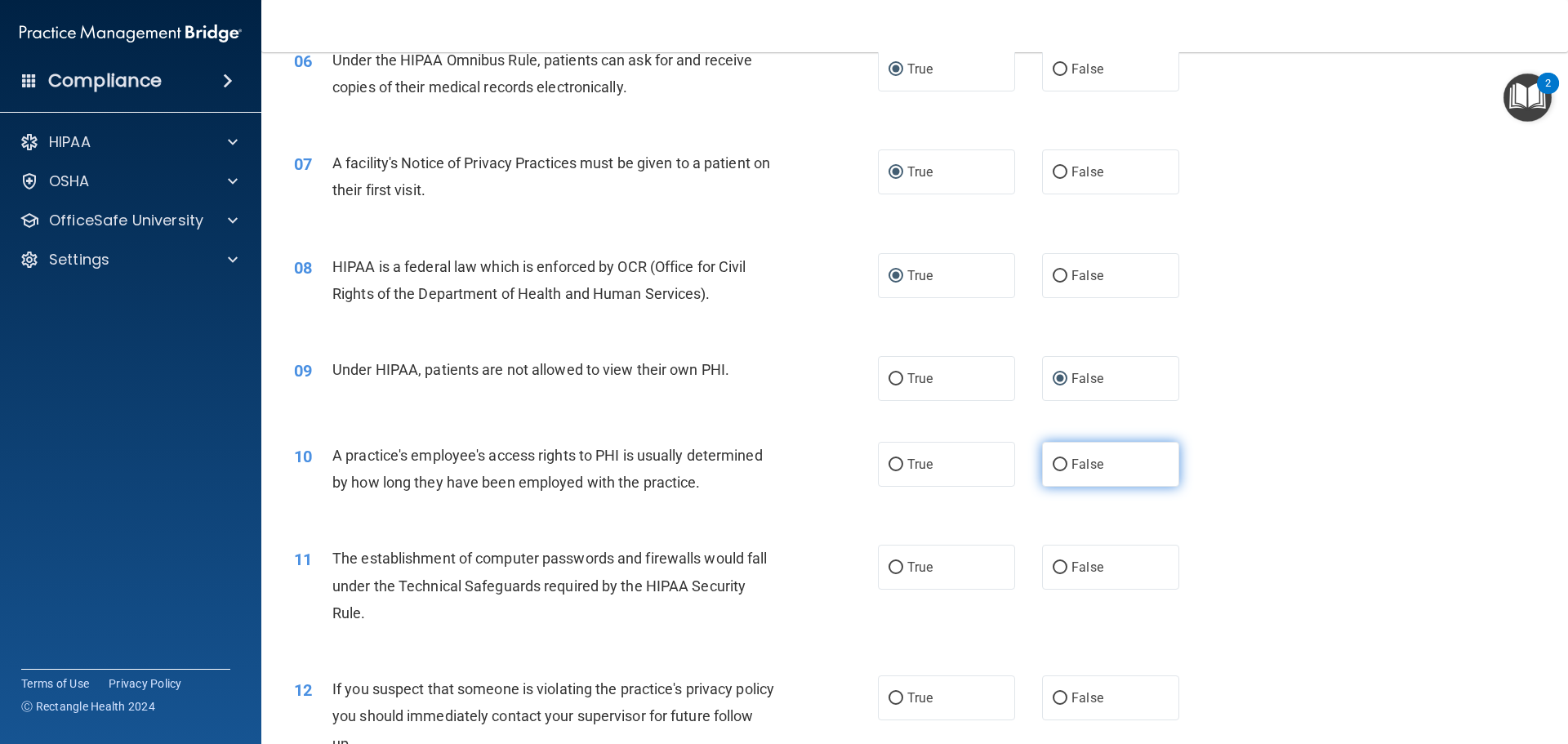
click at [1052, 465] on input "False" at bounding box center [1060, 464] width 15 height 12
radio input "true"
click at [890, 563] on input "True" at bounding box center [896, 567] width 15 height 12
radio input "true"
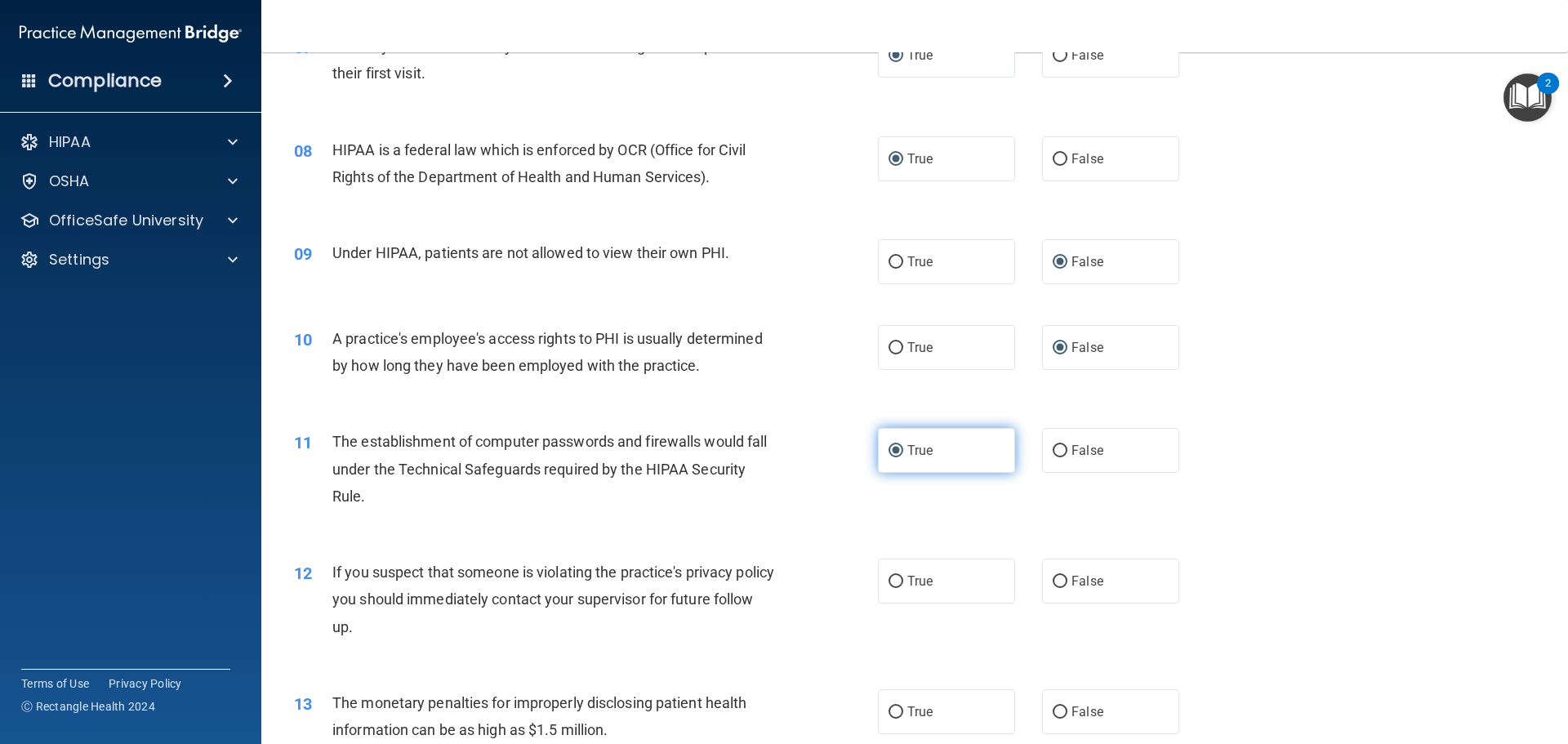
scroll to position [897, 0]
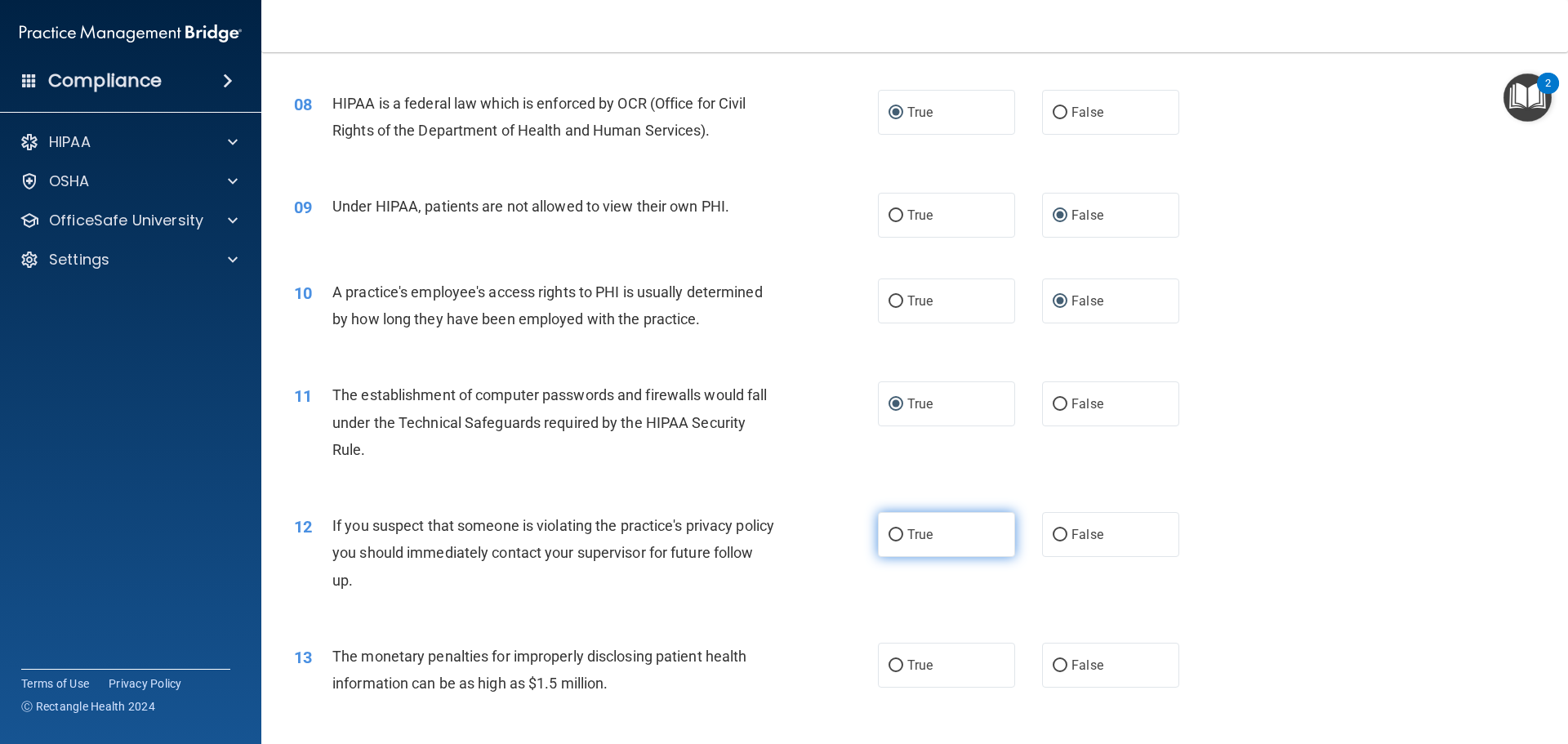
click at [891, 531] on input "True" at bounding box center [896, 534] width 15 height 12
radio input "true"
click at [892, 664] on input "True" at bounding box center [896, 665] width 15 height 12
radio input "true"
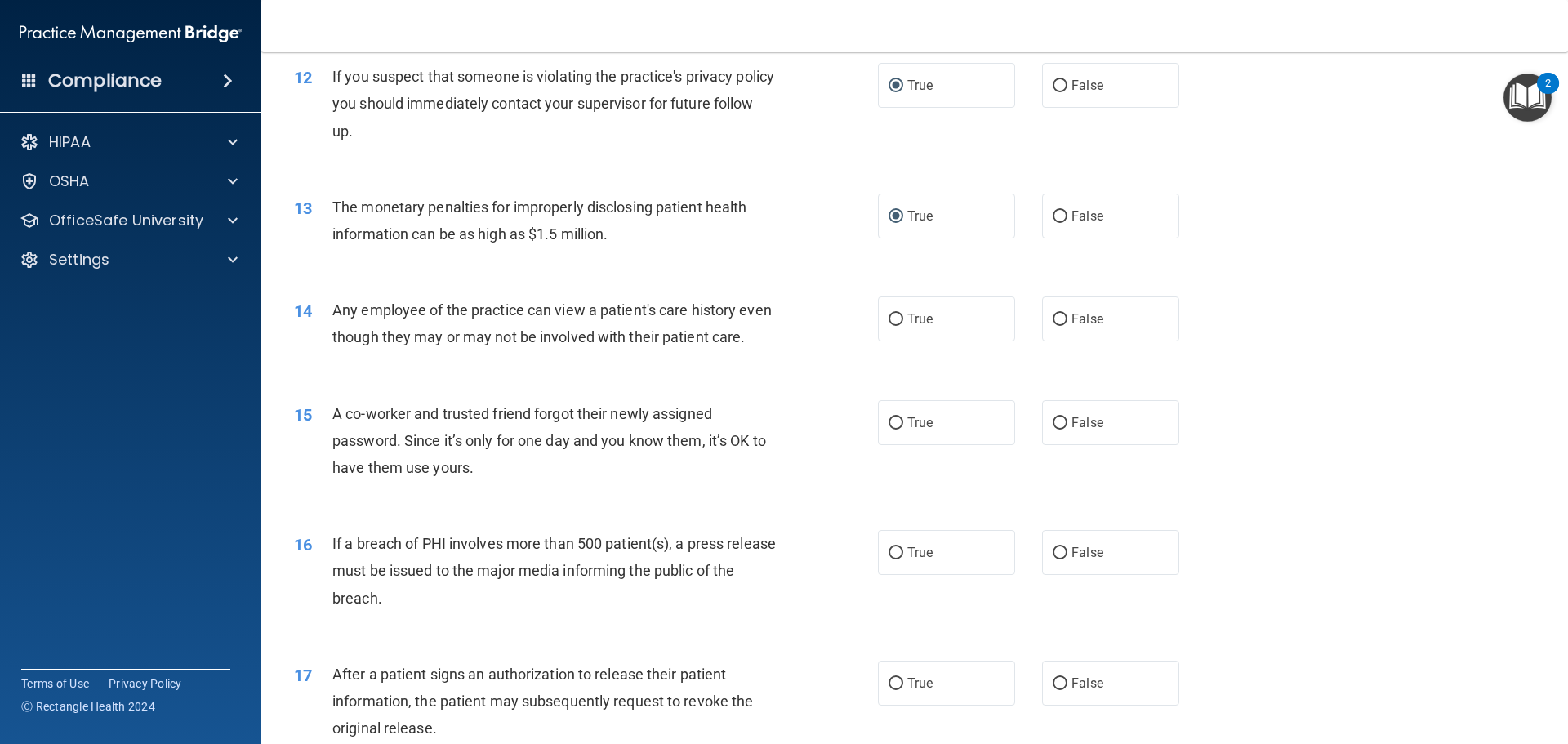
scroll to position [1387, 0]
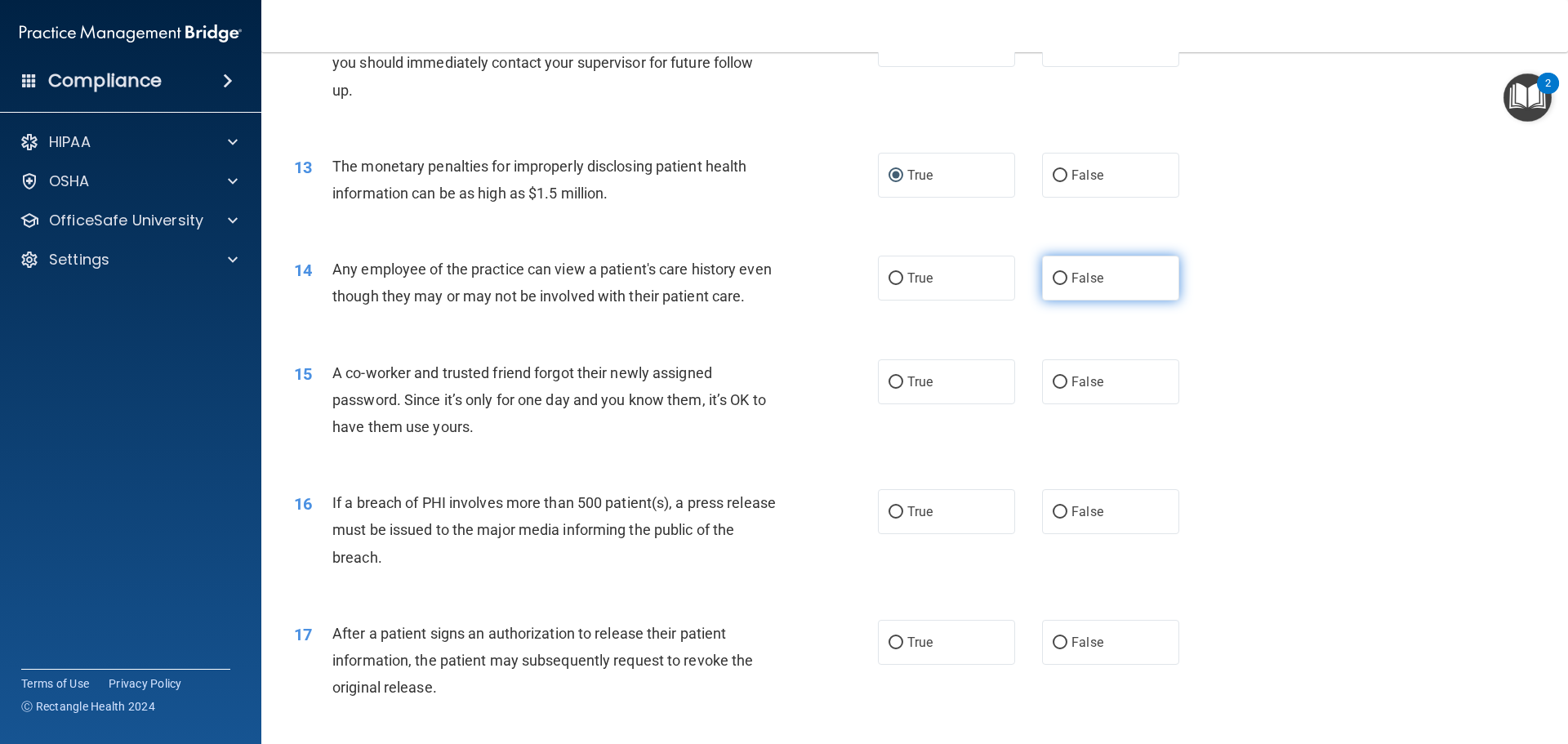
click at [1052, 276] on input "False" at bounding box center [1060, 278] width 15 height 12
radio input "true"
click at [1052, 388] on input "False" at bounding box center [1060, 382] width 15 height 12
radio input "true"
click at [888, 518] on input "True" at bounding box center [896, 512] width 15 height 12
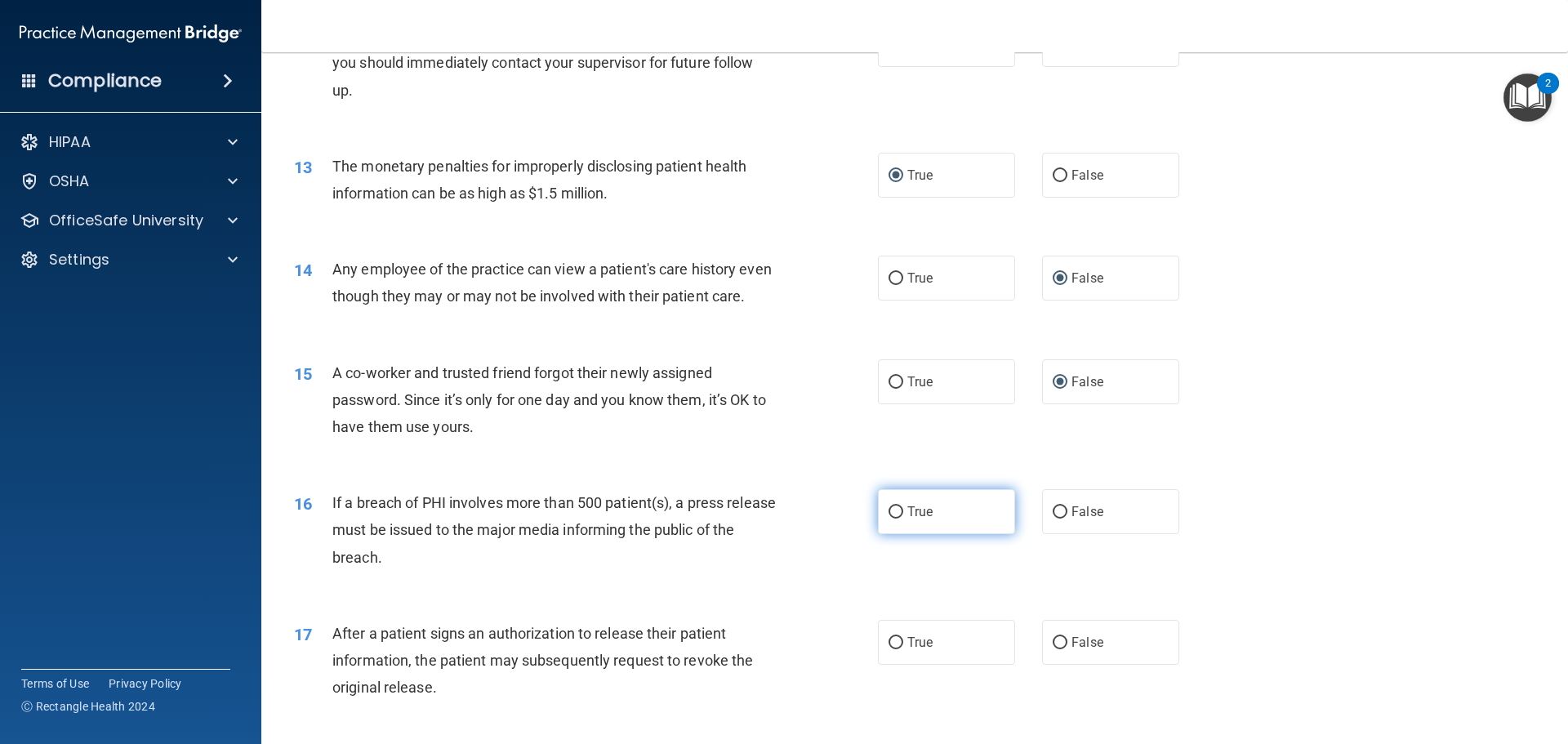
radio input "true"
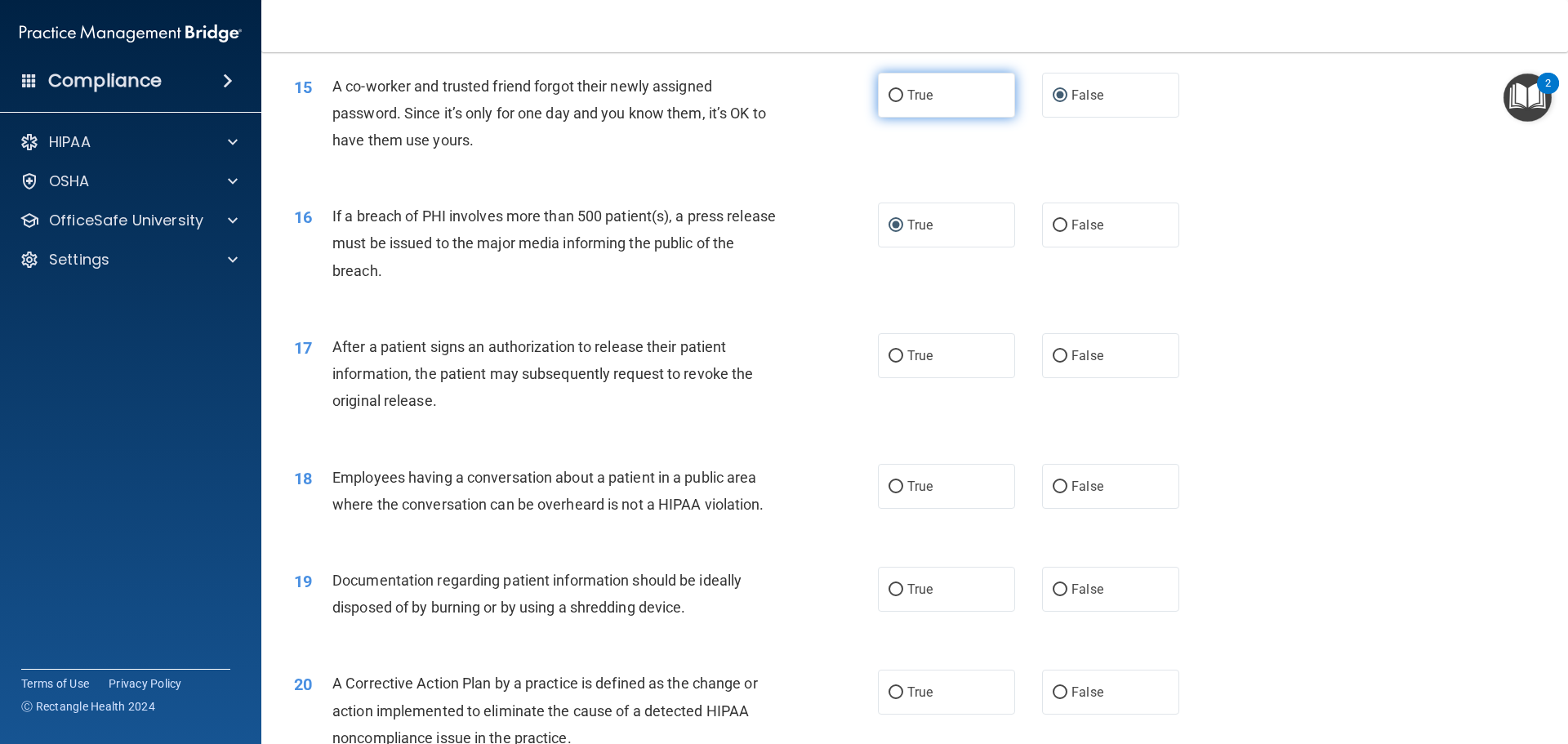
scroll to position [1714, 0]
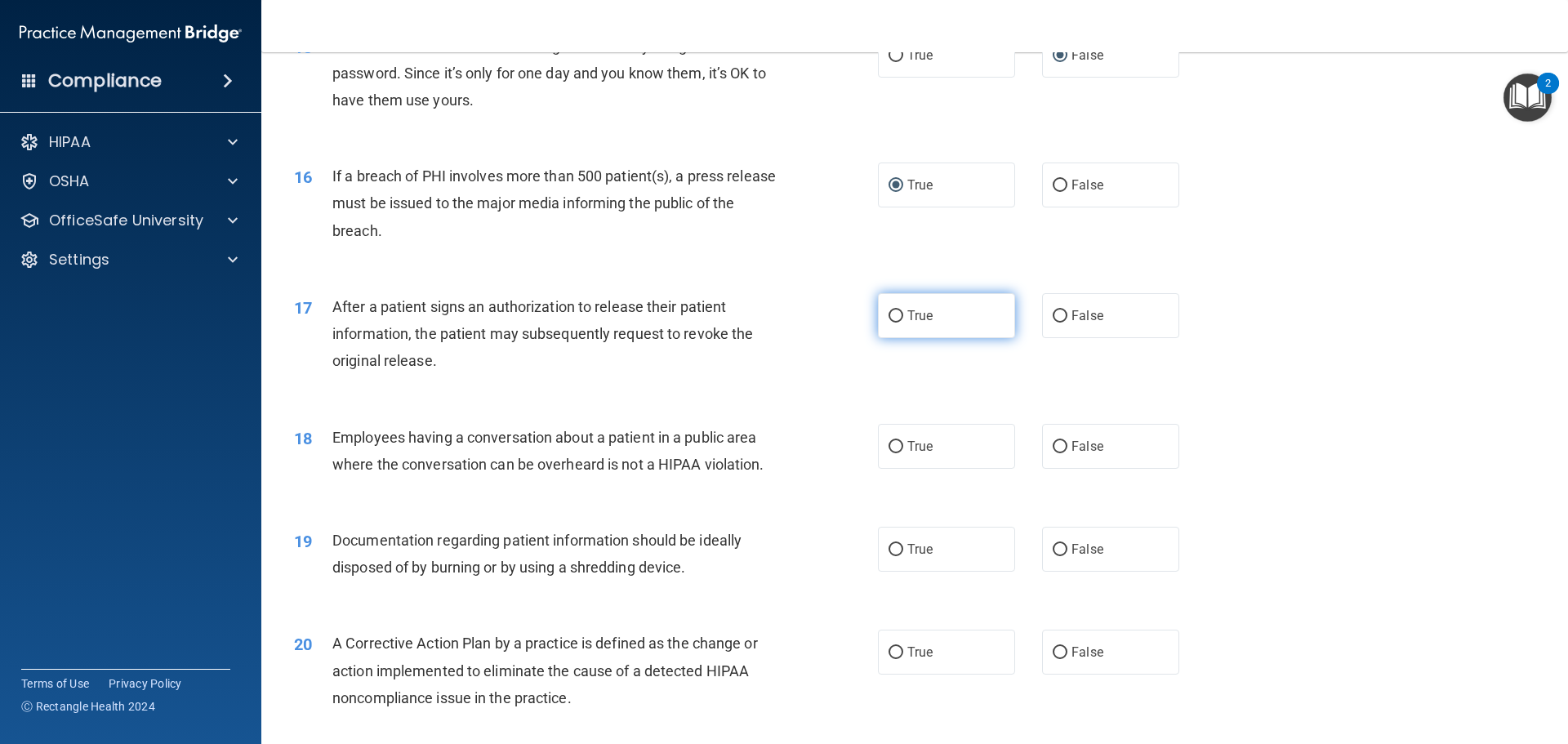
click at [891, 323] on input "True" at bounding box center [896, 316] width 15 height 12
radio input "true"
drag, startPoint x: 1049, startPoint y: 478, endPoint x: 1032, endPoint y: 481, distance: 17.3
click at [1052, 453] on input "False" at bounding box center [1060, 446] width 15 height 12
radio input "true"
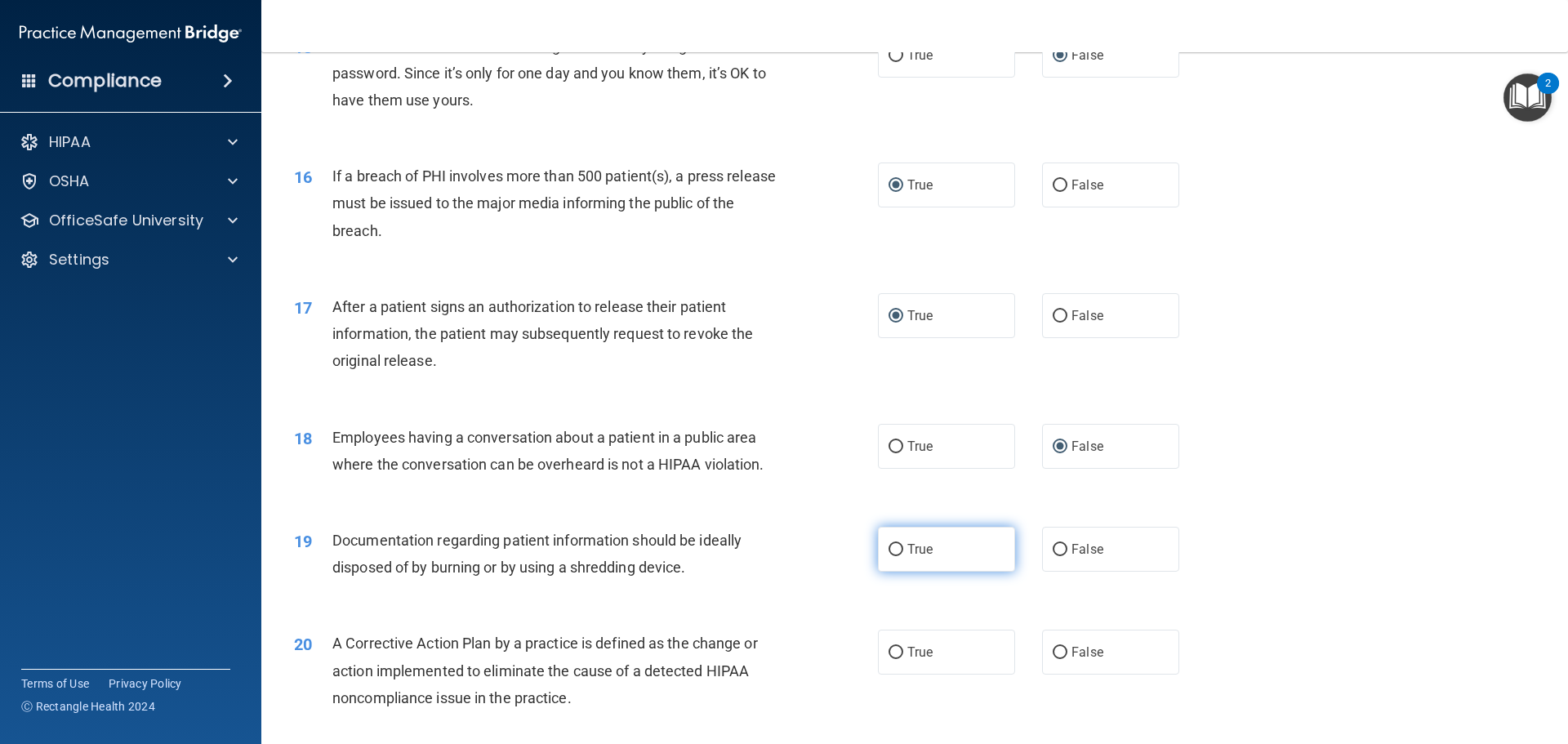
click at [890, 555] on input "True" at bounding box center [896, 549] width 15 height 12
radio input "true"
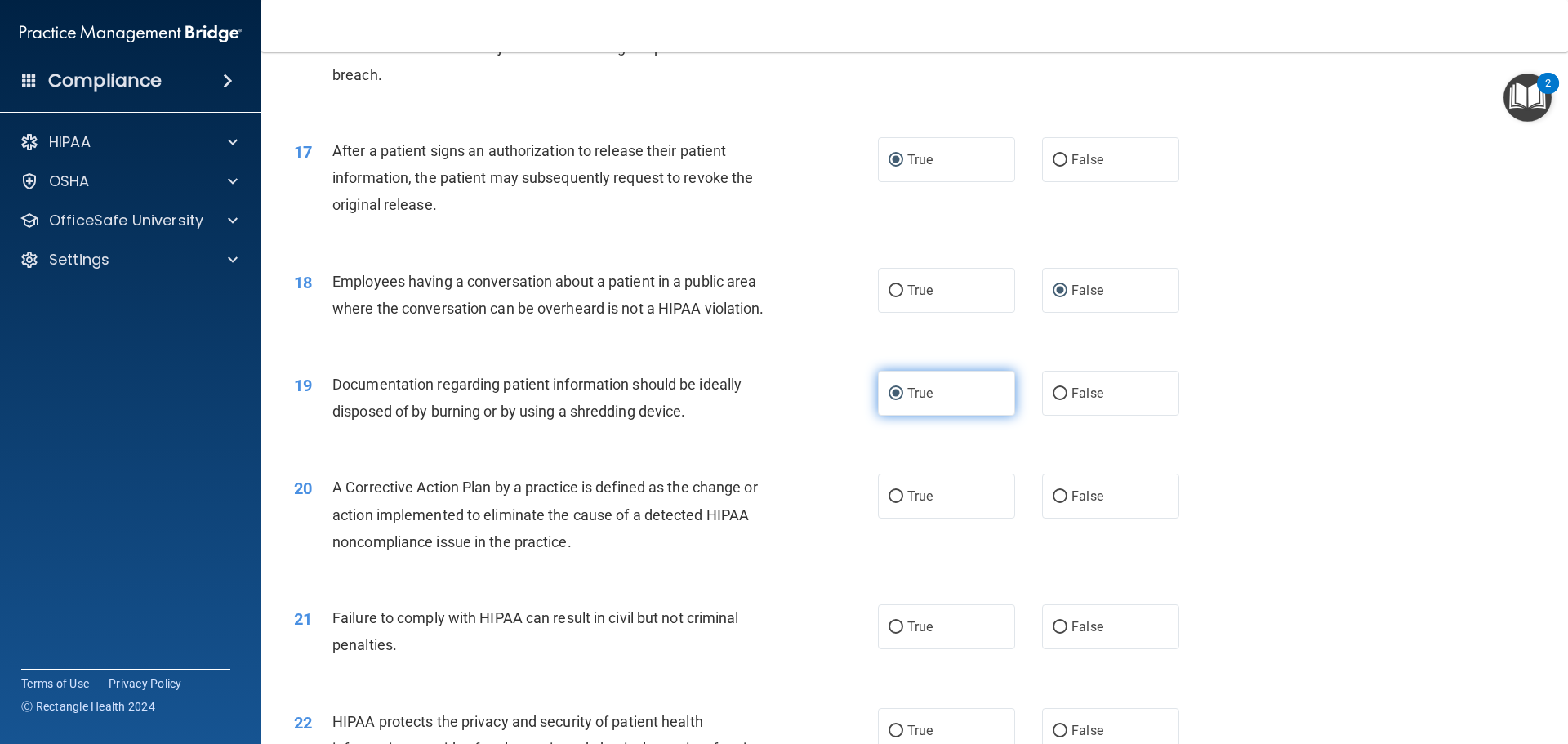
scroll to position [1959, 0]
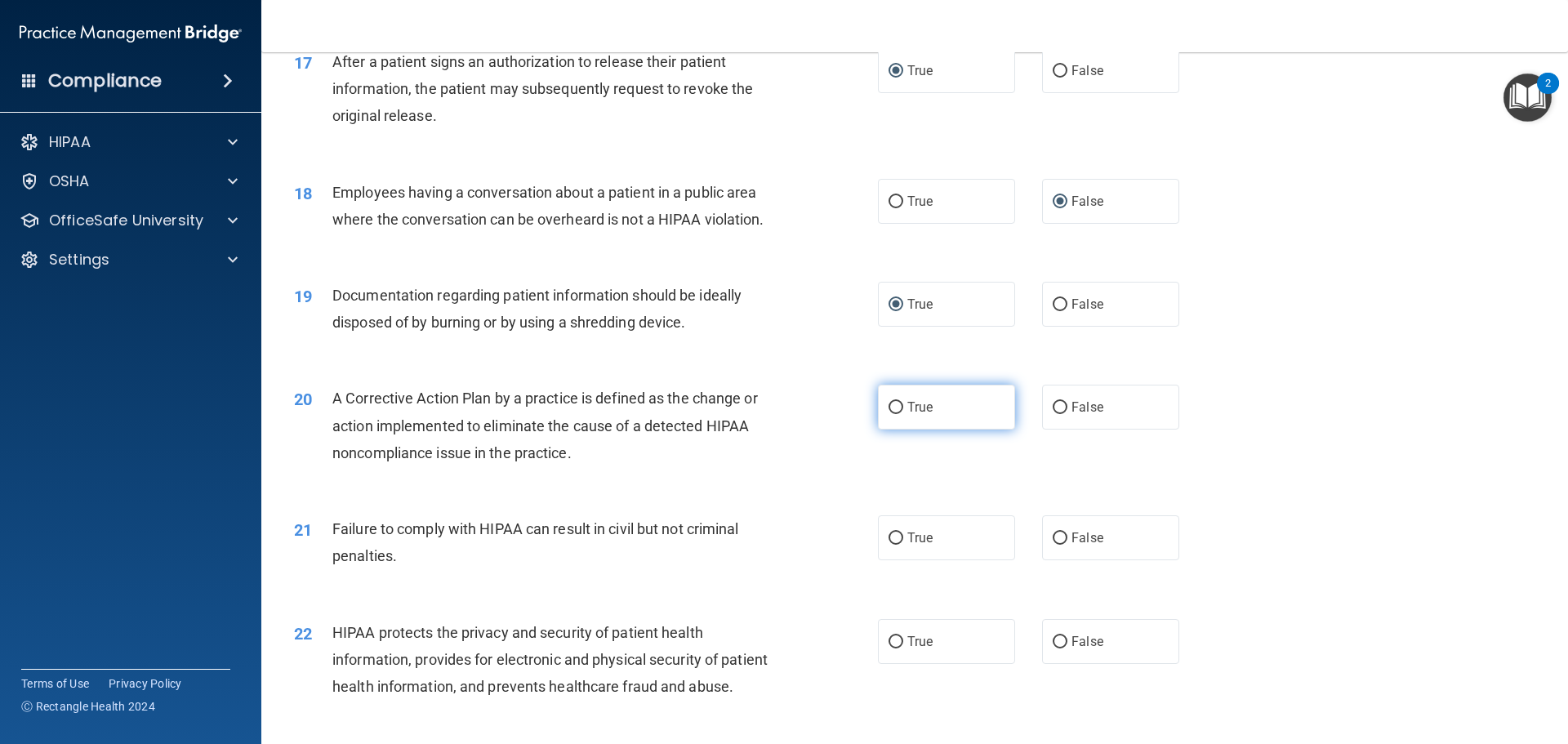
click at [893, 414] on input "True" at bounding box center [896, 408] width 15 height 12
radio input "true"
click at [1052, 544] on input "False" at bounding box center [1060, 538] width 15 height 12
radio input "true"
click at [890, 648] on input "True" at bounding box center [896, 641] width 15 height 12
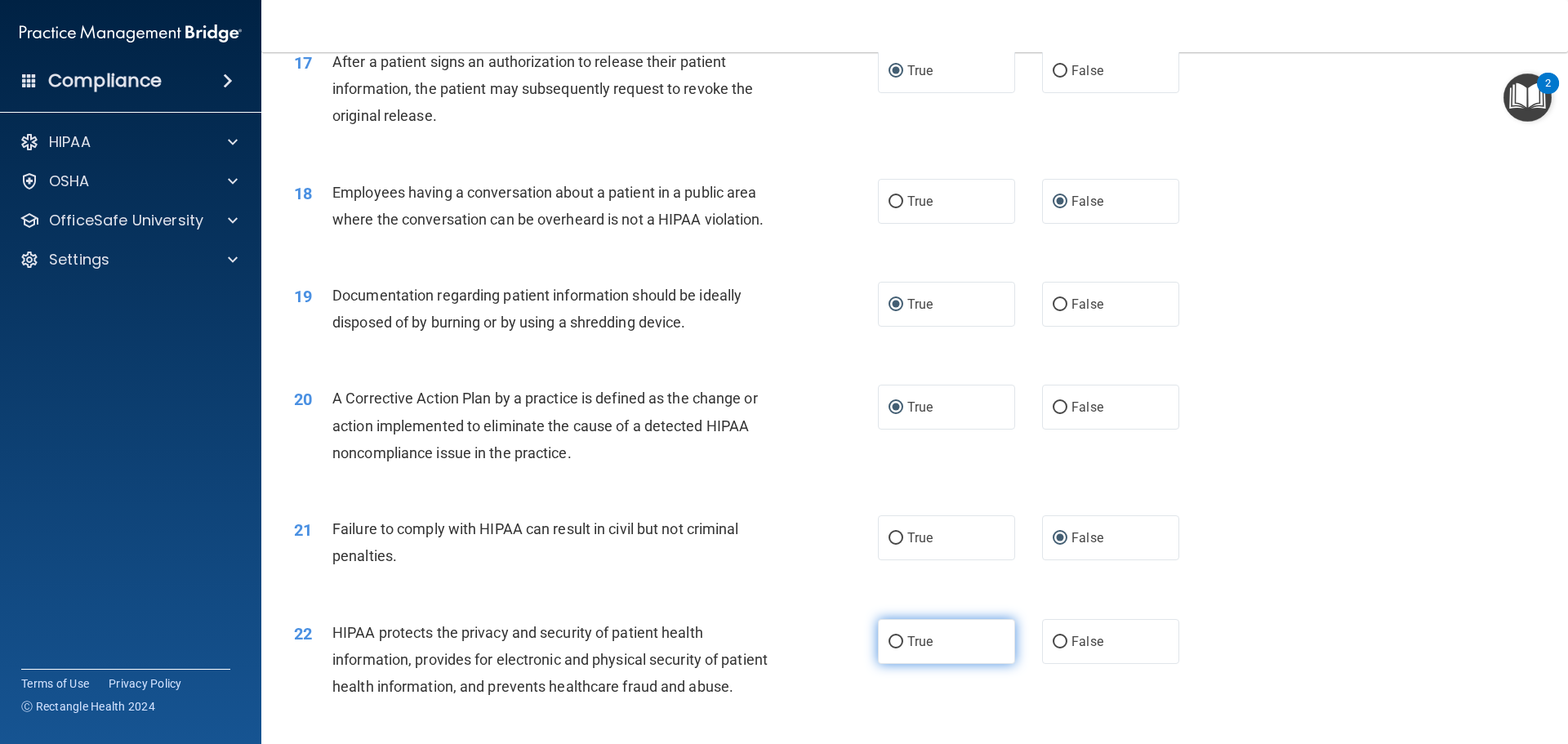
radio input "true"
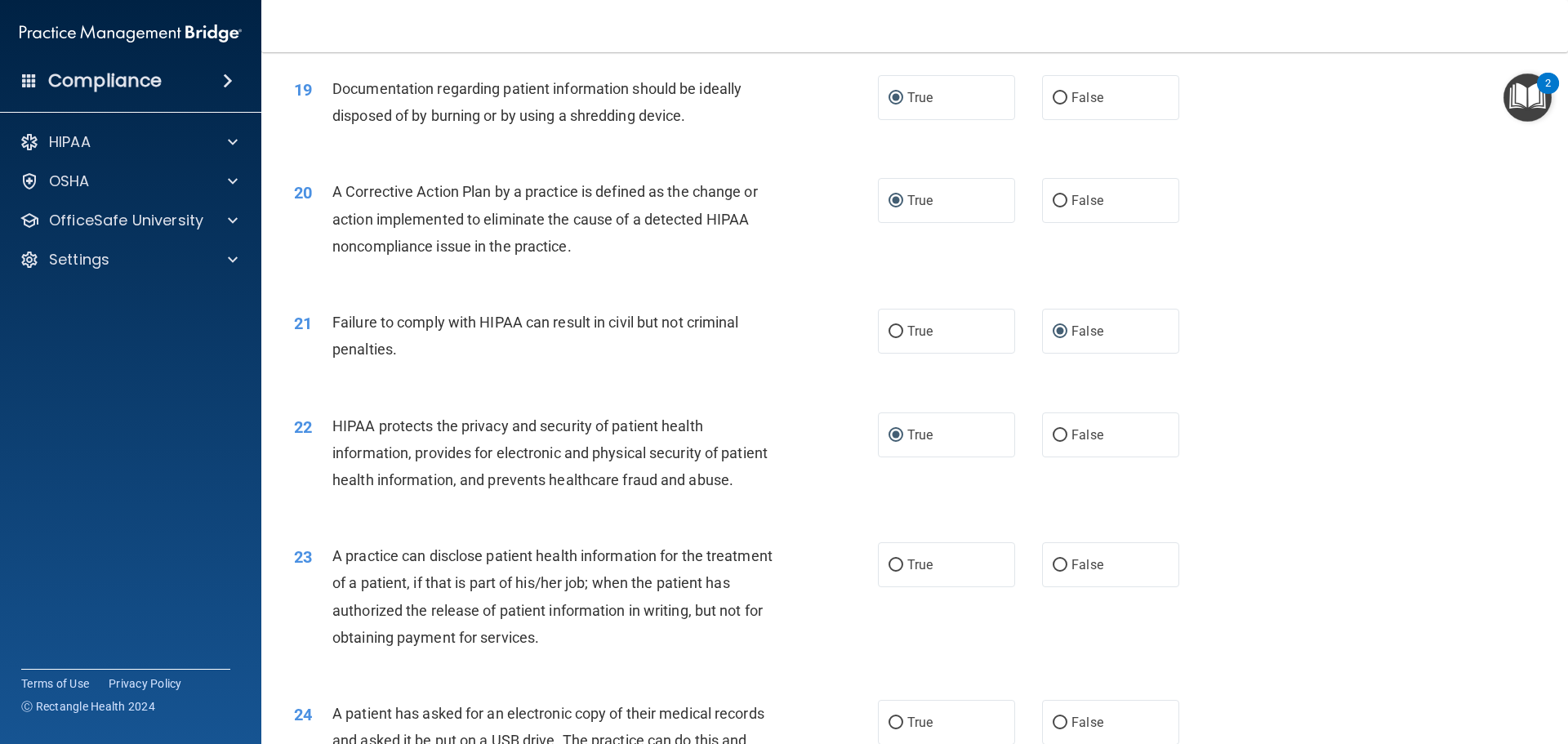
scroll to position [2204, 0]
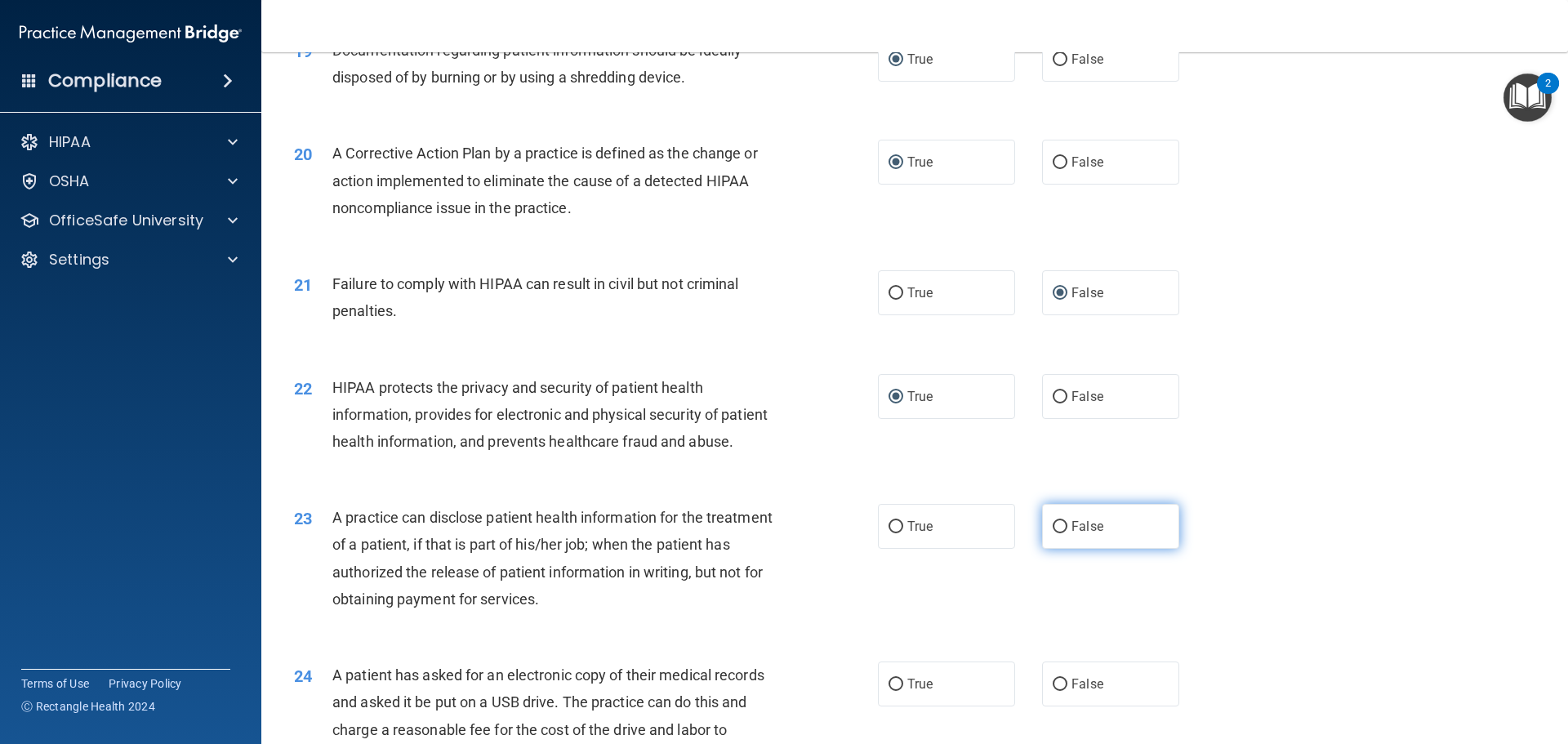
click at [1053, 533] on input "False" at bounding box center [1060, 526] width 15 height 12
radio input "true"
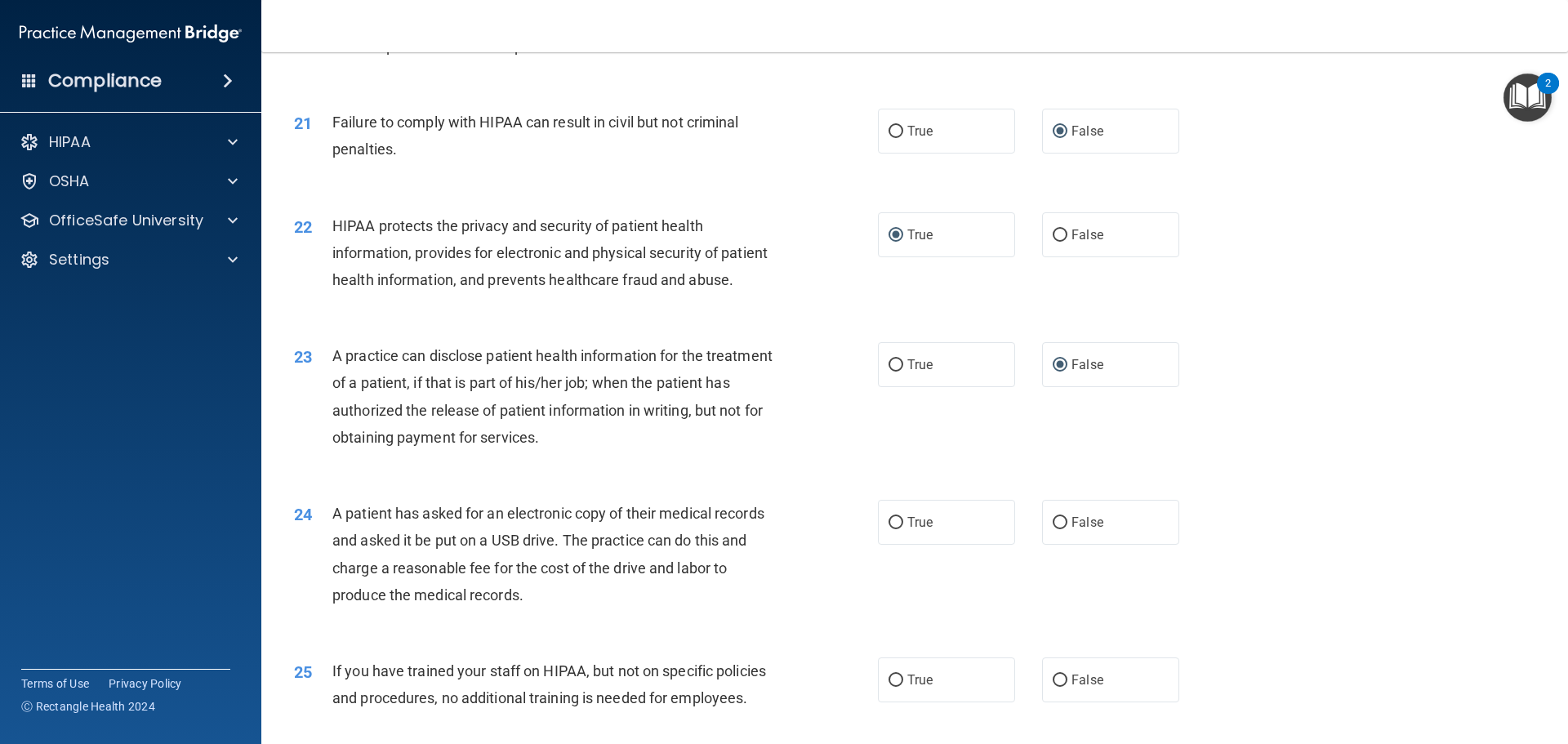
scroll to position [2367, 0]
click at [888, 528] on input "True" at bounding box center [896, 520] width 15 height 12
radio input "true"
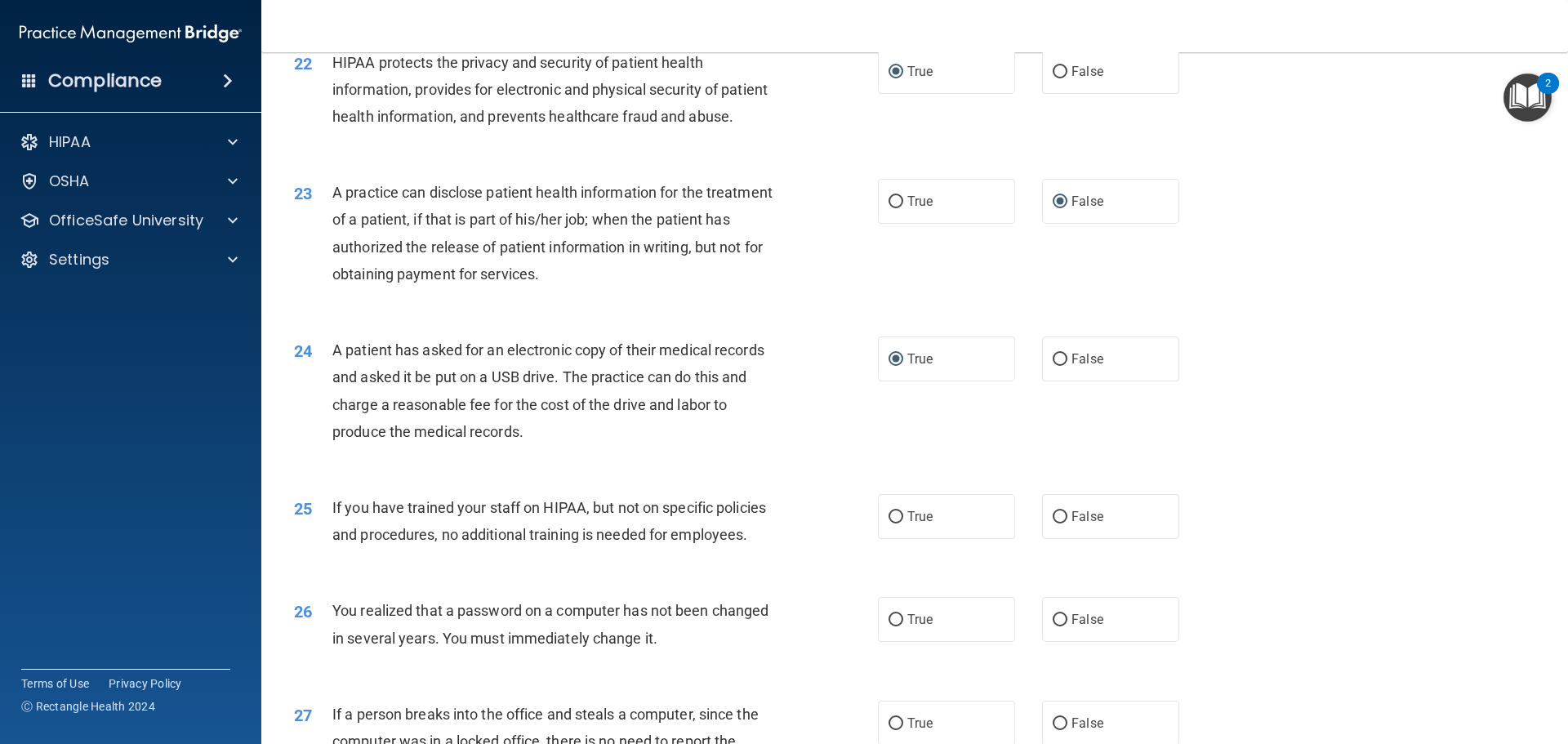
scroll to position [2531, 0]
click at [1053, 521] on input "False" at bounding box center [1060, 515] width 15 height 12
radio input "true"
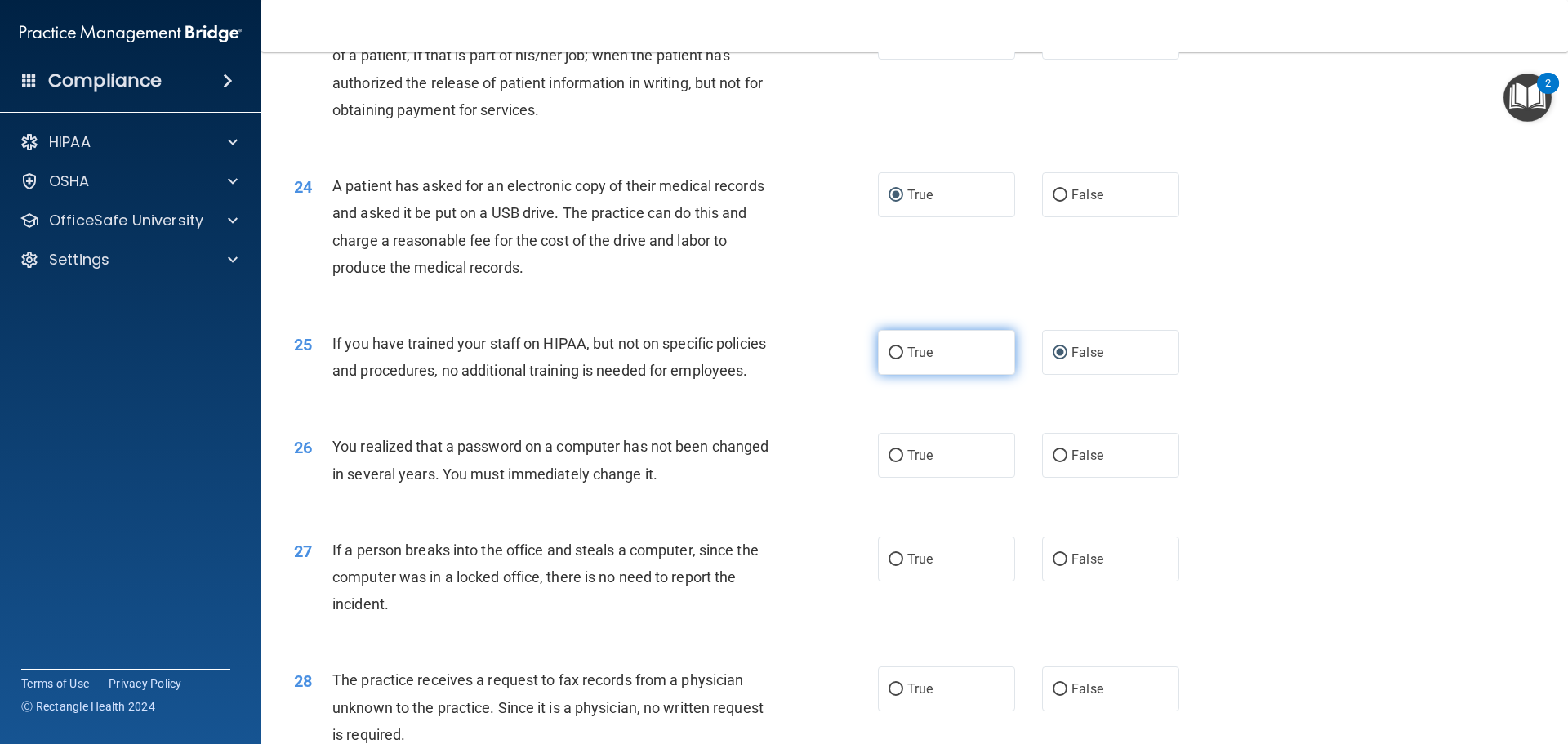
scroll to position [2693, 0]
click at [888, 461] on input "True" at bounding box center [896, 455] width 15 height 12
radio input "true"
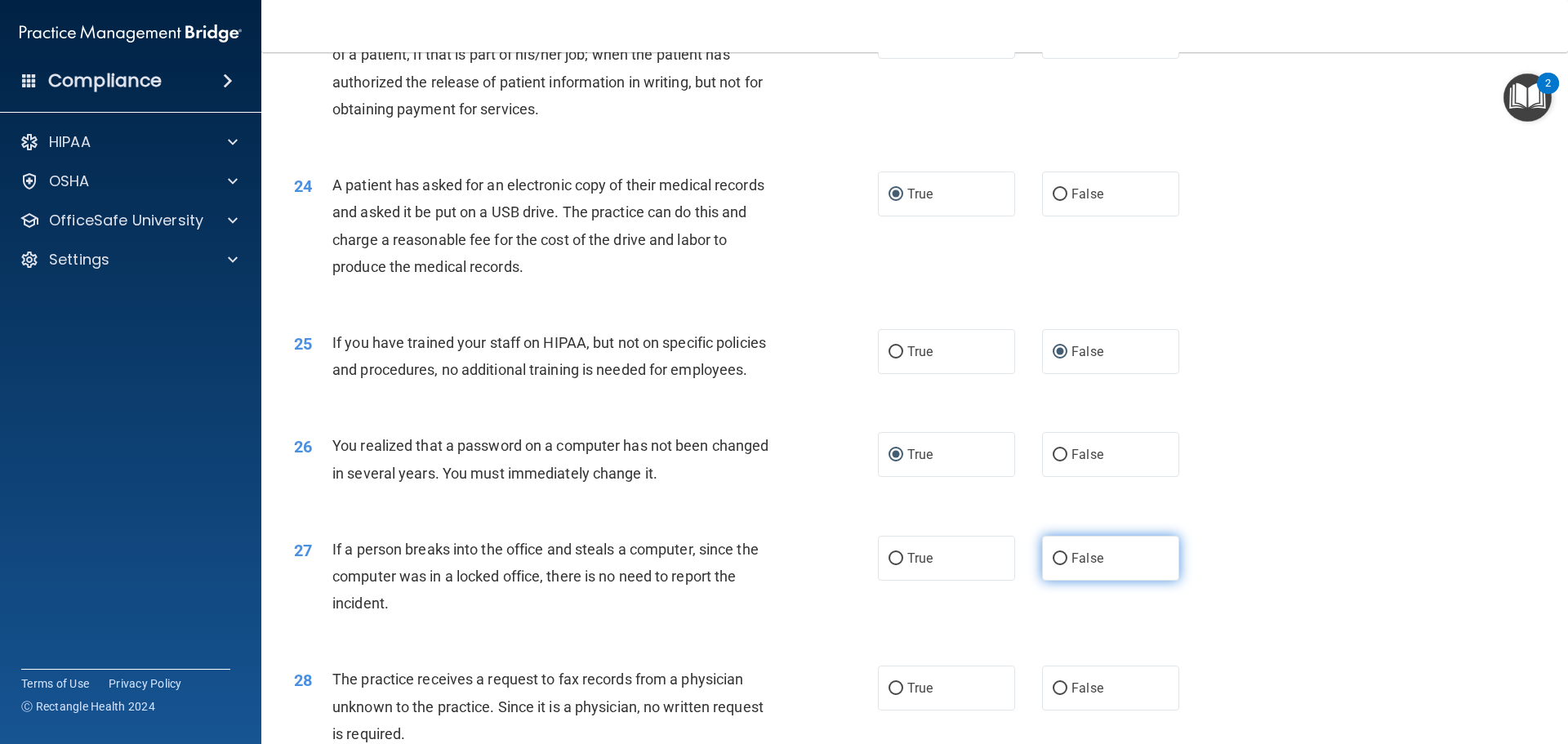
click at [1053, 565] on input "False" at bounding box center [1060, 558] width 15 height 12
radio input "true"
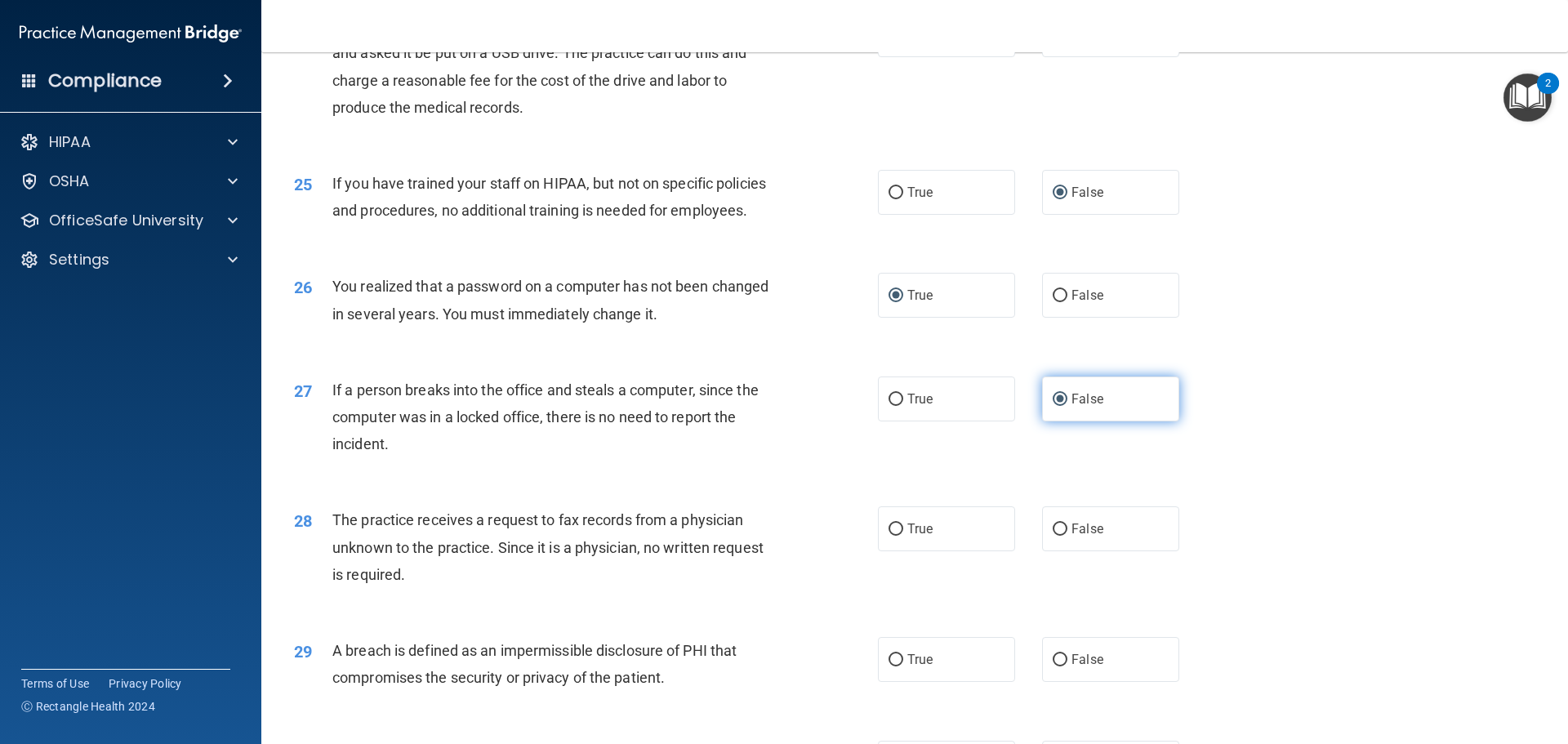
scroll to position [2857, 0]
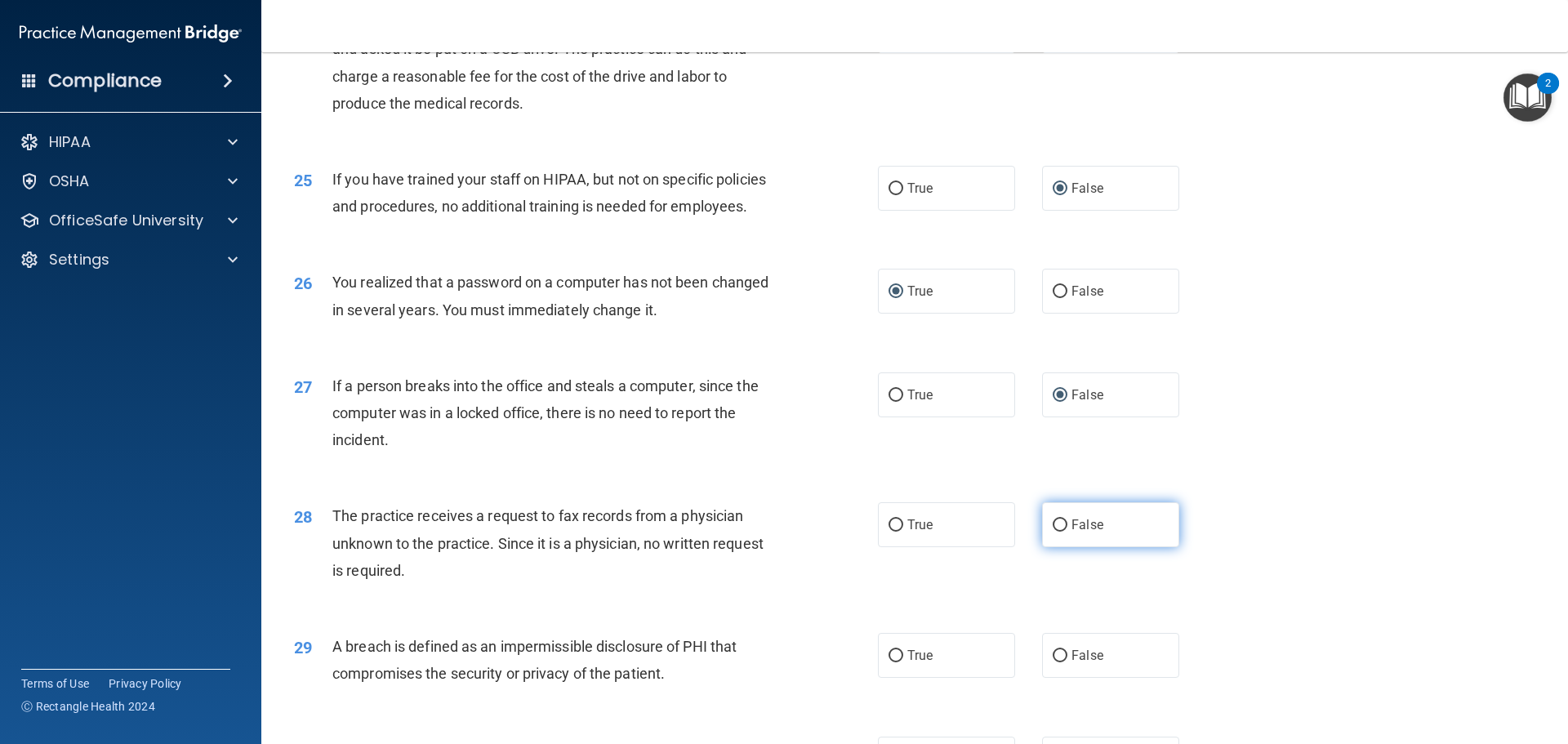
click at [1052, 531] on input "False" at bounding box center [1060, 525] width 15 height 12
radio input "true"
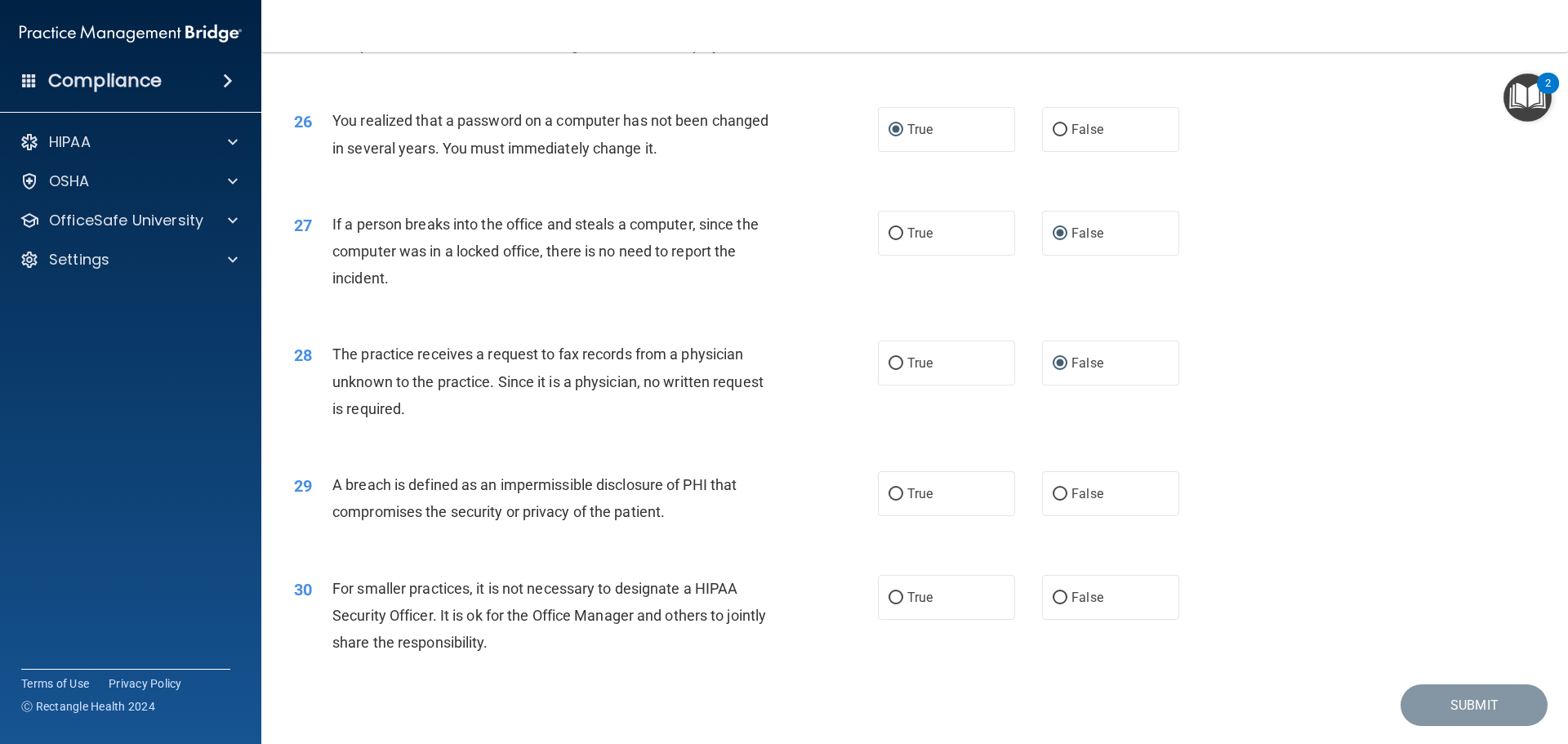
scroll to position [3020, 0]
click at [891, 499] on input "True" at bounding box center [896, 492] width 15 height 12
radio input "true"
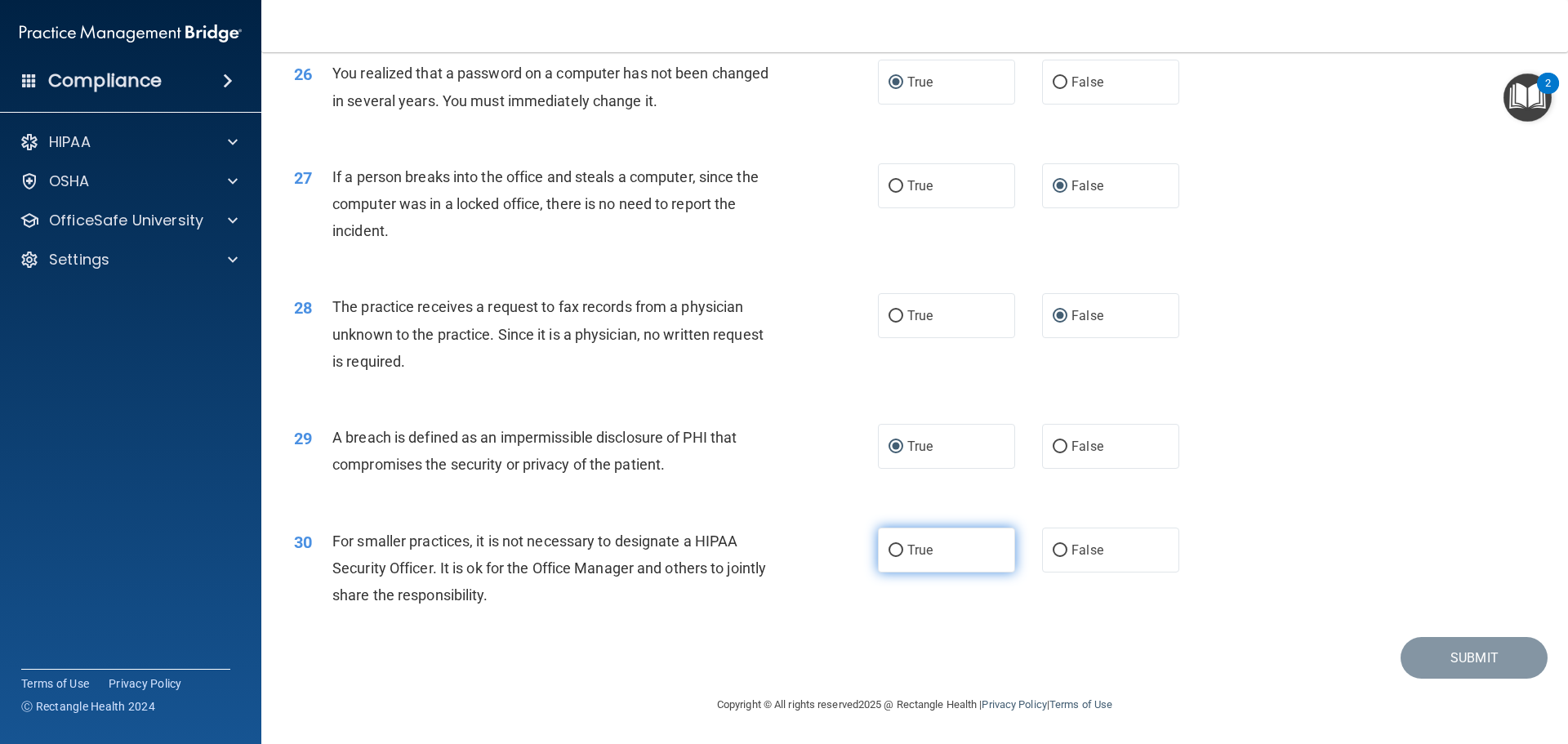
scroll to position [3119, 0]
click at [1057, 545] on input "False" at bounding box center [1060, 550] width 15 height 12
radio input "true"
click at [1444, 658] on button "Submit" at bounding box center [1474, 657] width 147 height 42
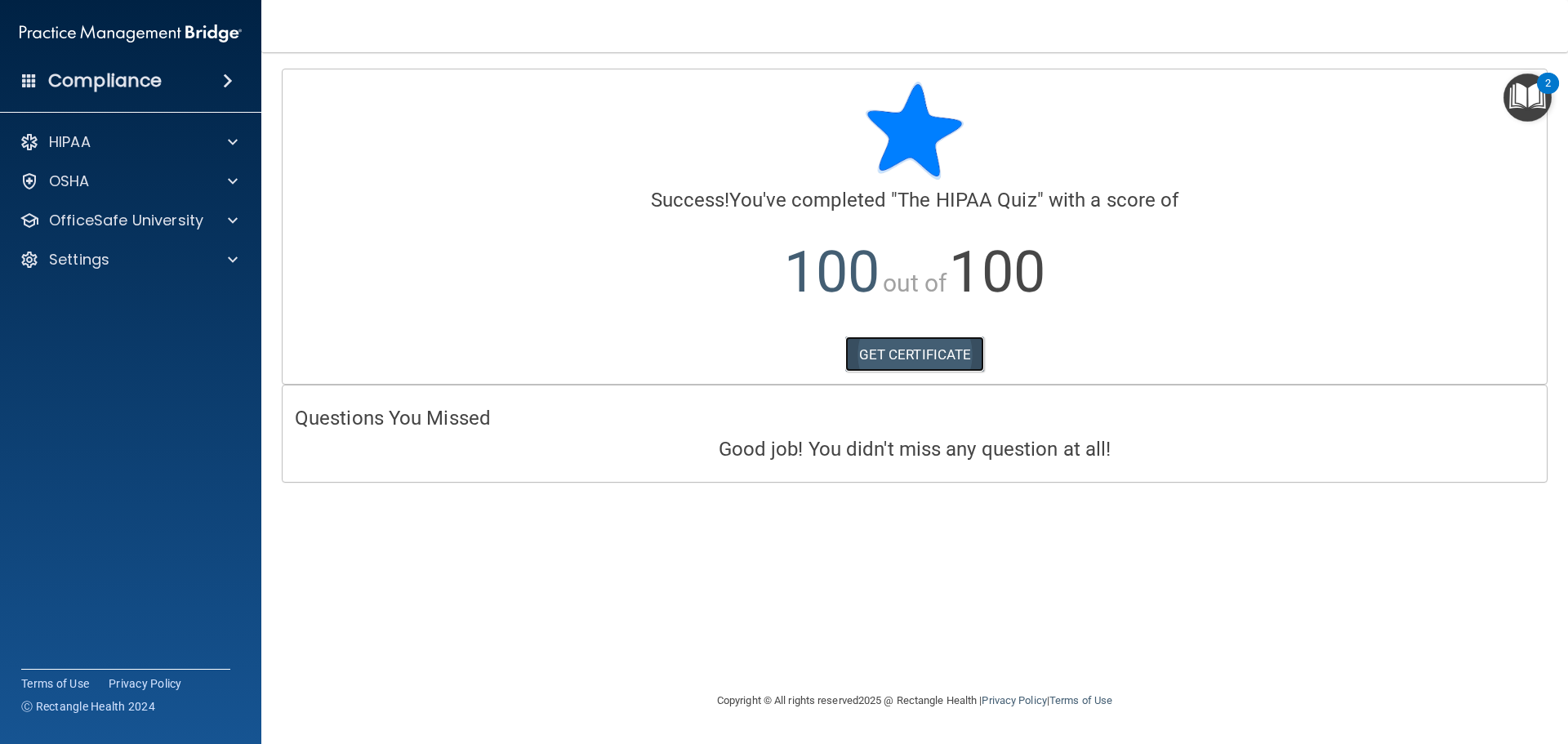
click at [937, 352] on link "GET CERTIFICATE" at bounding box center [914, 354] width 140 height 36
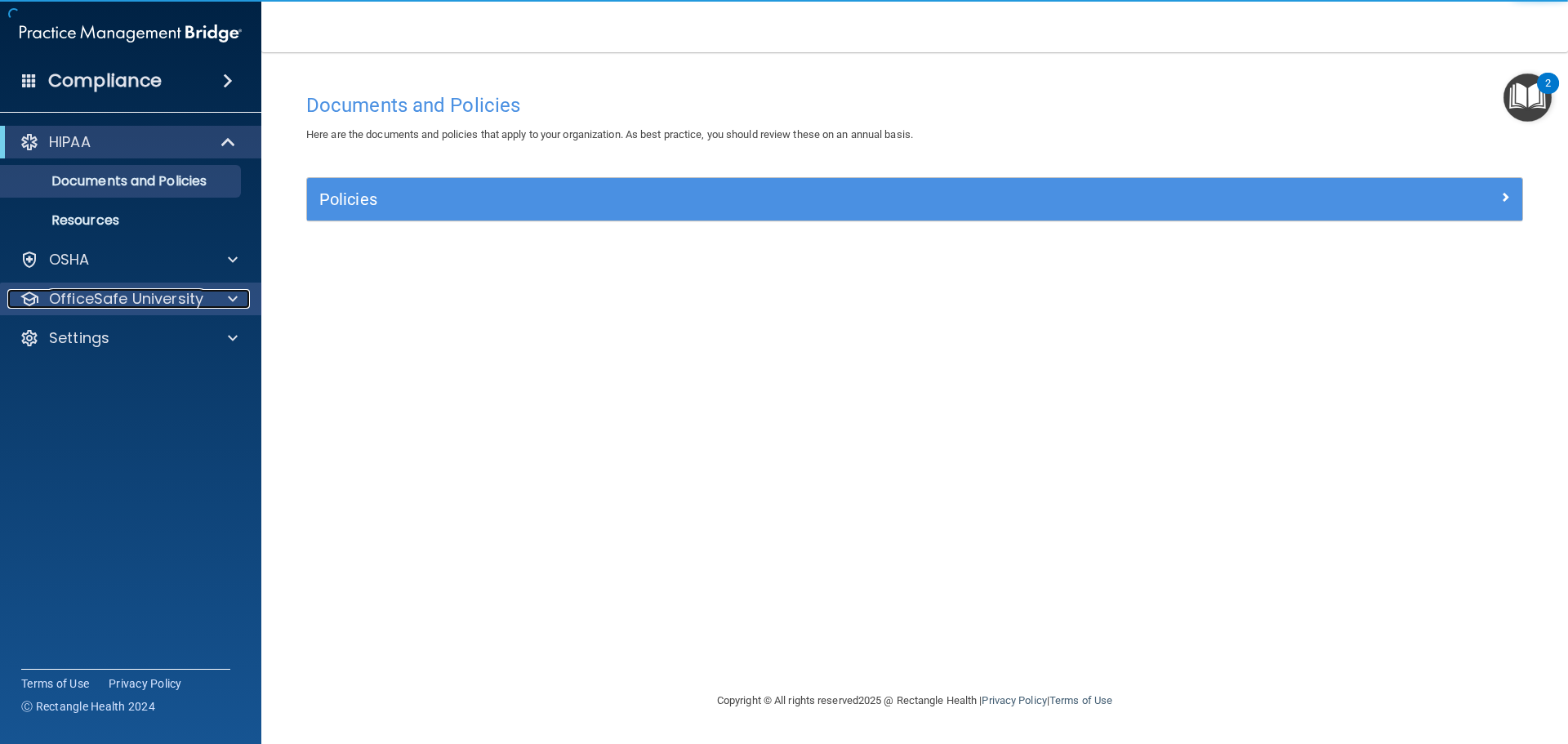
click at [81, 299] on p "OfficeSafe University" at bounding box center [126, 299] width 154 height 19
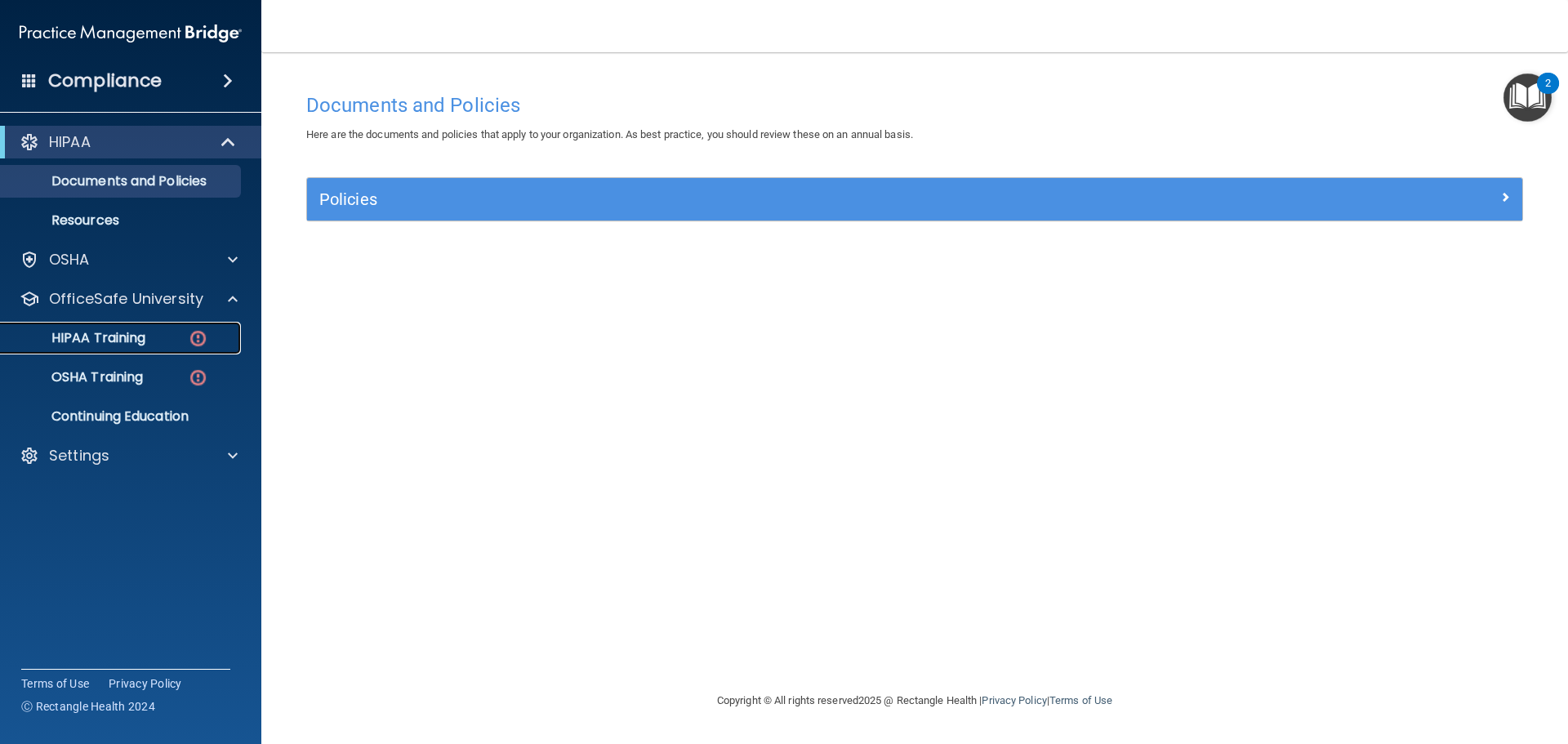
click at [199, 339] on img at bounding box center [198, 338] width 20 height 20
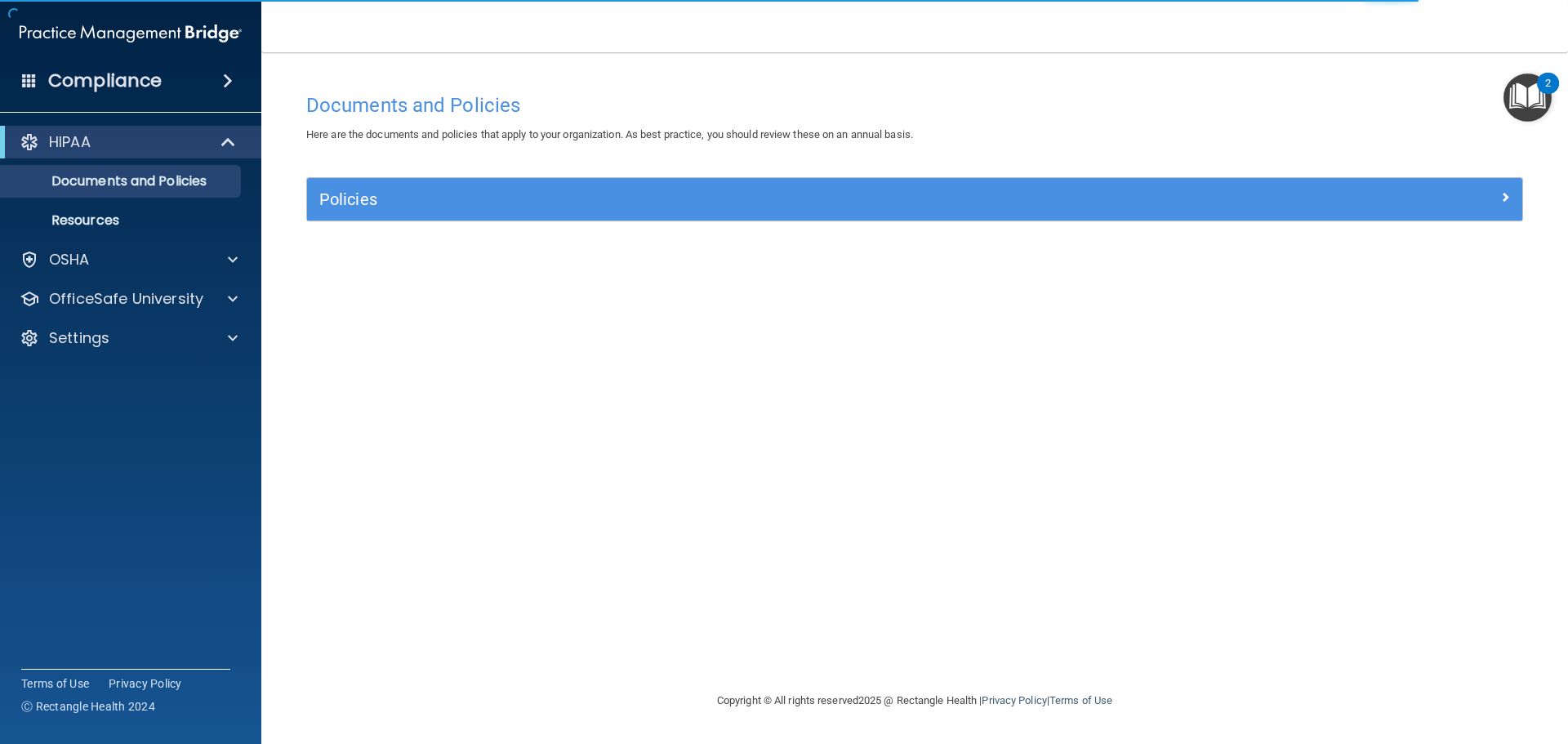
click at [1527, 86] on img "Open Resource Center, 2 new notifications" at bounding box center [1527, 97] width 48 height 48
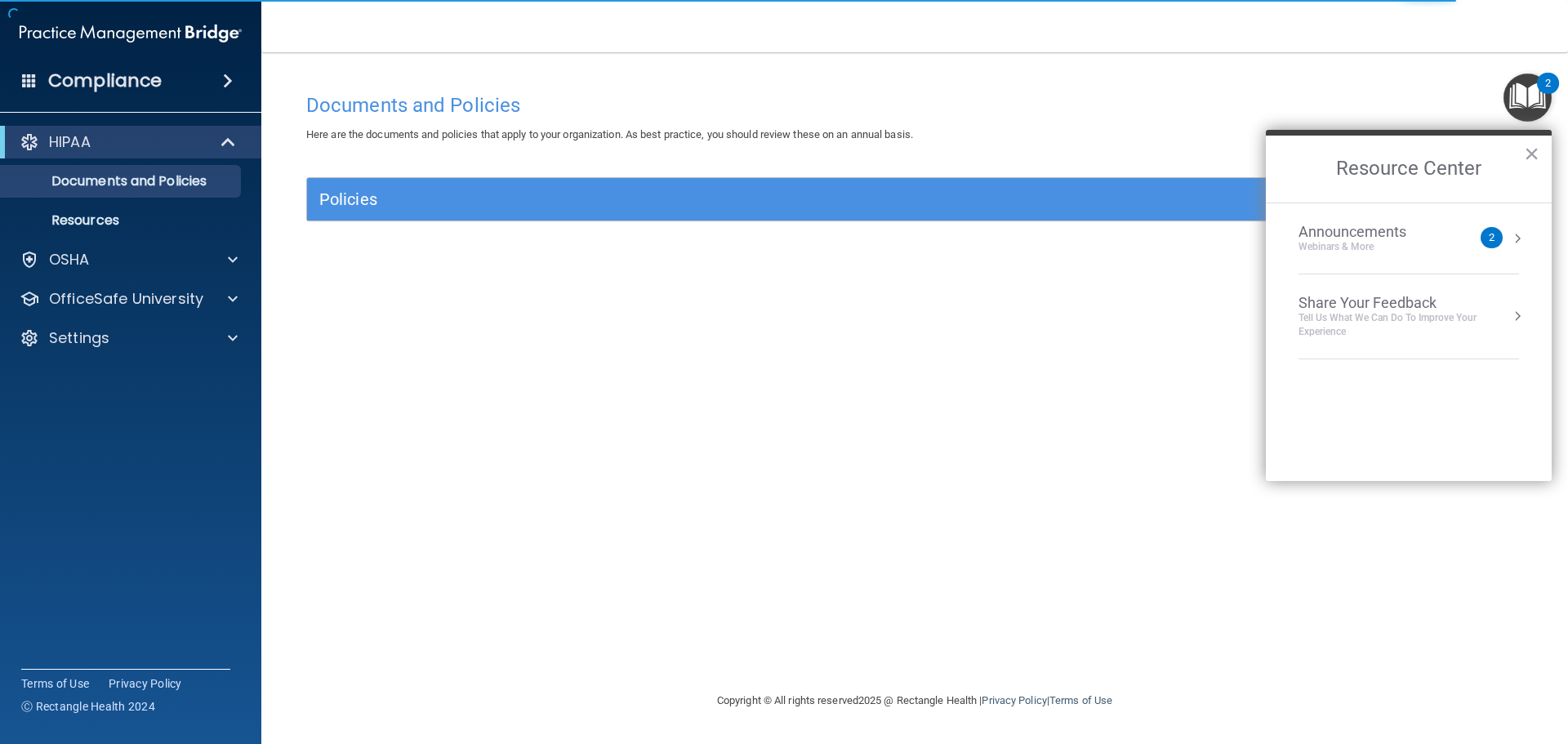
click at [1403, 88] on div "Documents and Policies" at bounding box center [914, 104] width 1241 height 40
click at [226, 79] on span at bounding box center [227, 80] width 10 height 19
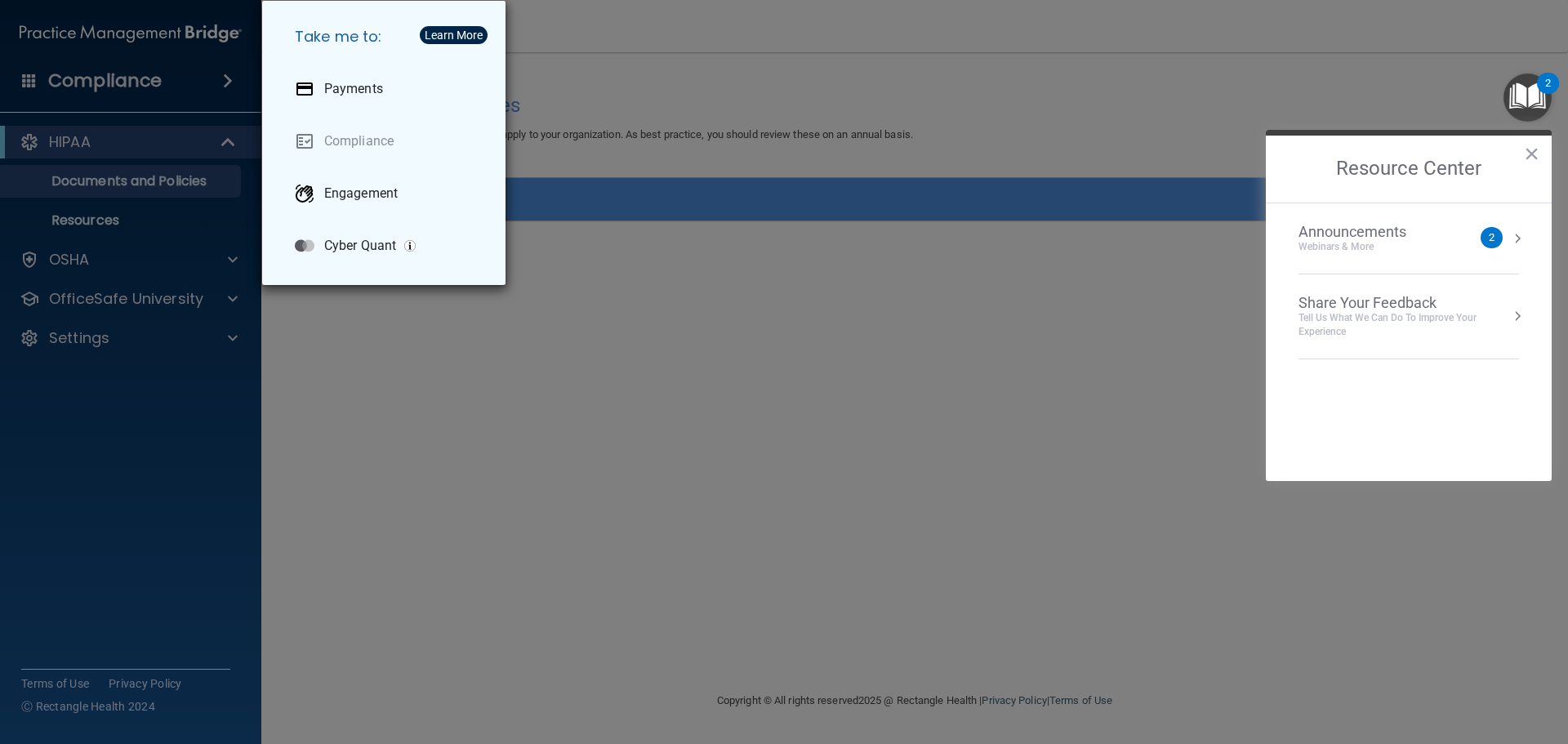
click at [226, 79] on div "Take me to: Payments Compliance Engagement Cyber Quant" at bounding box center [784, 372] width 1568 height 744
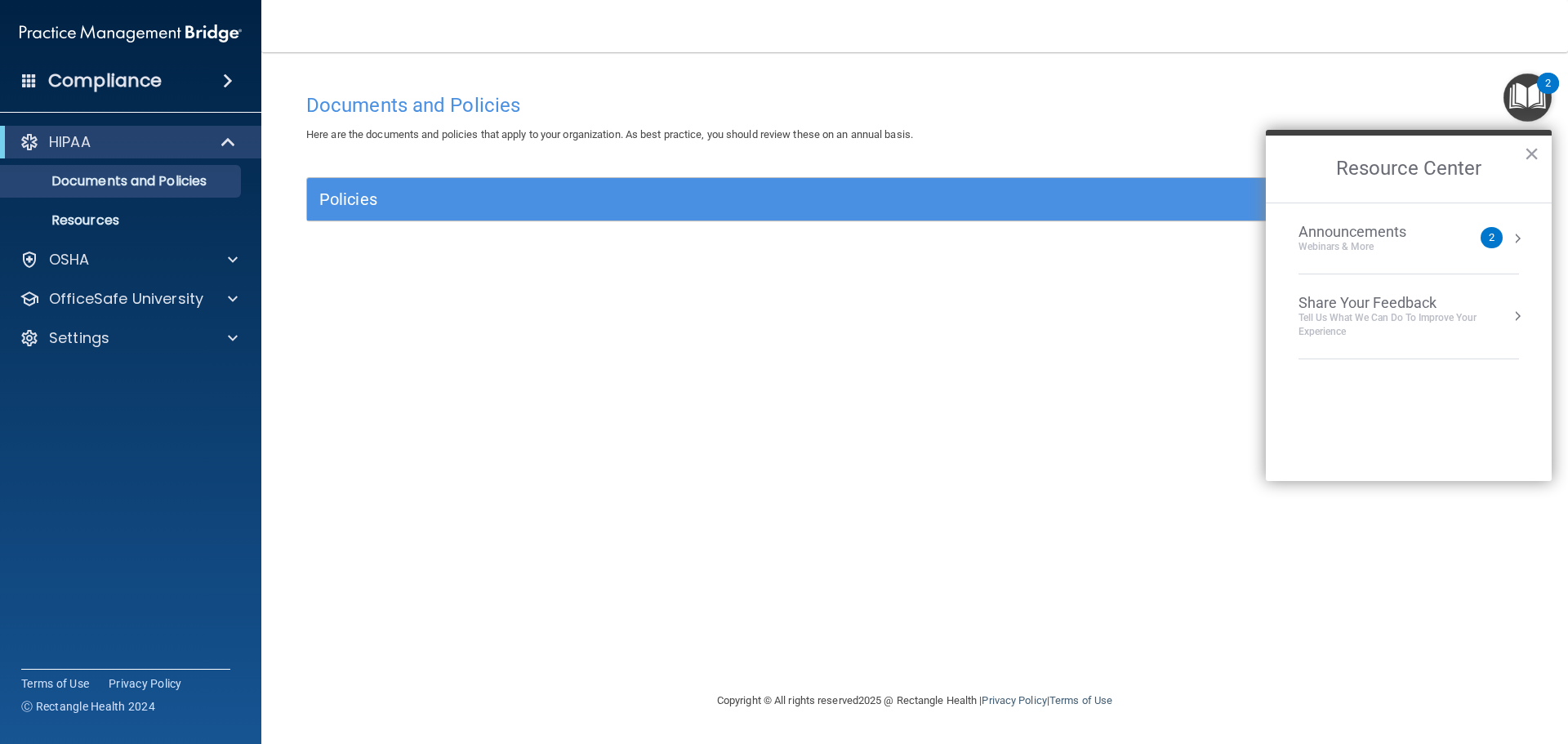
click at [1514, 94] on img "Open Resource Center, 2 new notifications" at bounding box center [1527, 97] width 48 height 48
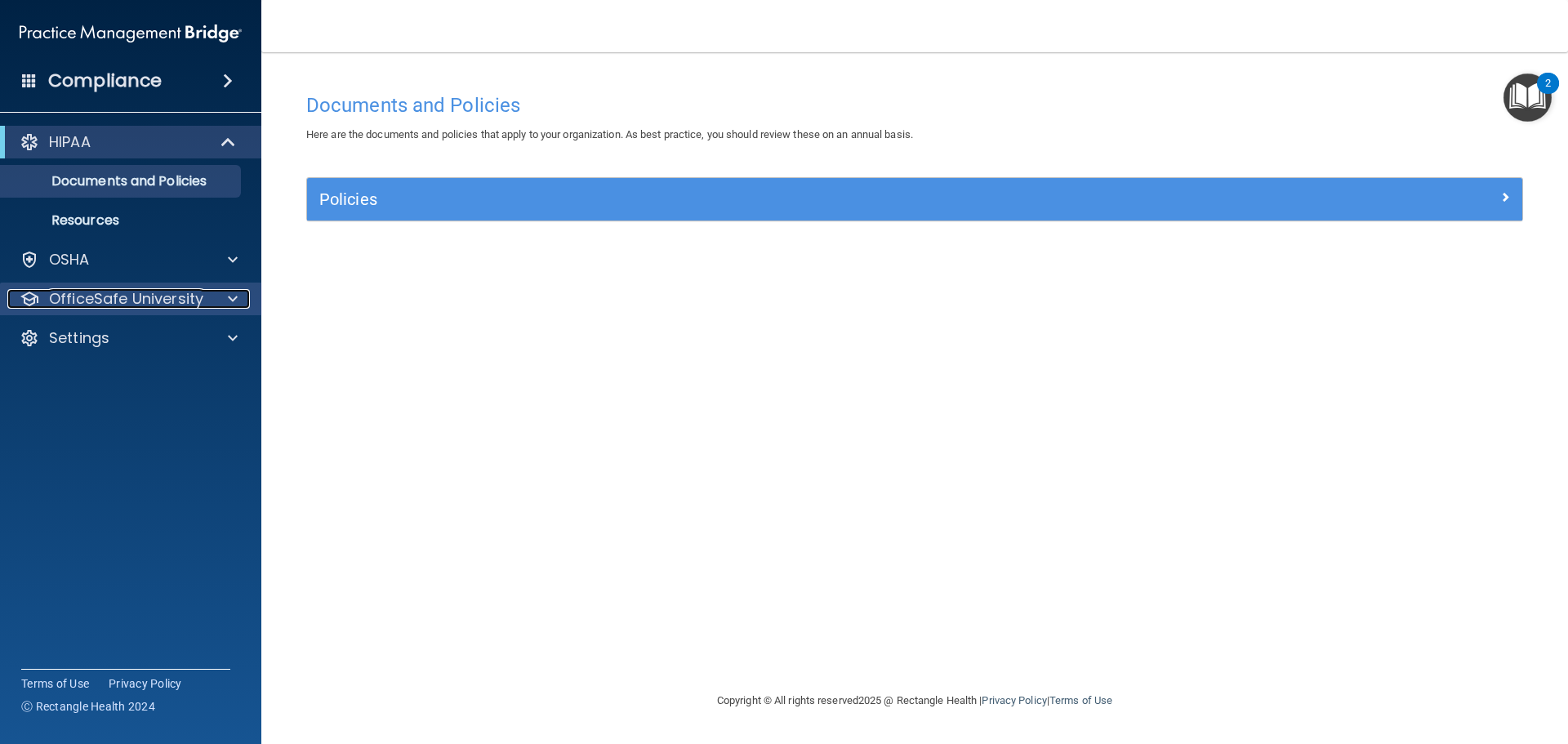
click at [227, 297] on span at bounding box center [232, 299] width 10 height 19
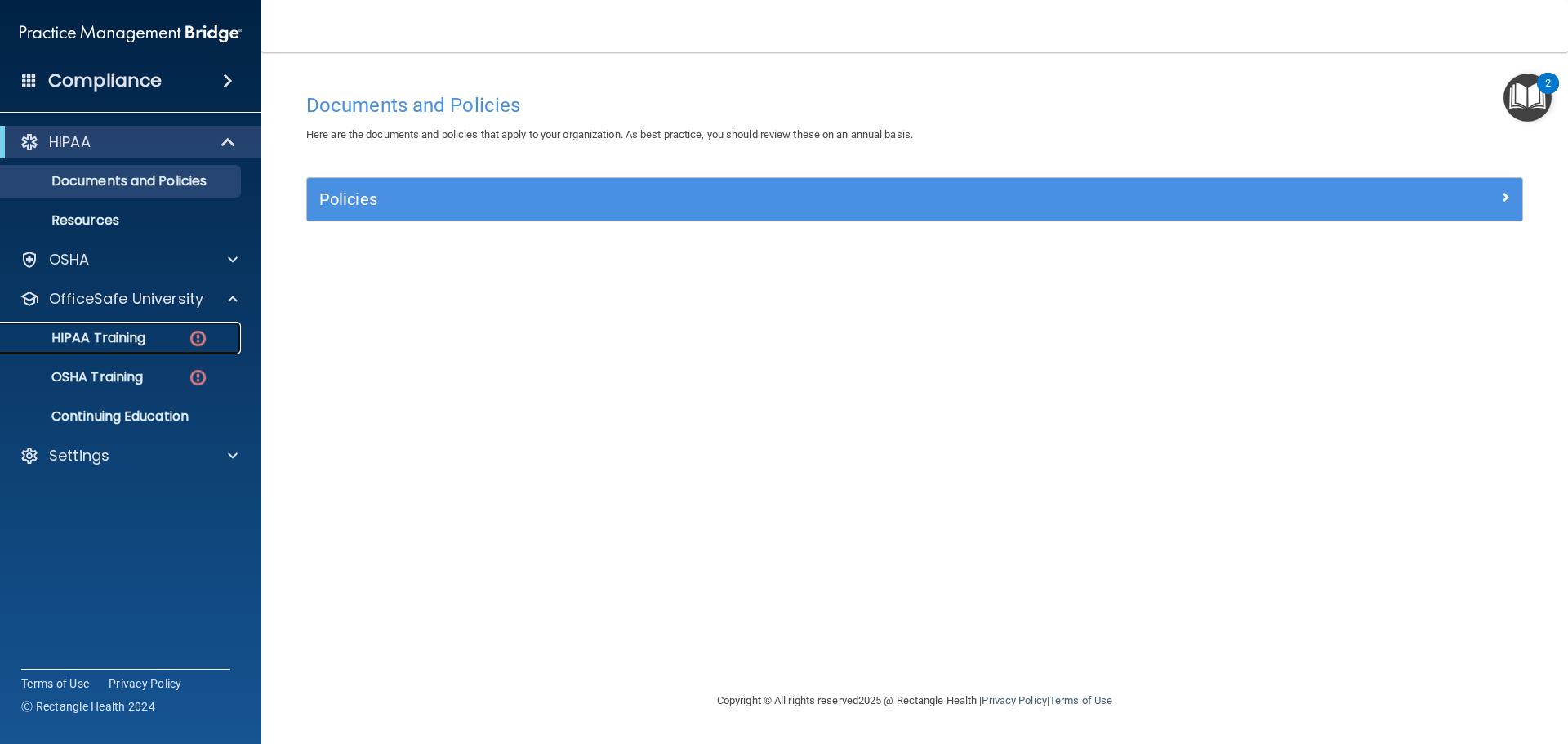
click at [195, 338] on img at bounding box center [198, 338] width 20 height 20
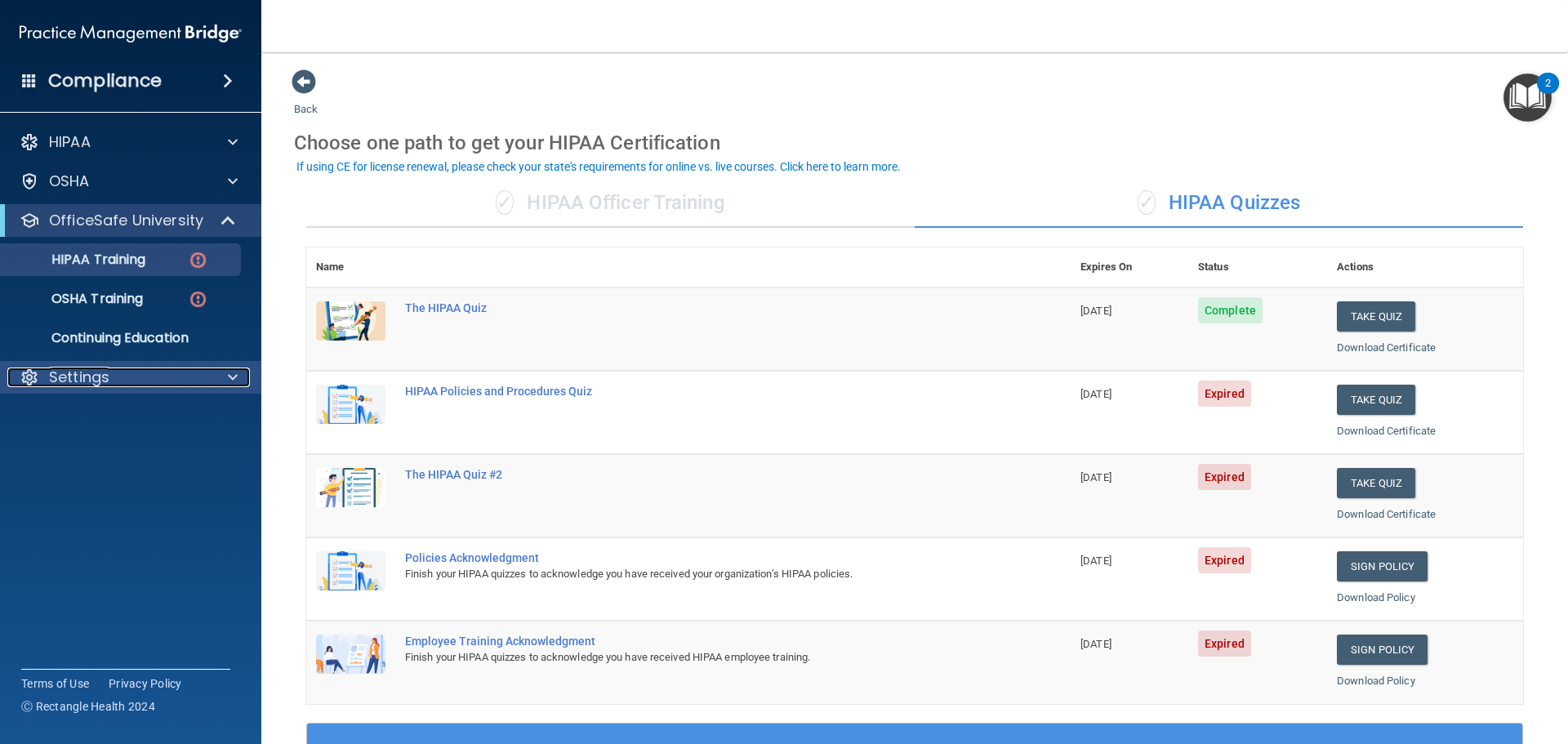
click at [234, 374] on span at bounding box center [232, 376] width 10 height 19
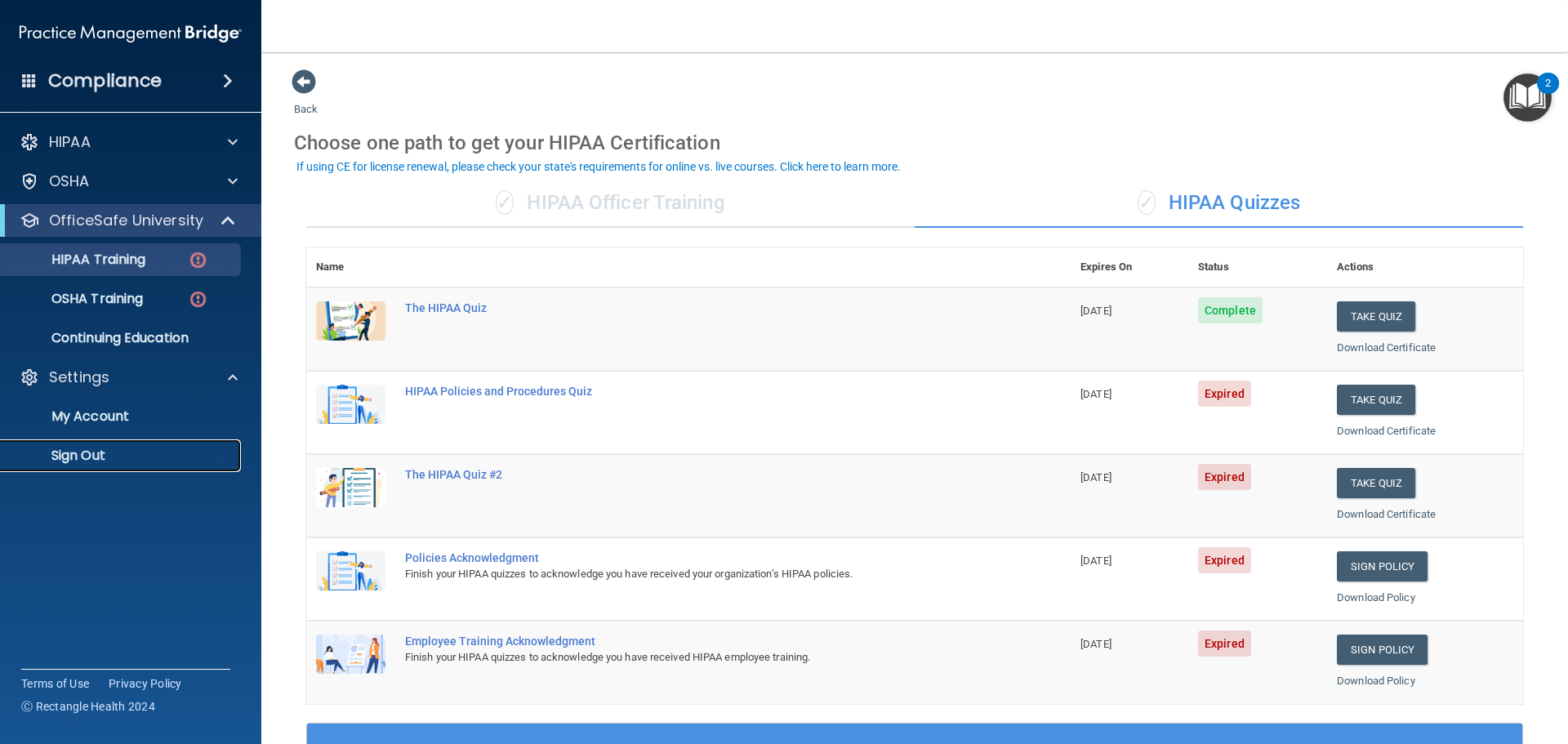
click at [72, 460] on p "Sign Out" at bounding box center [121, 456] width 223 height 17
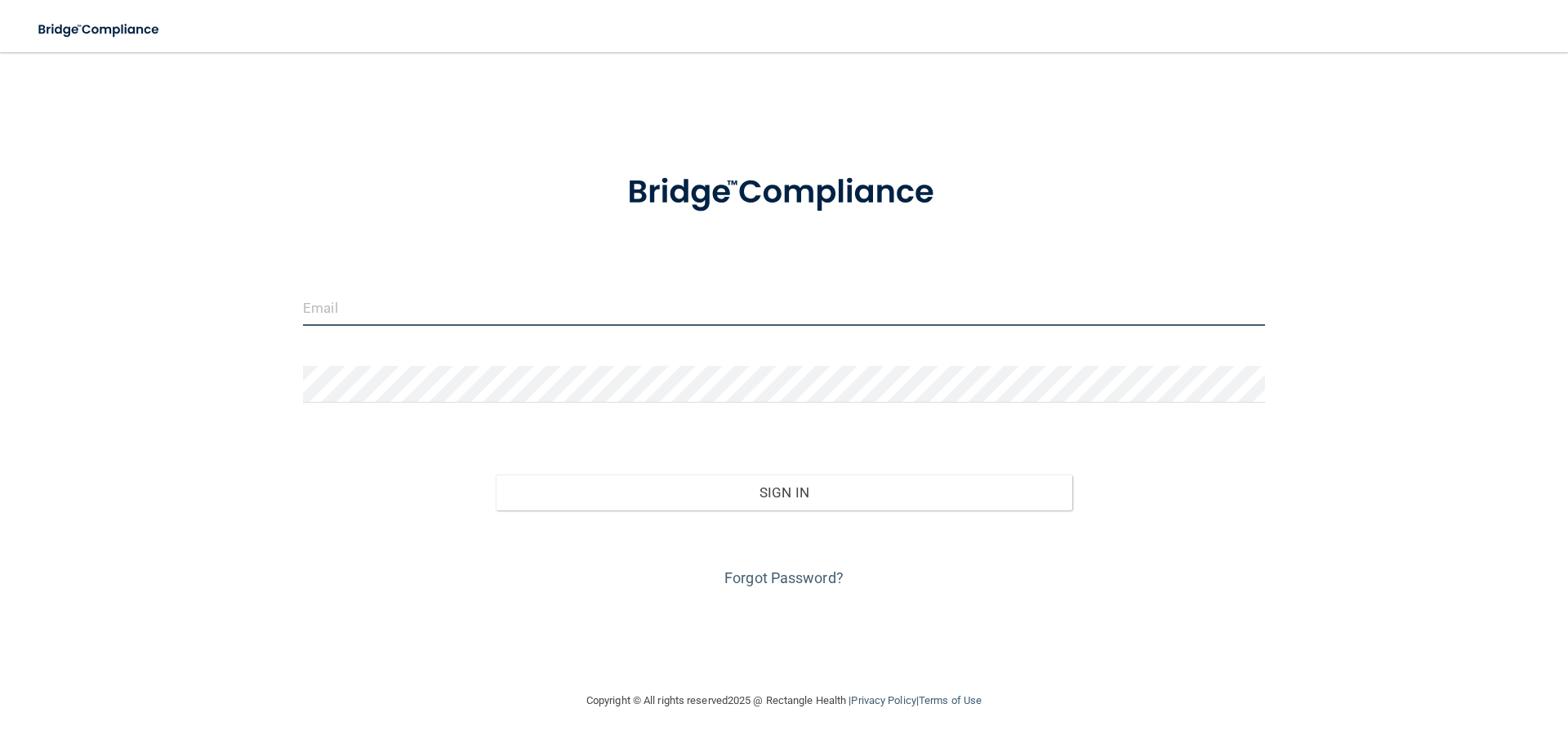
click at [455, 305] on input "email" at bounding box center [784, 308] width 962 height 37
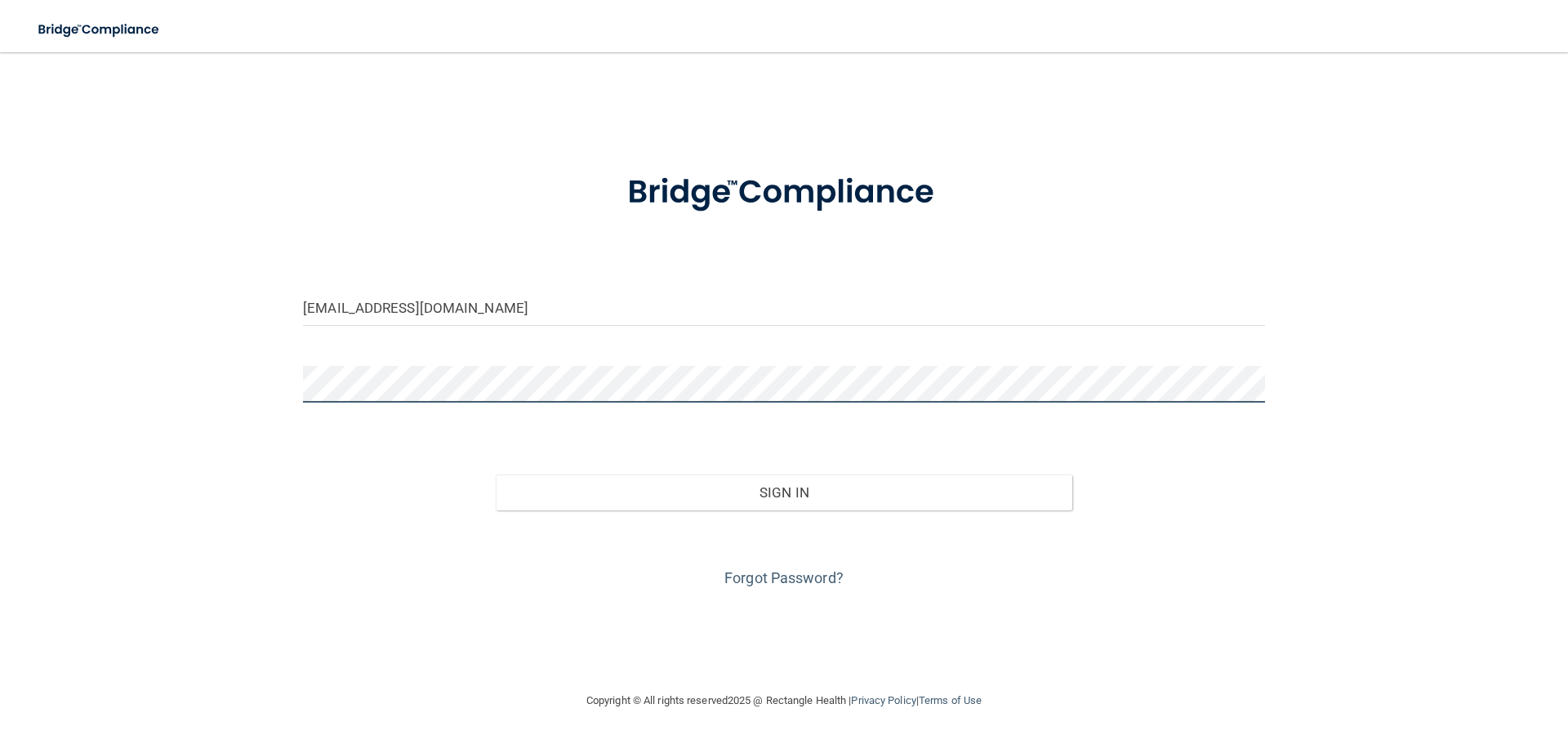
click at [496, 474] on button "Sign In" at bounding box center [784, 492] width 577 height 36
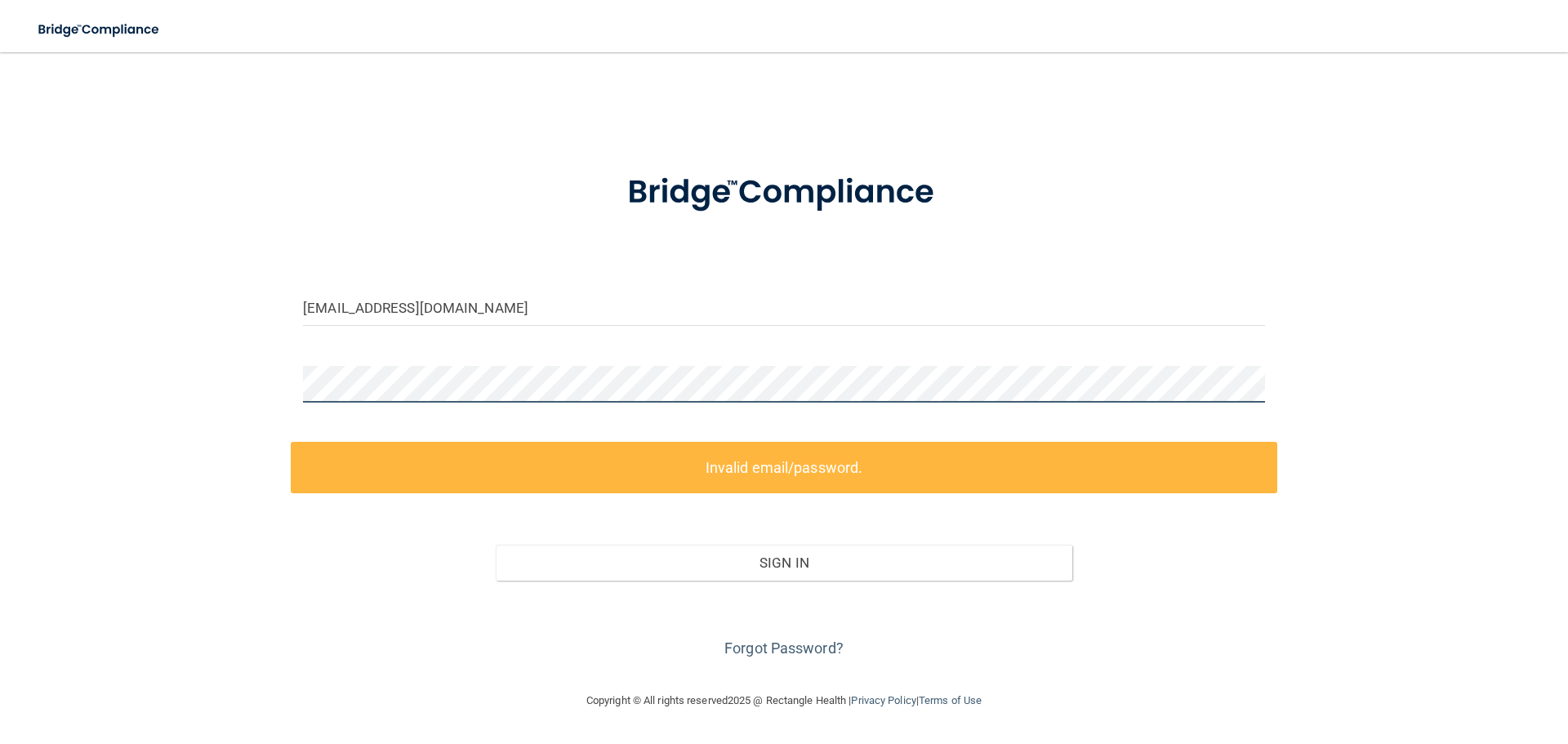
click at [220, 388] on div "office@prairielakesfamilydentistry.com Invalid email/password. You don't have p…" at bounding box center [783, 371] width 1502 height 605
click at [496, 544] on button "Sign In" at bounding box center [784, 562] width 577 height 36
click at [228, 392] on div "office@prairielakesfamilydentistry.com Invalid email/password. You don't have p…" at bounding box center [783, 371] width 1502 height 605
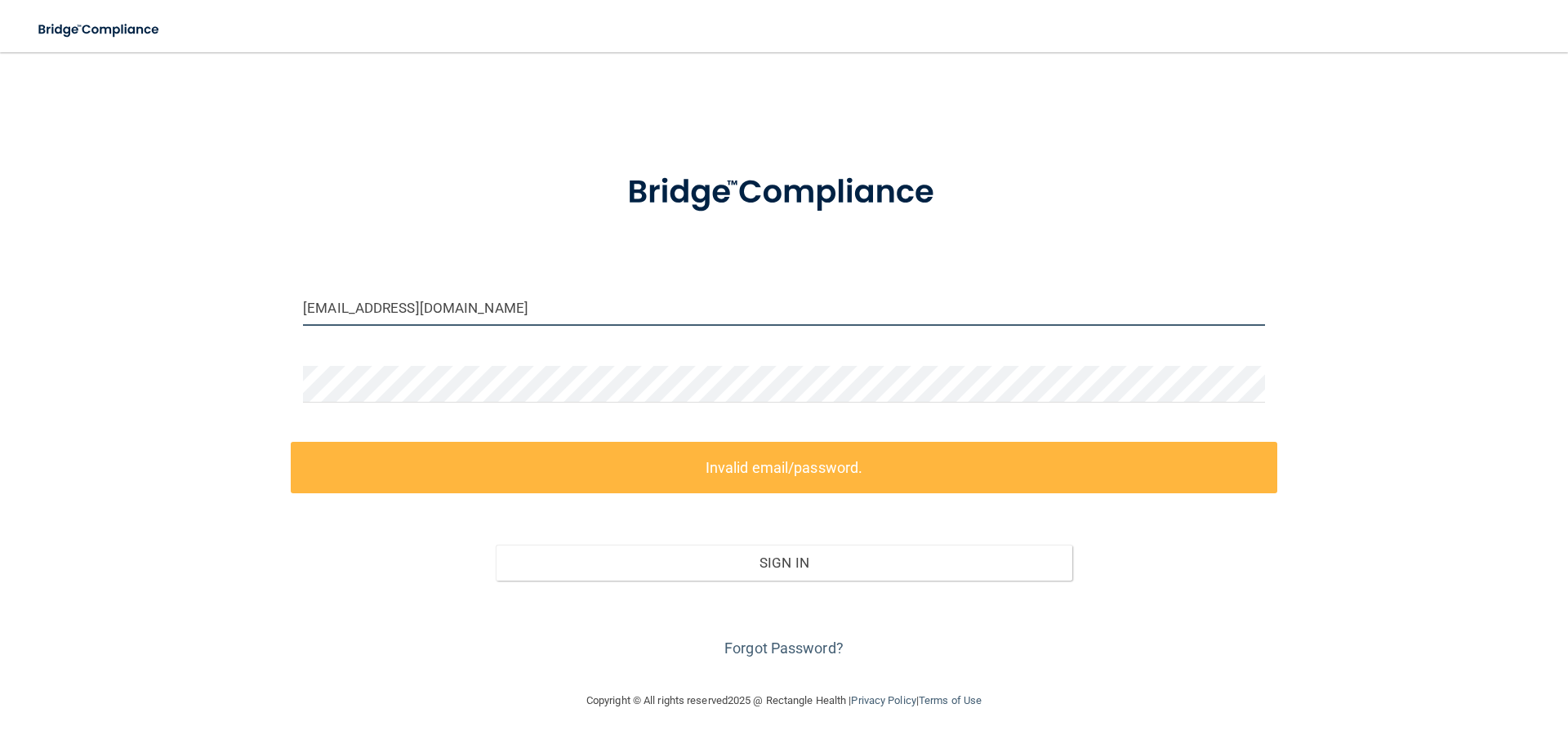
drag, startPoint x: 338, startPoint y: 311, endPoint x: 263, endPoint y: 324, distance: 76.1
click at [263, 324] on div "office@prairielakesfamilydentistry.com Invalid email/password. You don't have p…" at bounding box center [783, 371] width 1502 height 605
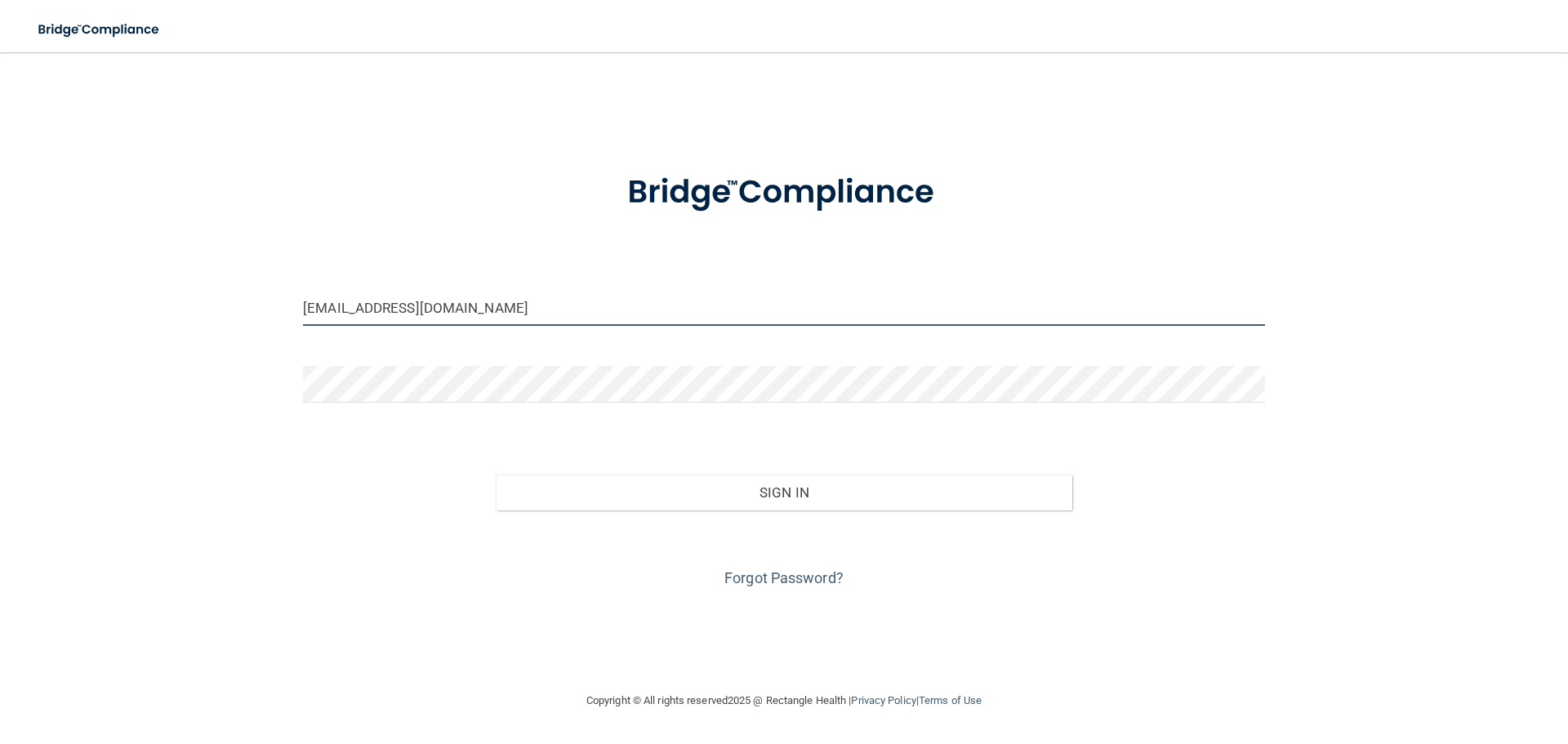
type input "front@prairielakesfamilydentistry.com"
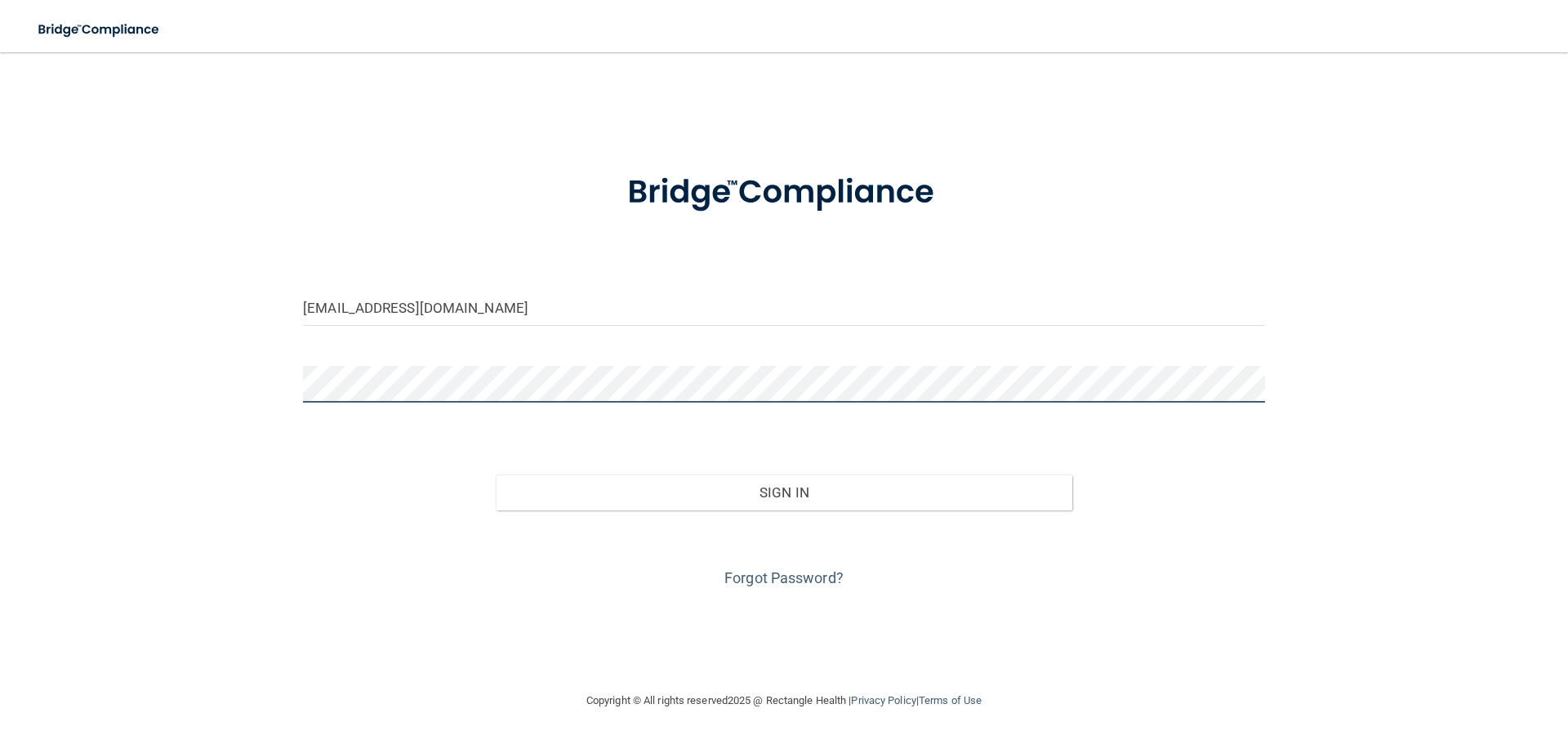
click at [84, 383] on div "front@prairielakesfamilydentistry.com Invalid email/password. You don't have pe…" at bounding box center [783, 371] width 1502 height 605
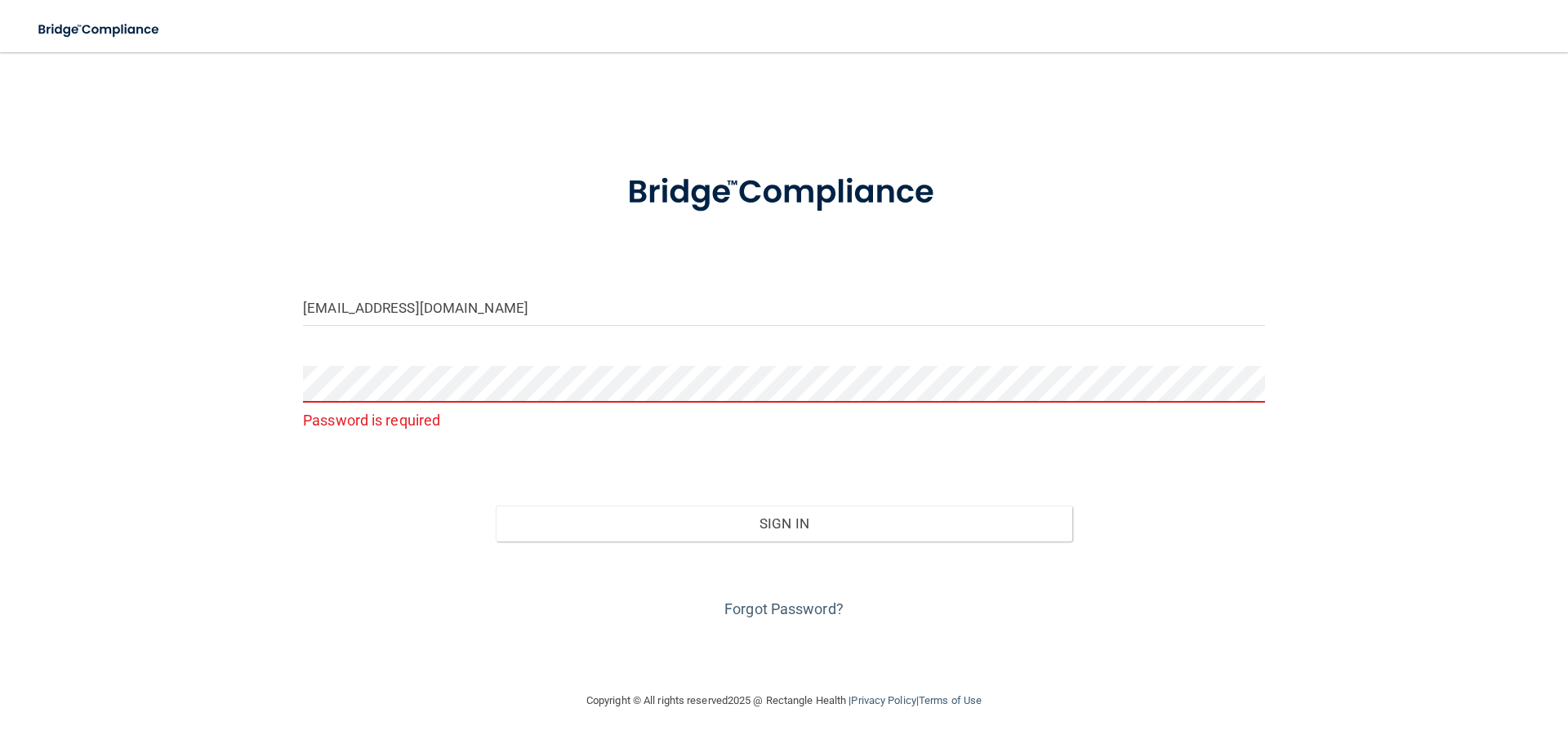
drag, startPoint x: 302, startPoint y: 647, endPoint x: 749, endPoint y: 691, distance: 449.2
click at [306, 647] on div "front@prairielakesfamilydentistry.com Password is required Invalid email/passwo…" at bounding box center [783, 371] width 1502 height 605
click at [817, 611] on link "Forgot Password?" at bounding box center [783, 608] width 119 height 18
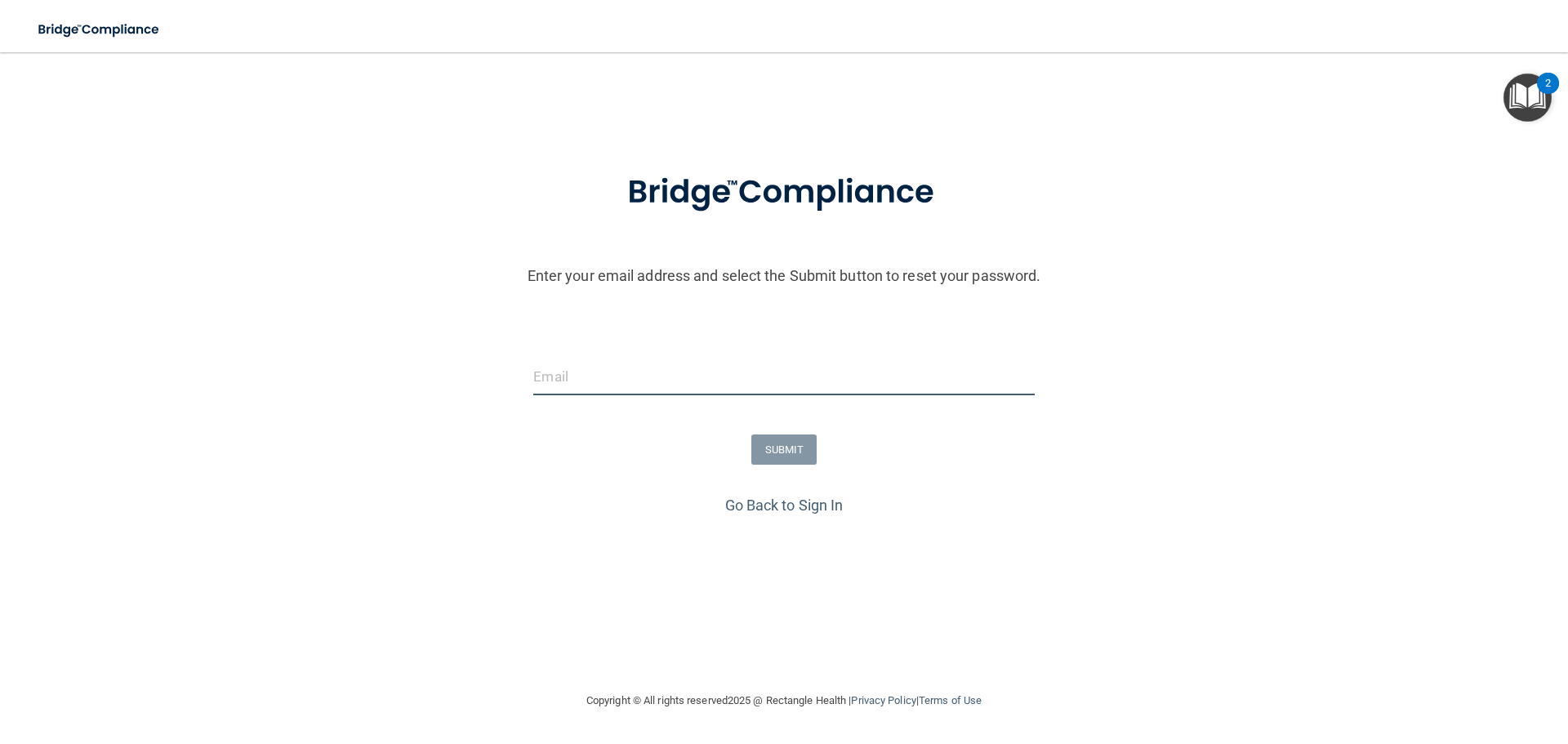
click at [611, 381] on input "email" at bounding box center [783, 377] width 500 height 37
click at [569, 377] on input "office@prairielakesfamilydentistry.com" at bounding box center [783, 377] width 500 height 37
type input "front@prairielakesfamilydentistry.com"
click at [792, 451] on button "SUBMIT" at bounding box center [785, 449] width 67 height 30
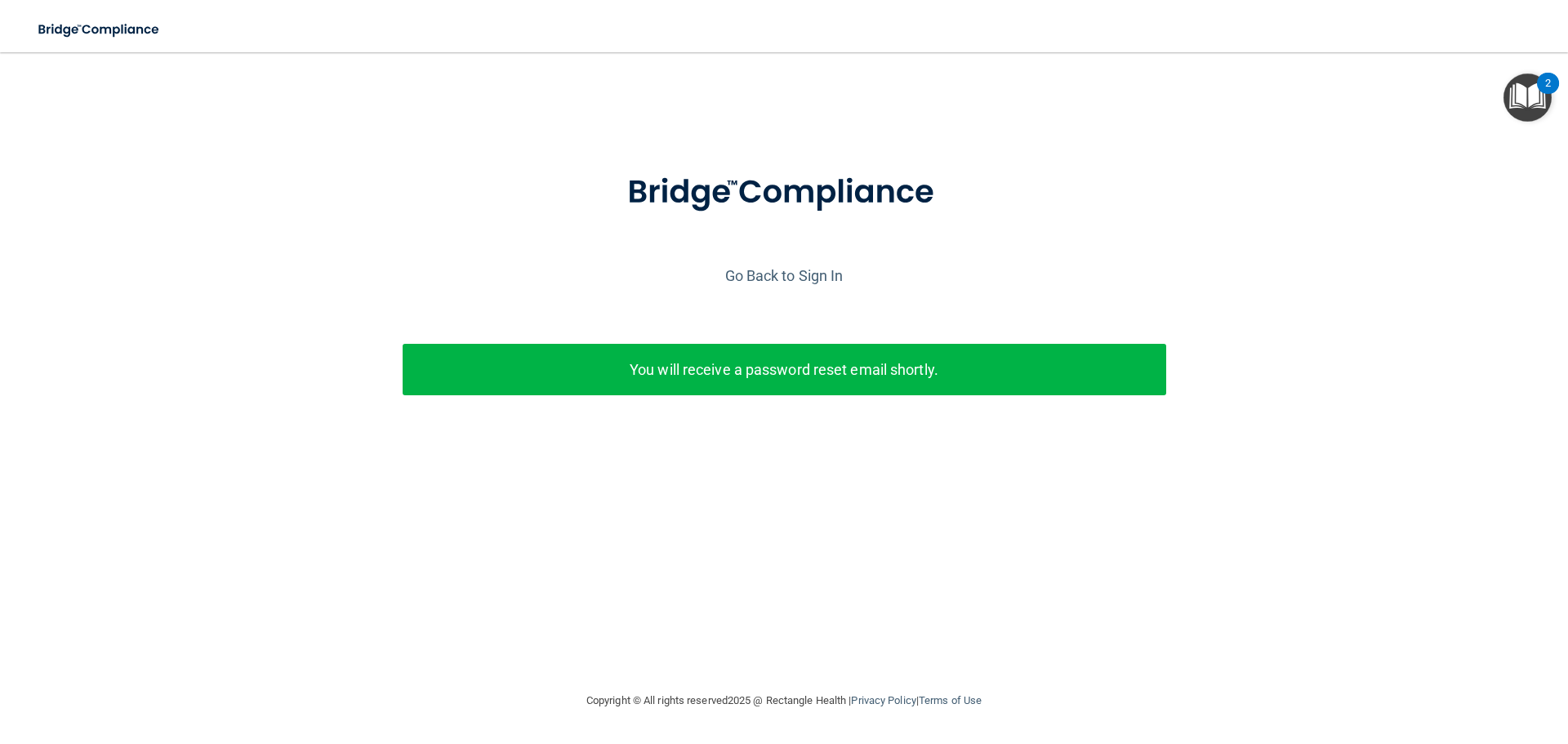
click at [843, 372] on p "You will receive a password reset email shortly." at bounding box center [784, 369] width 739 height 27
click at [776, 276] on link "Go Back to Sign In" at bounding box center [784, 275] width 118 height 18
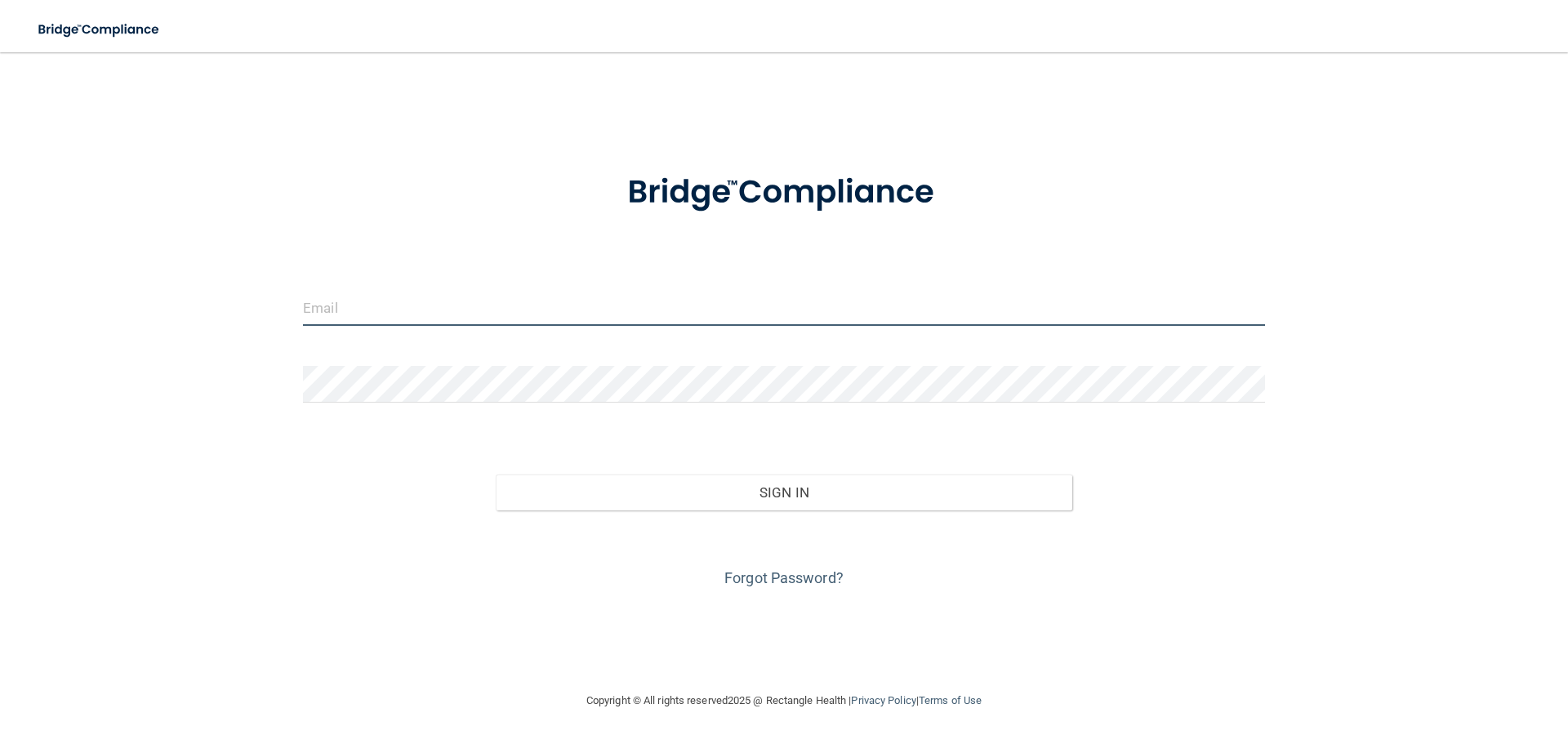
click at [344, 311] on input "email" at bounding box center [784, 308] width 962 height 37
type input "[EMAIL_ADDRESS][DOMAIN_NAME]"
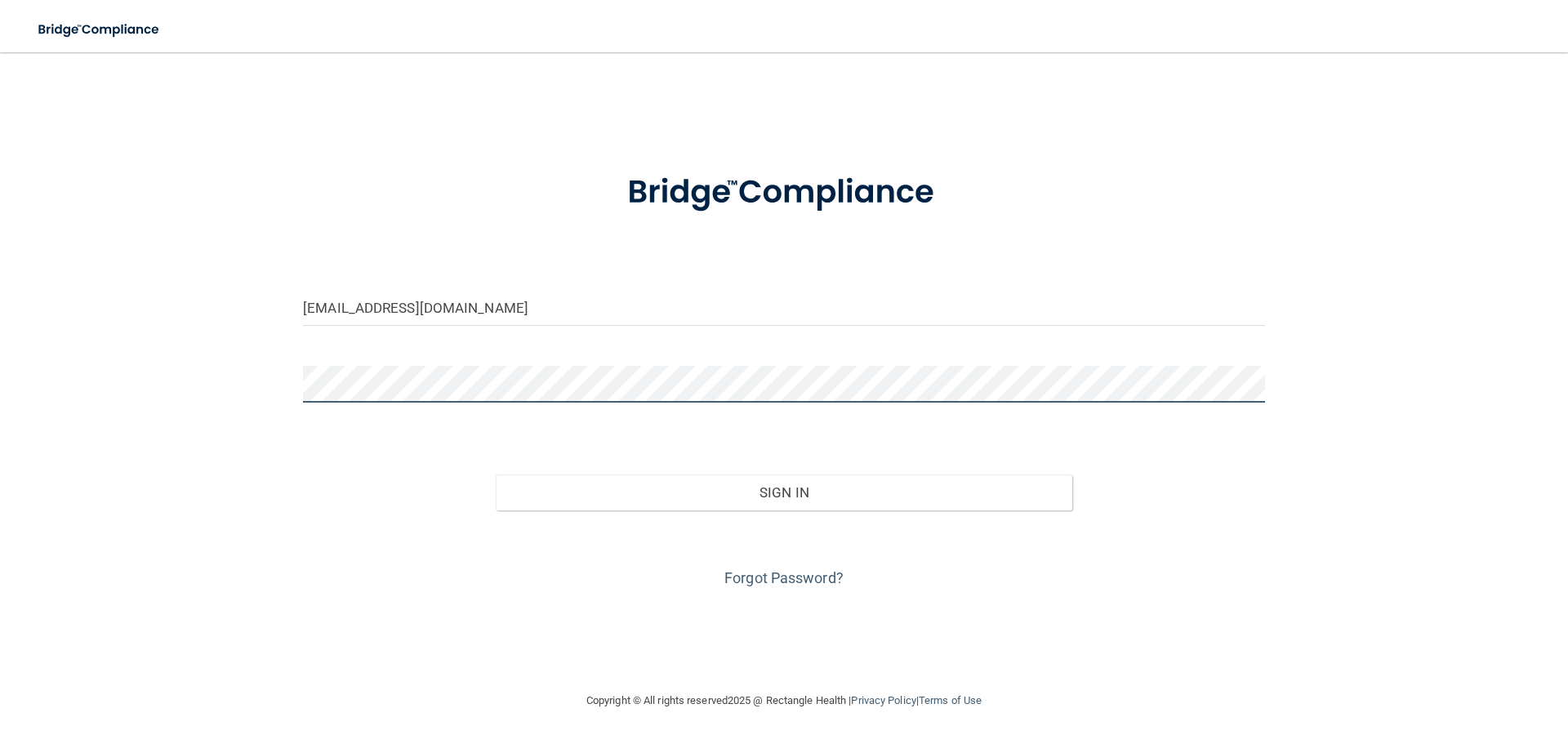
click at [496, 474] on button "Sign In" at bounding box center [784, 492] width 577 height 36
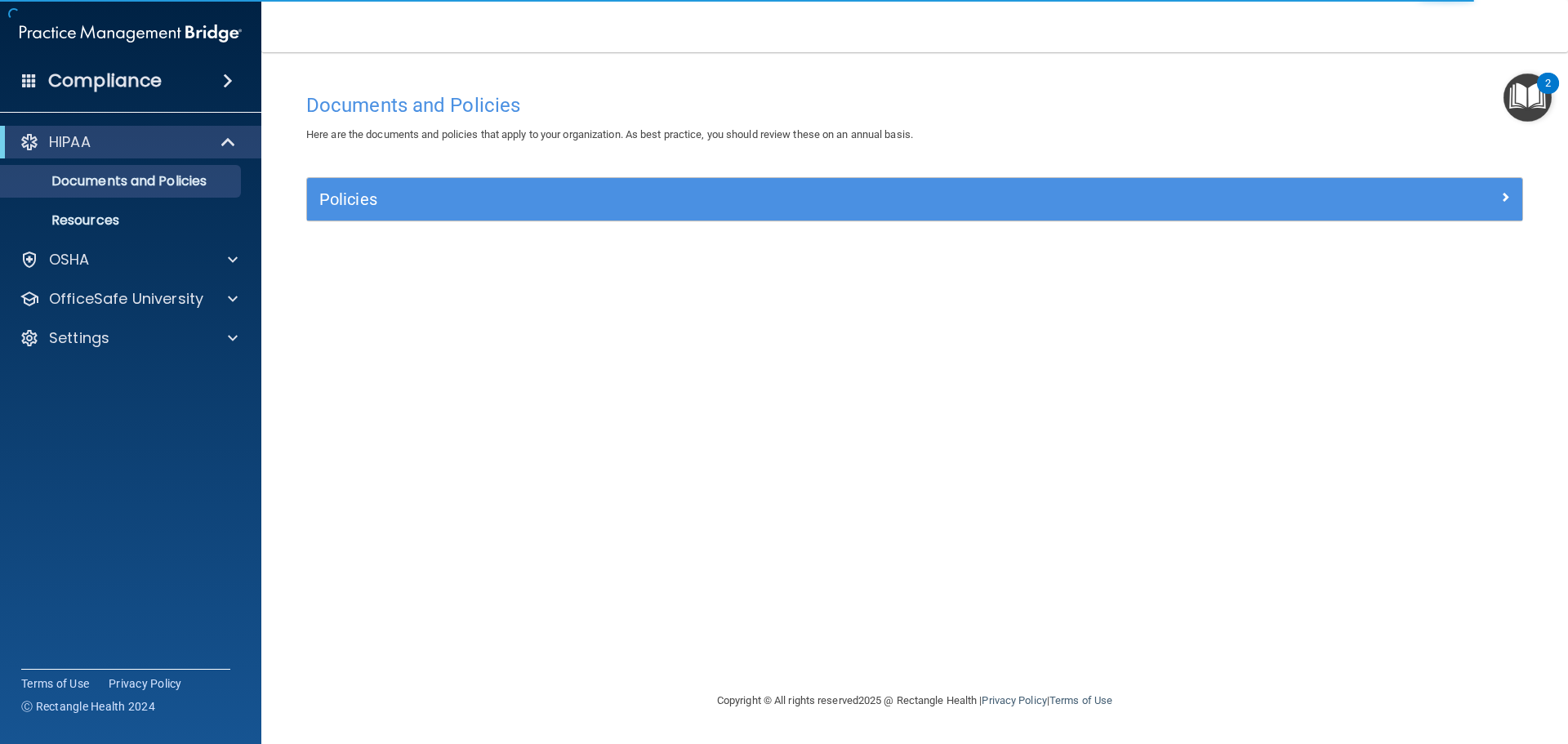
click at [1529, 89] on img "Open Resource Center, 2 new notifications" at bounding box center [1527, 97] width 48 height 48
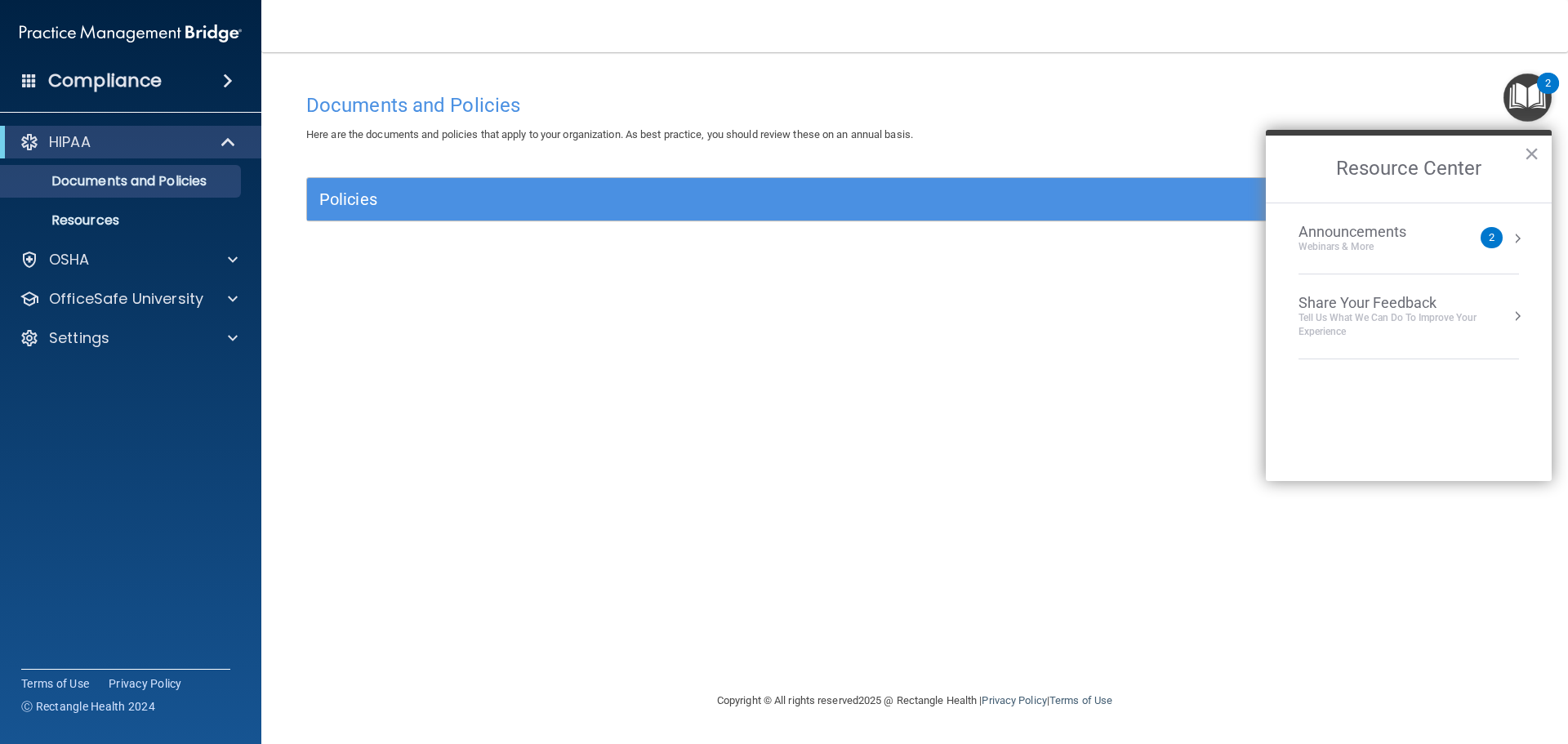
click at [227, 82] on span at bounding box center [227, 80] width 10 height 19
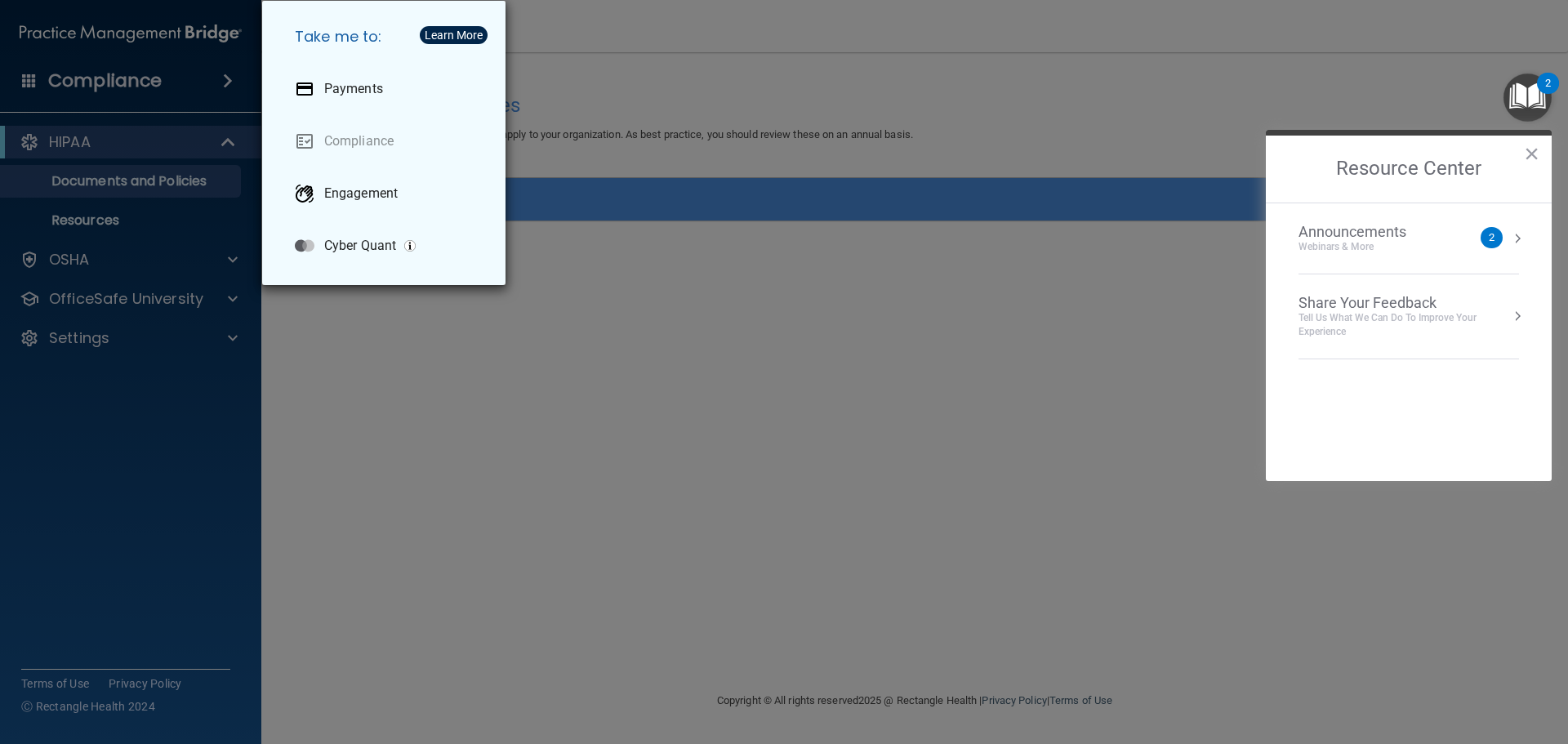
click at [227, 82] on div "Take me to: Payments Compliance Engagement Cyber Quant" at bounding box center [784, 372] width 1568 height 744
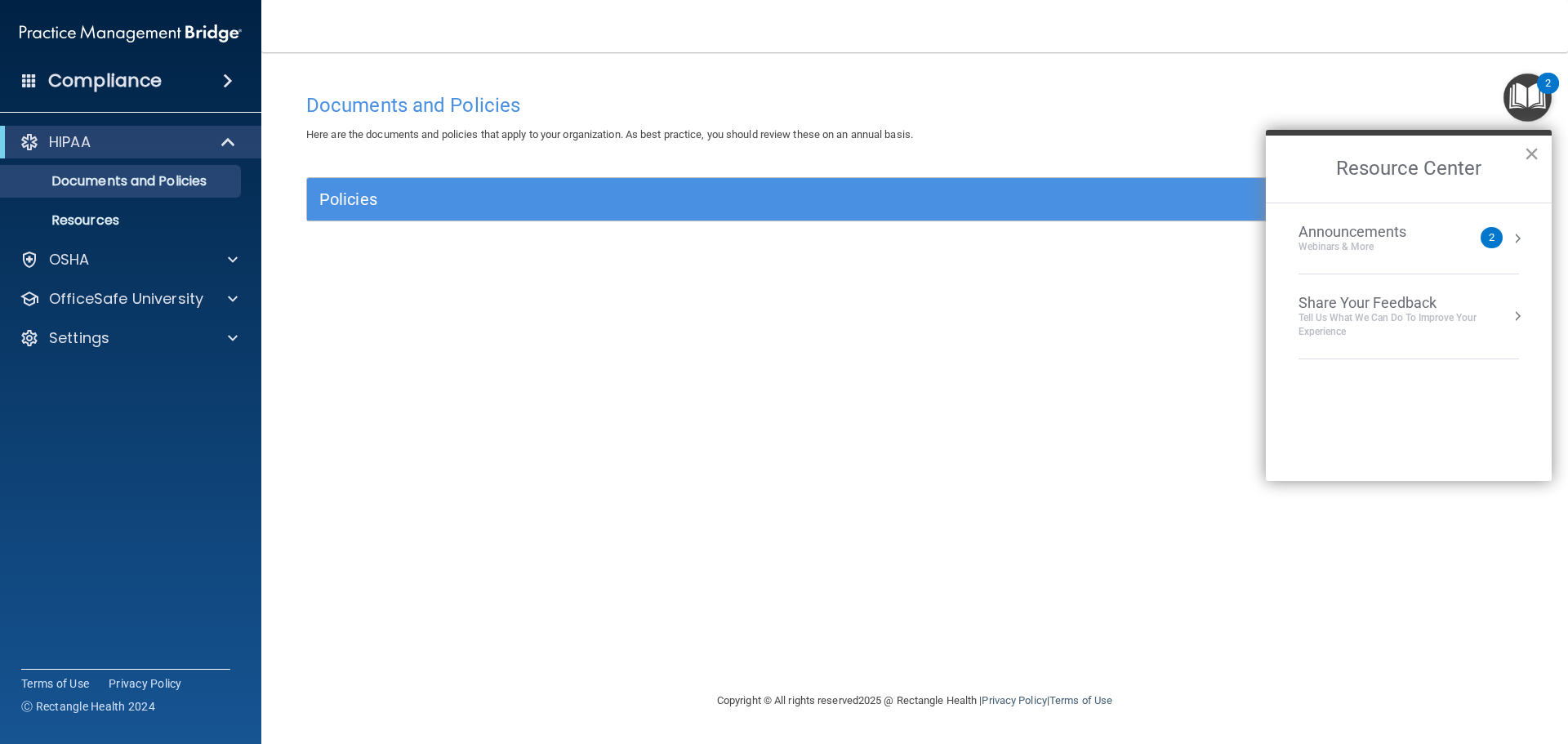
click at [1531, 152] on button "×" at bounding box center [1531, 153] width 16 height 26
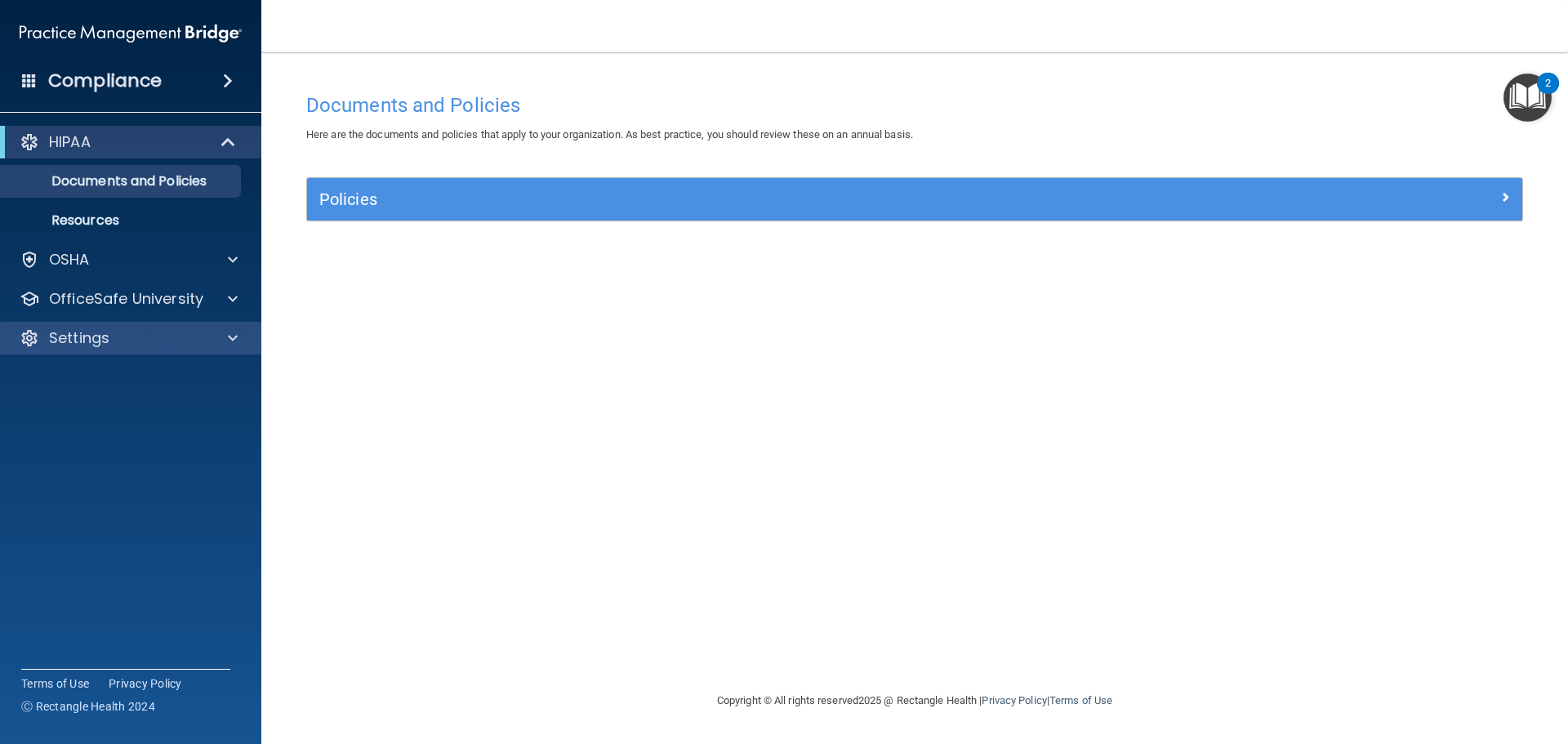
click at [80, 348] on div "Settings" at bounding box center [130, 337] width 262 height 32
click at [227, 335] on div at bounding box center [230, 337] width 41 height 19
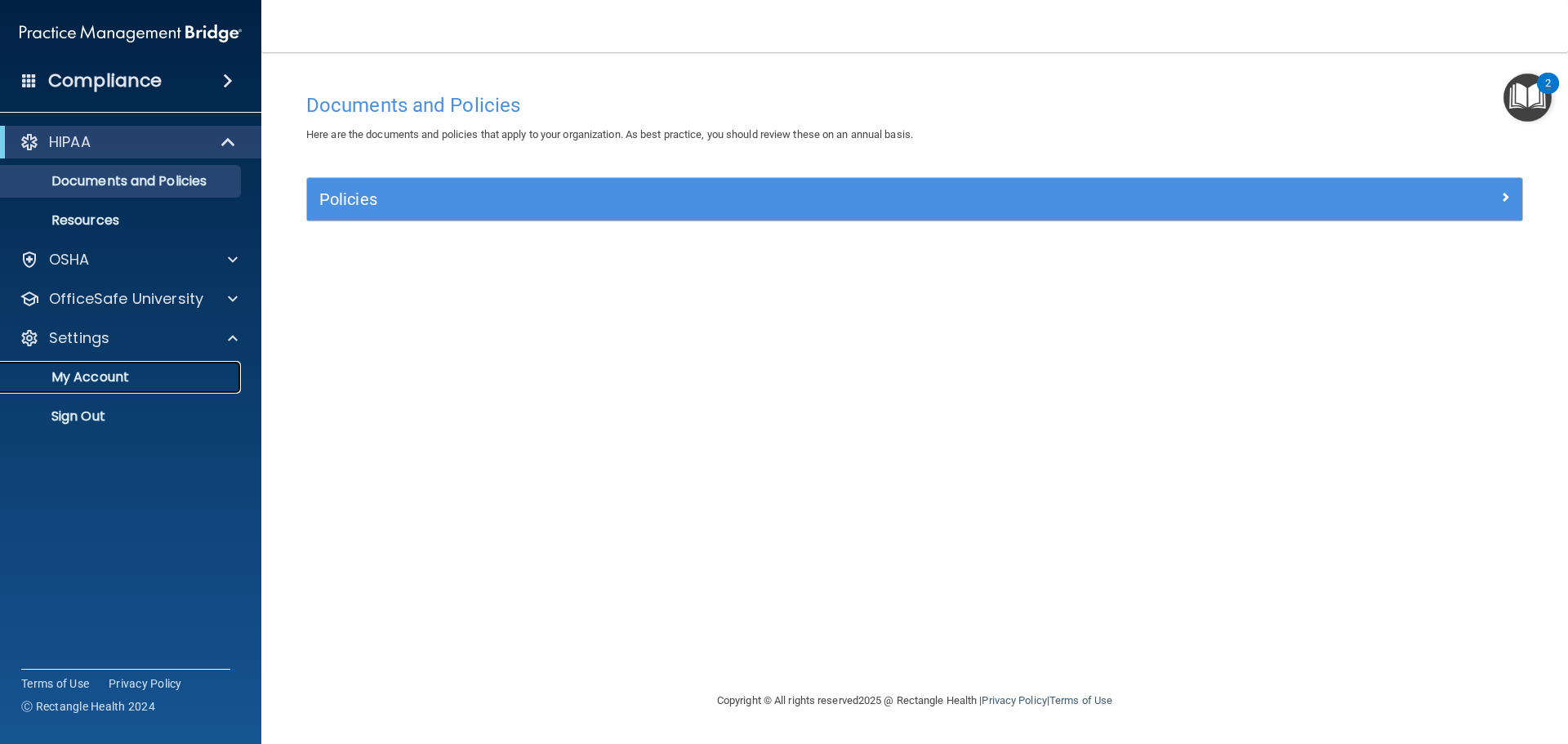
click at [102, 372] on p "My Account" at bounding box center [121, 377] width 223 height 17
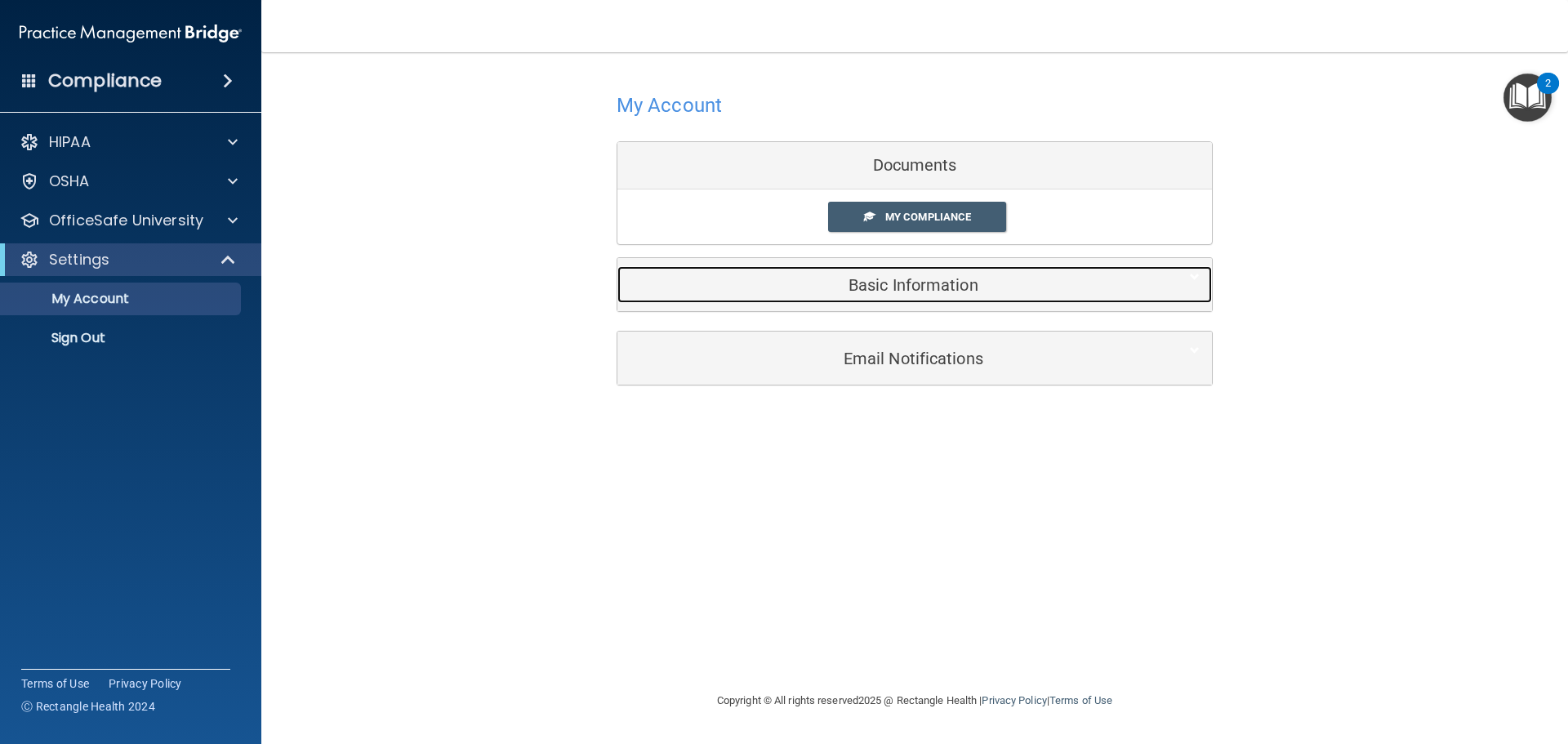
click at [912, 288] on h5 "Basic Information" at bounding box center [889, 285] width 521 height 18
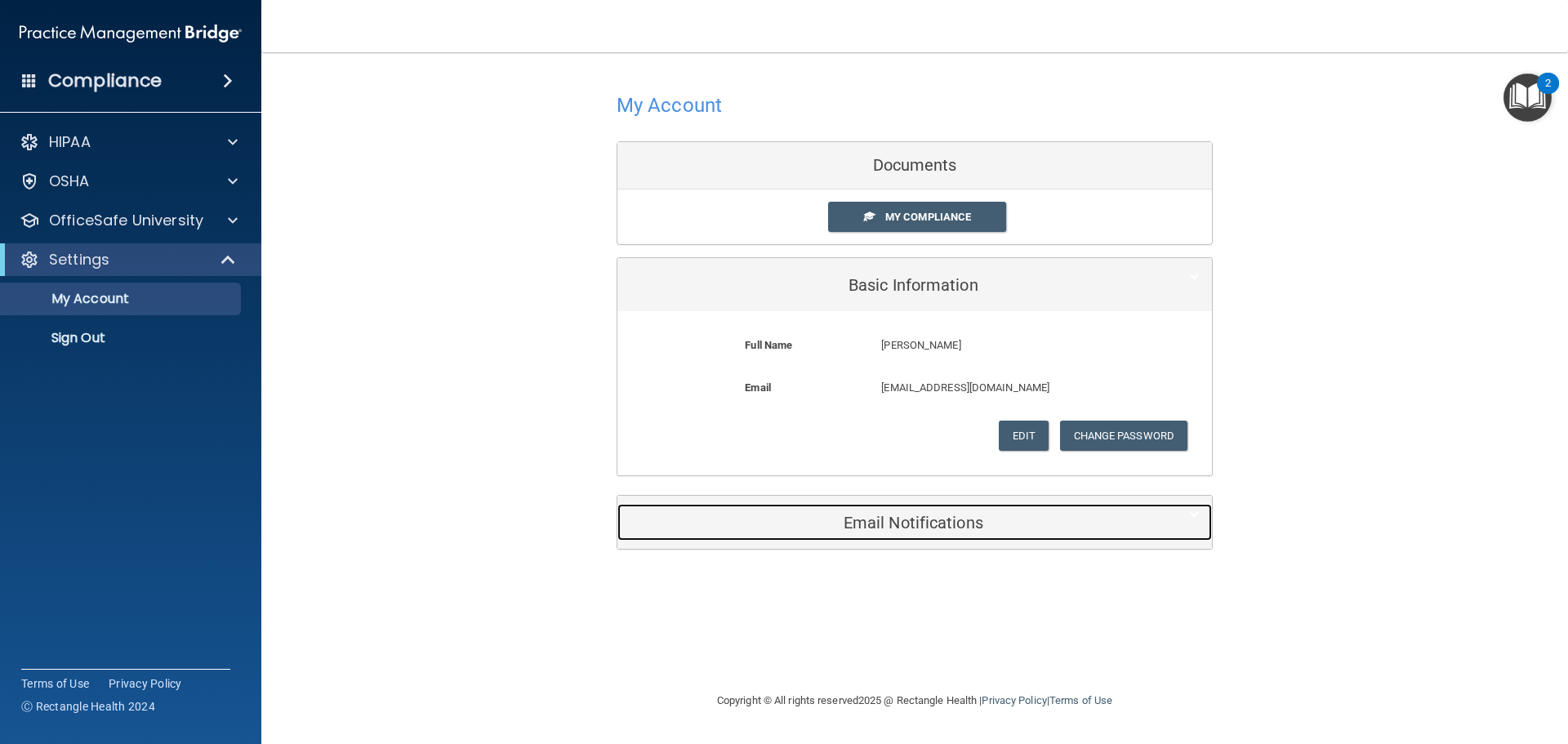
click at [939, 521] on h5 "Email Notifications" at bounding box center [889, 522] width 521 height 18
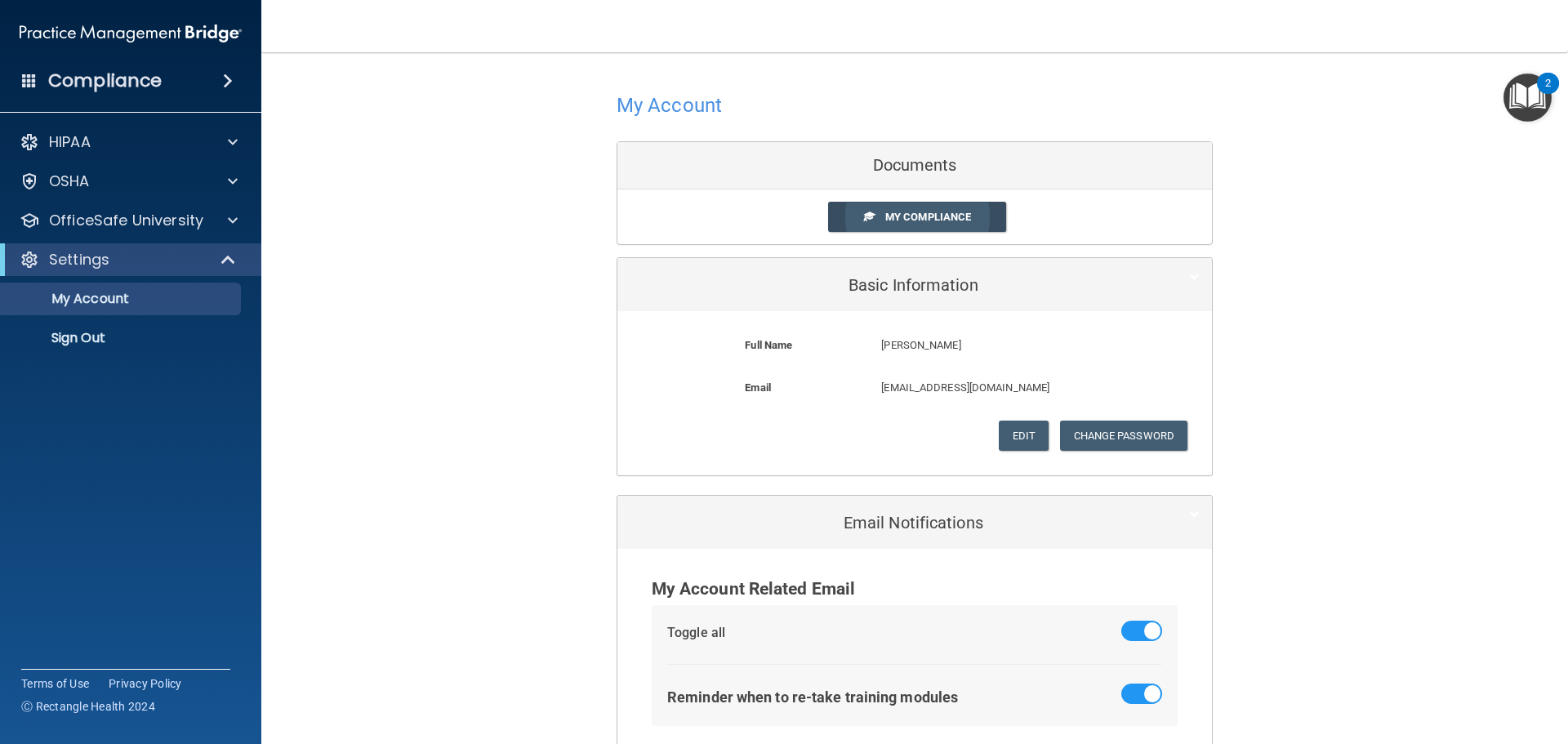
click at [933, 217] on span "My Compliance" at bounding box center [927, 216] width 86 height 12
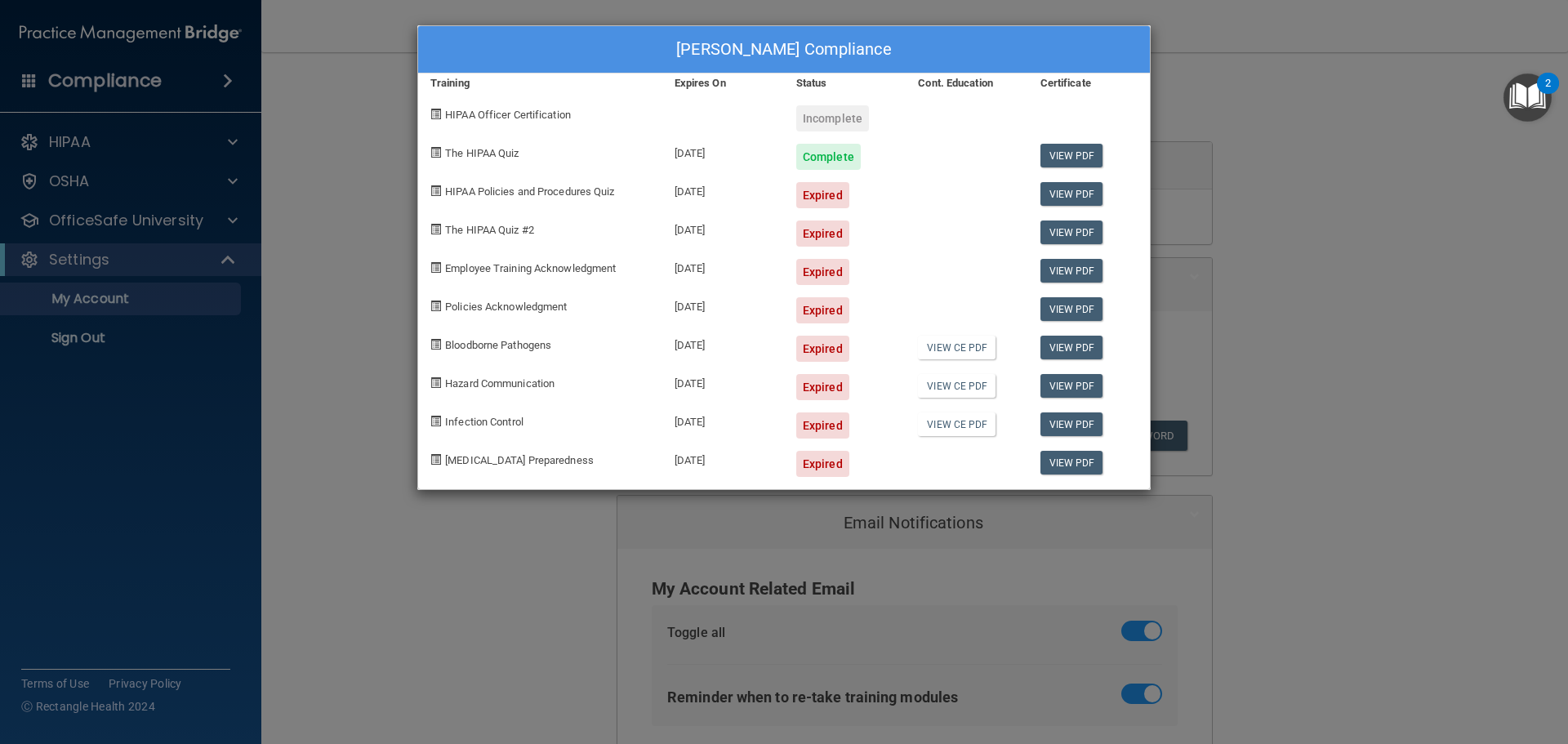
click at [415, 626] on div "April Lichty's Compliance Training Expires On Status Cont. Education Certificat…" at bounding box center [784, 372] width 1568 height 744
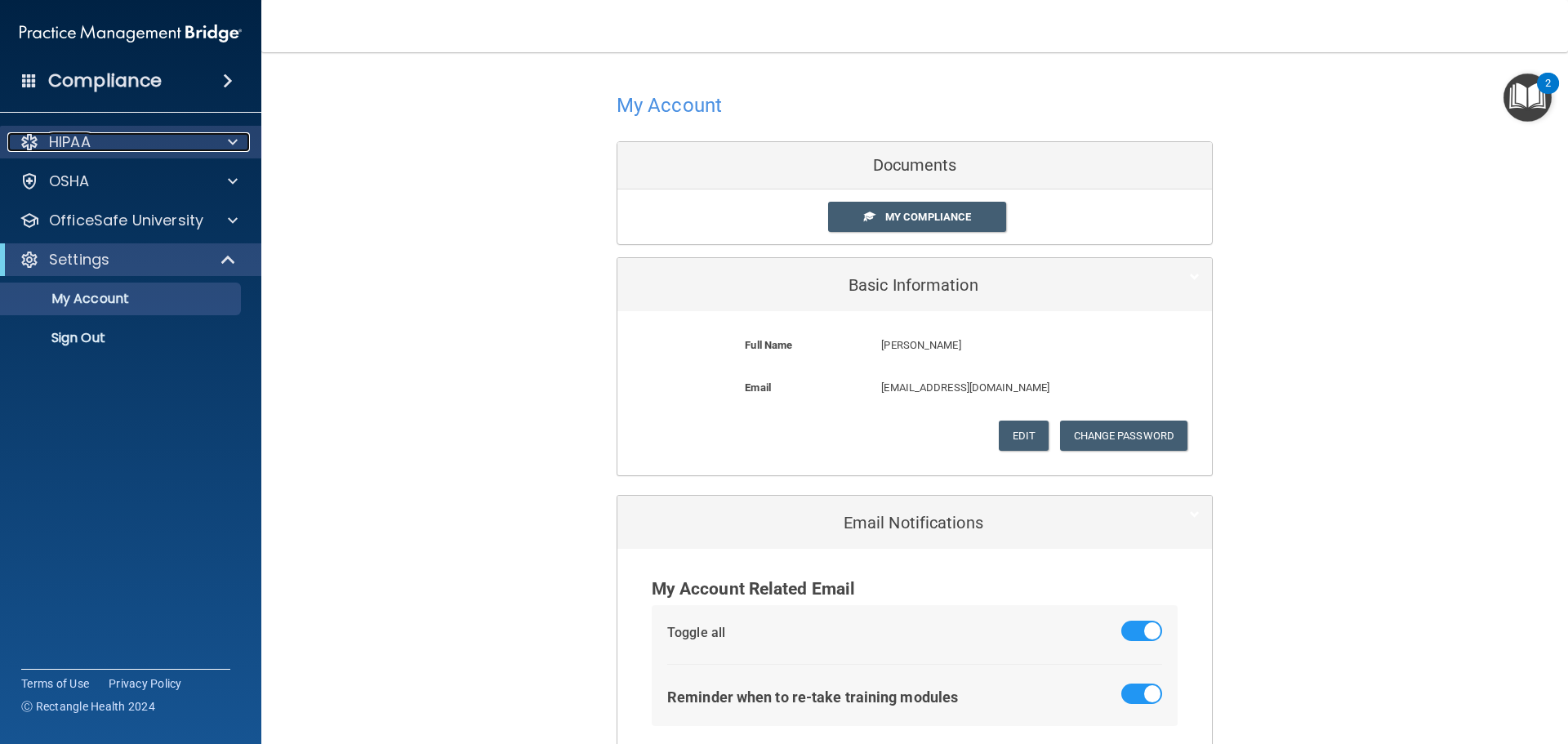
click at [83, 143] on p "HIPAA" at bounding box center [69, 141] width 42 height 19
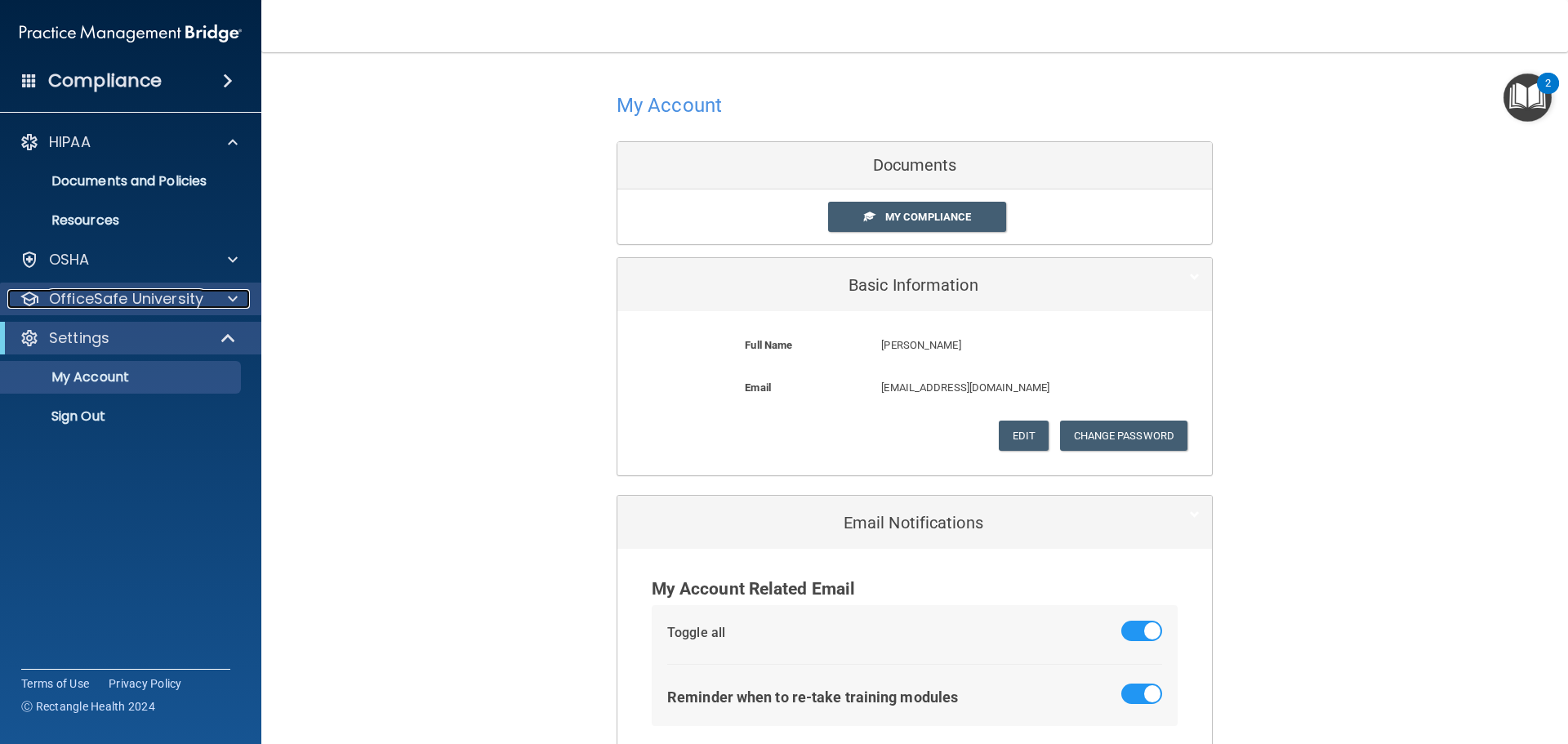
click at [94, 300] on p "OfficeSafe University" at bounding box center [126, 299] width 154 height 19
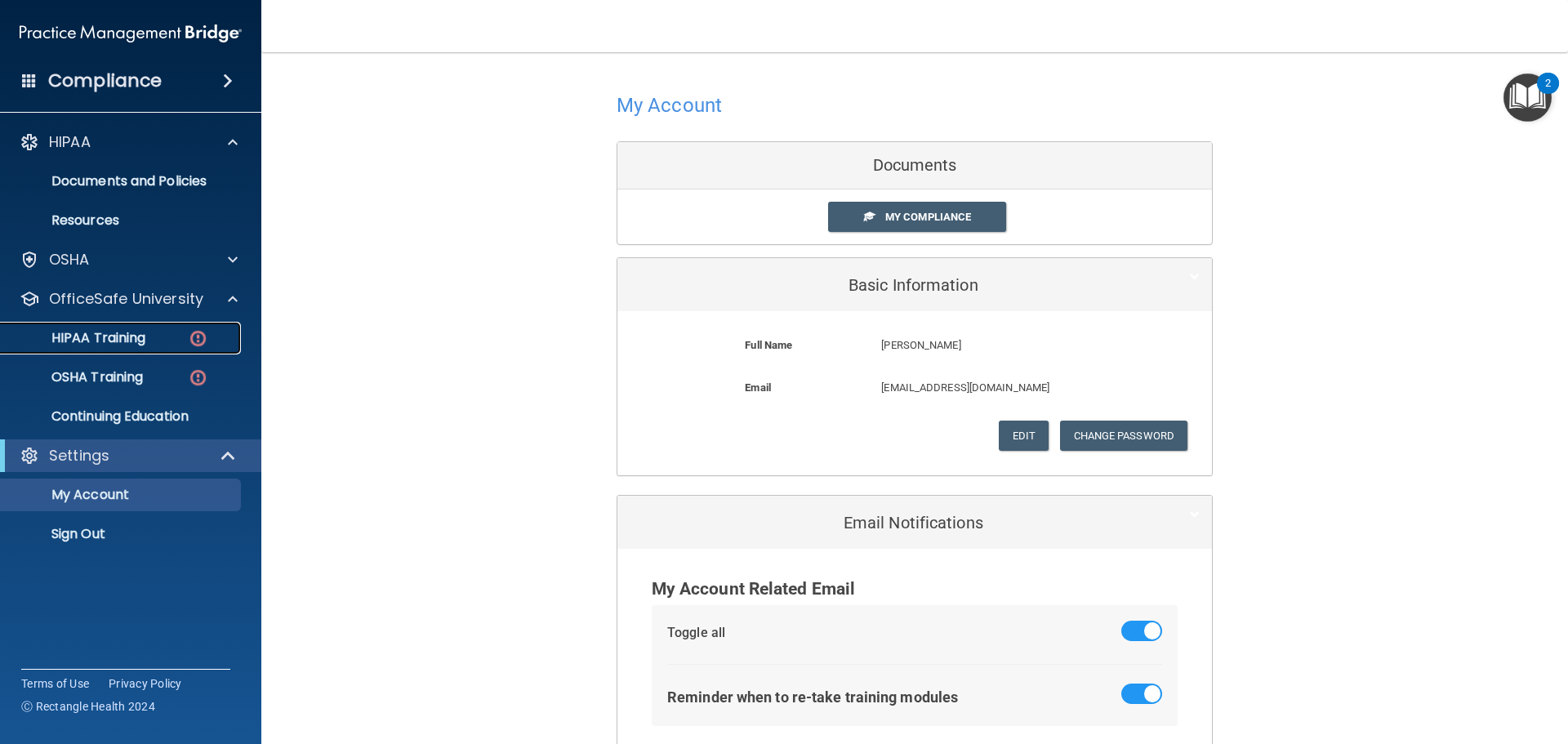
click at [97, 332] on p "HIPAA Training" at bounding box center [78, 338] width 135 height 17
